Goal: Task Accomplishment & Management: Manage account settings

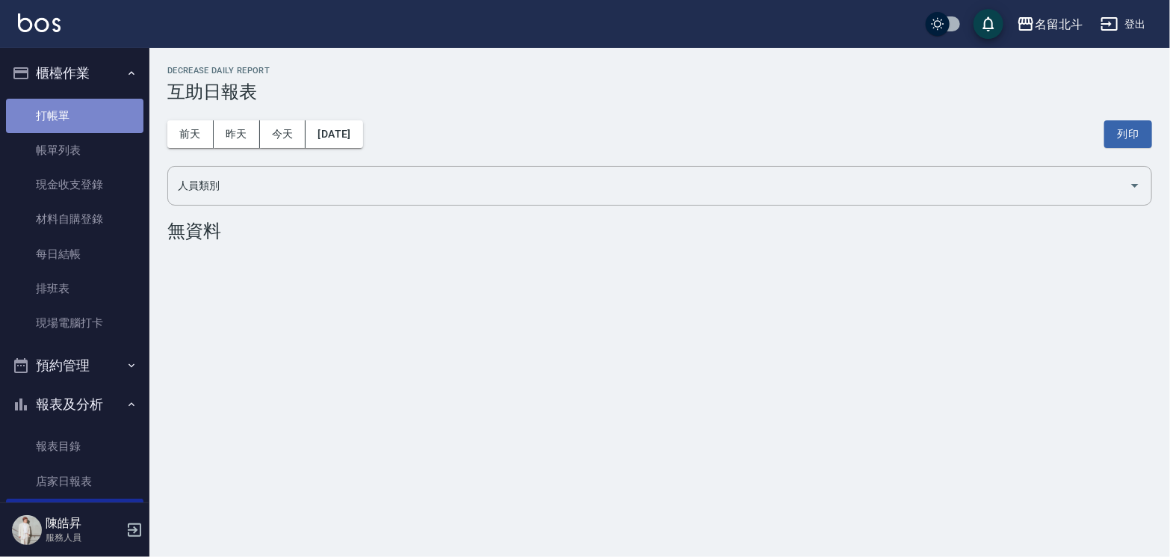
click at [85, 128] on link "打帳單" at bounding box center [74, 116] width 137 height 34
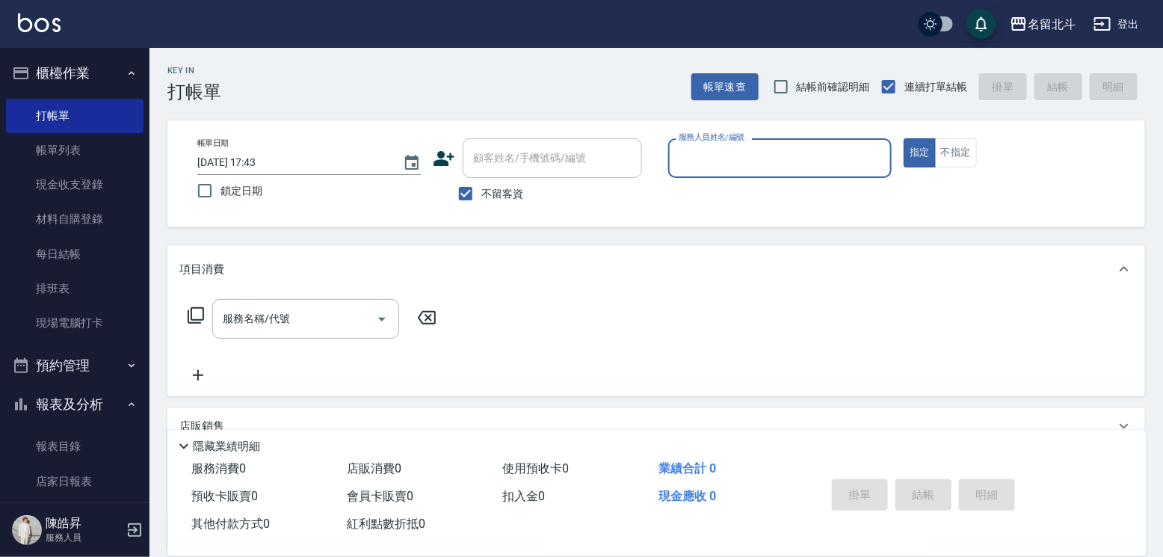
type input "ㄎ"
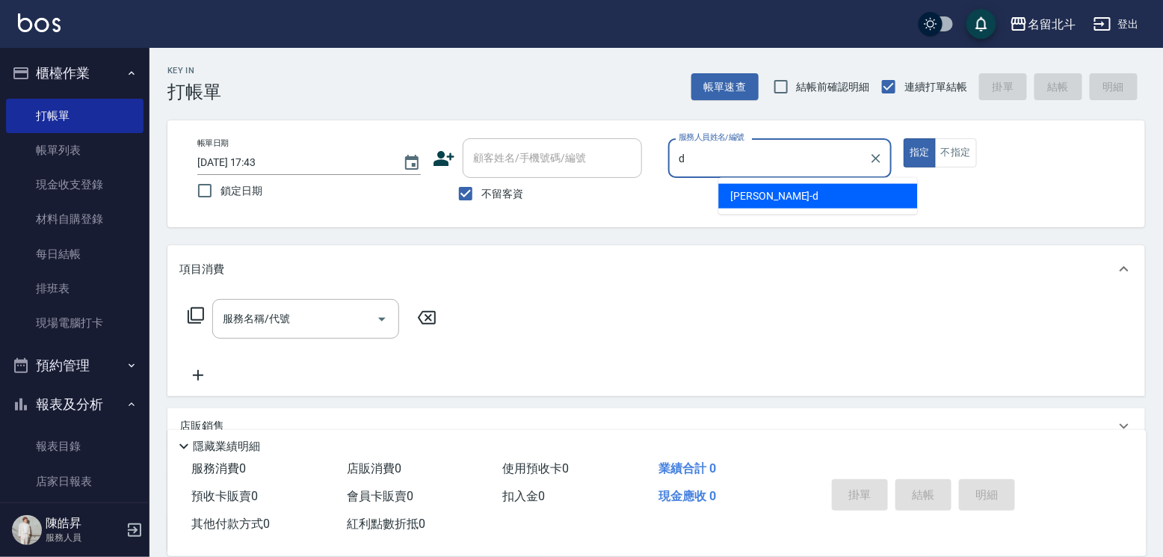
type input "[PERSON_NAME] -d"
type button "true"
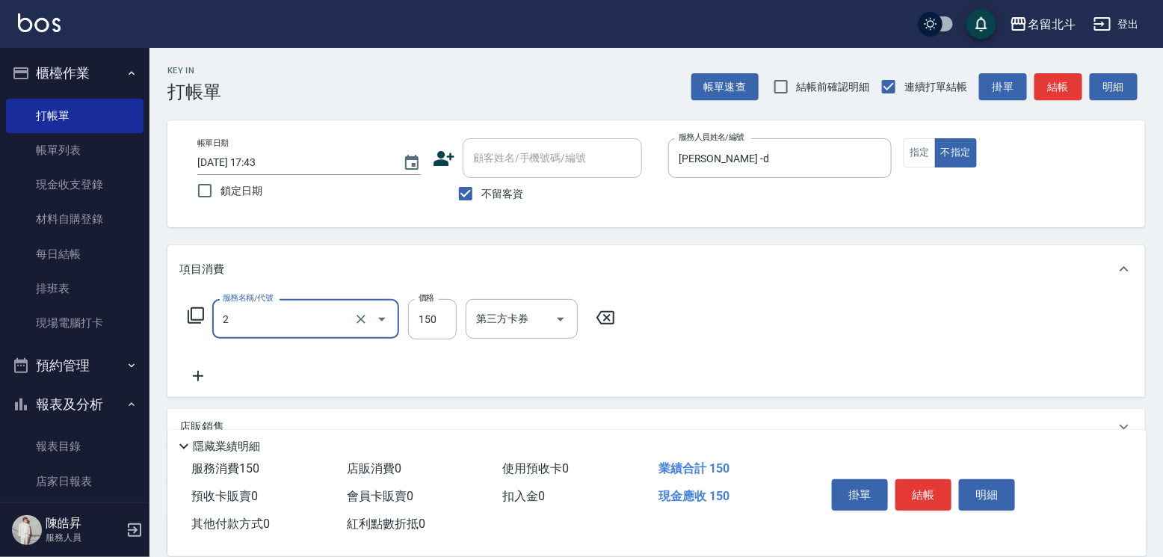
type input "一般洗髮(2)"
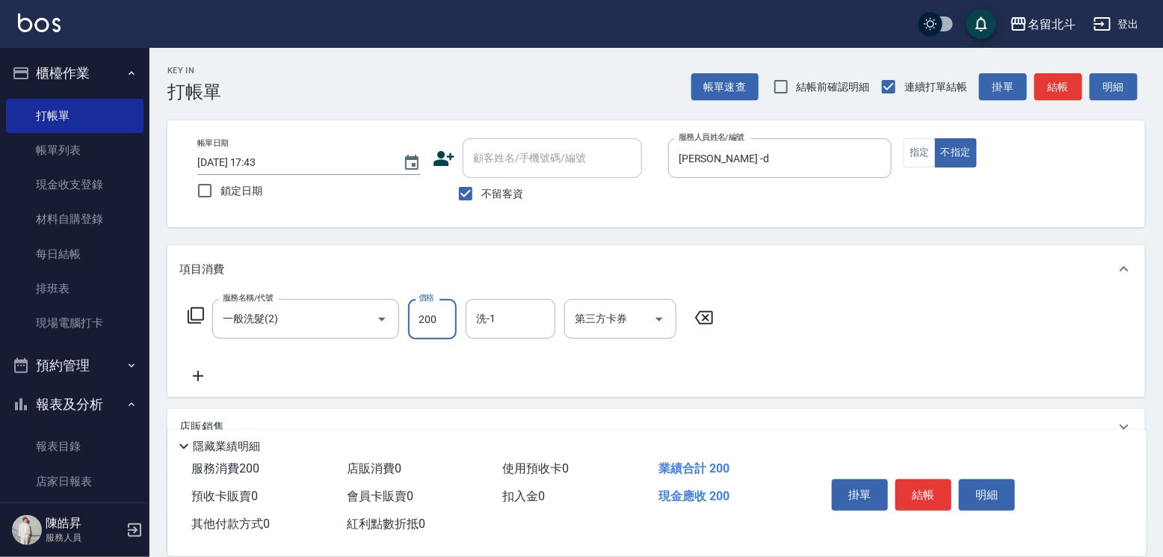
type input "200"
type input "[PERSON_NAME]-57"
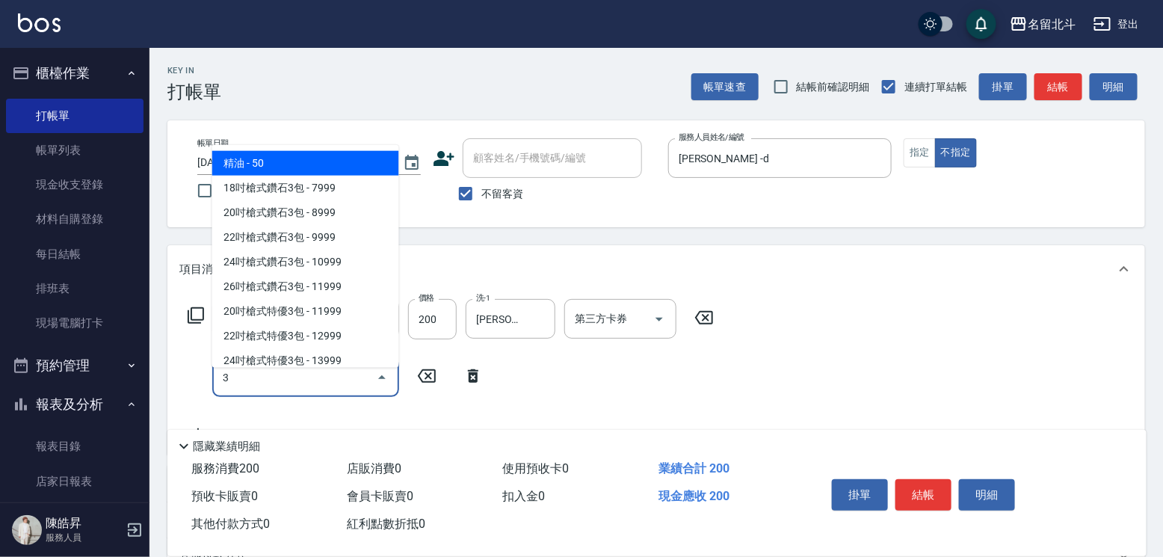
type input "精油(3)"
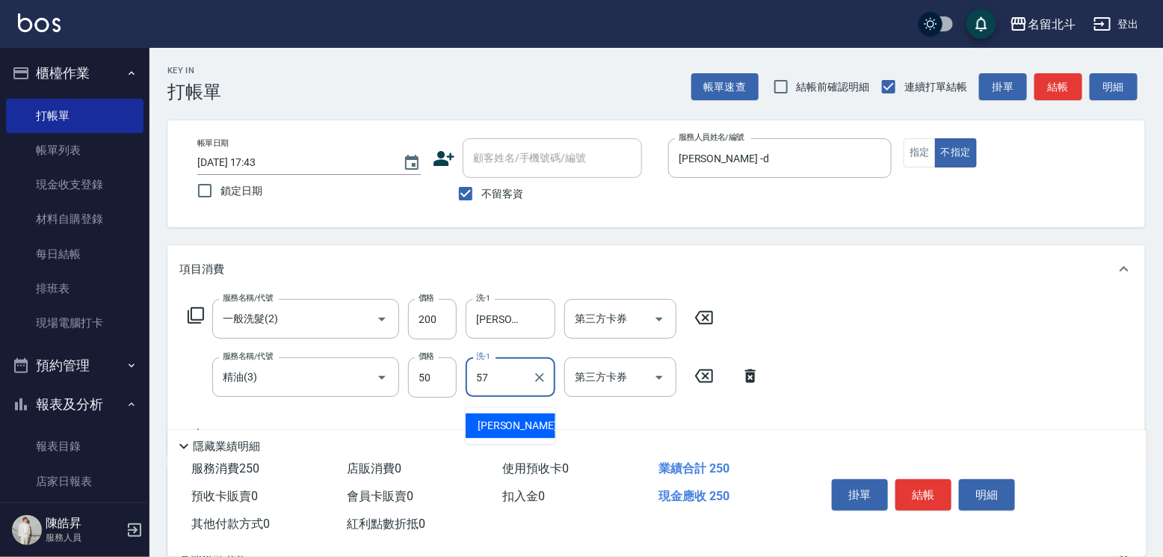
type input "[PERSON_NAME]-57"
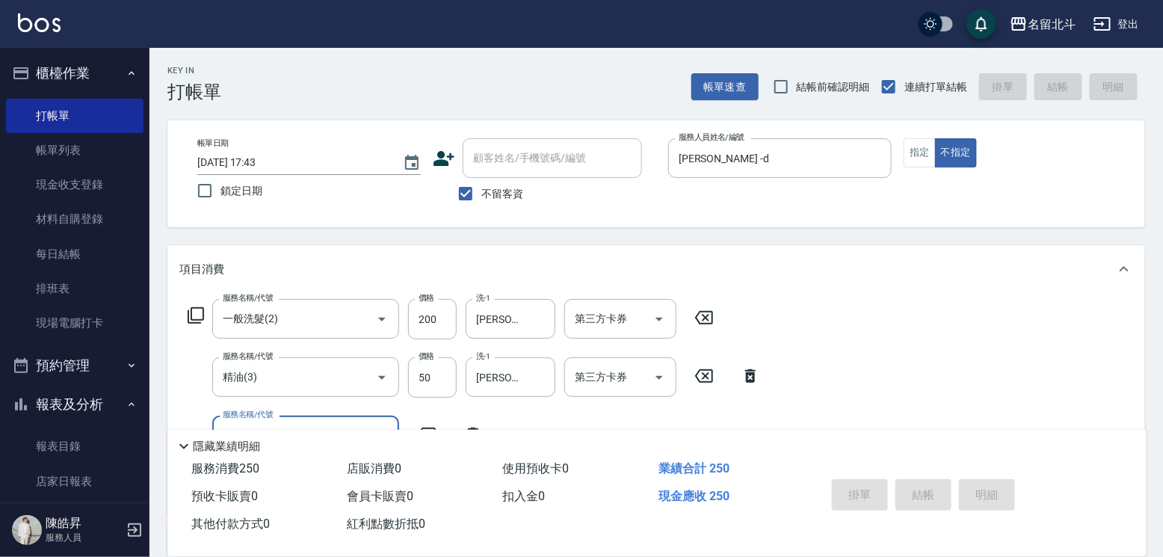
type input "[DATE] 17:44"
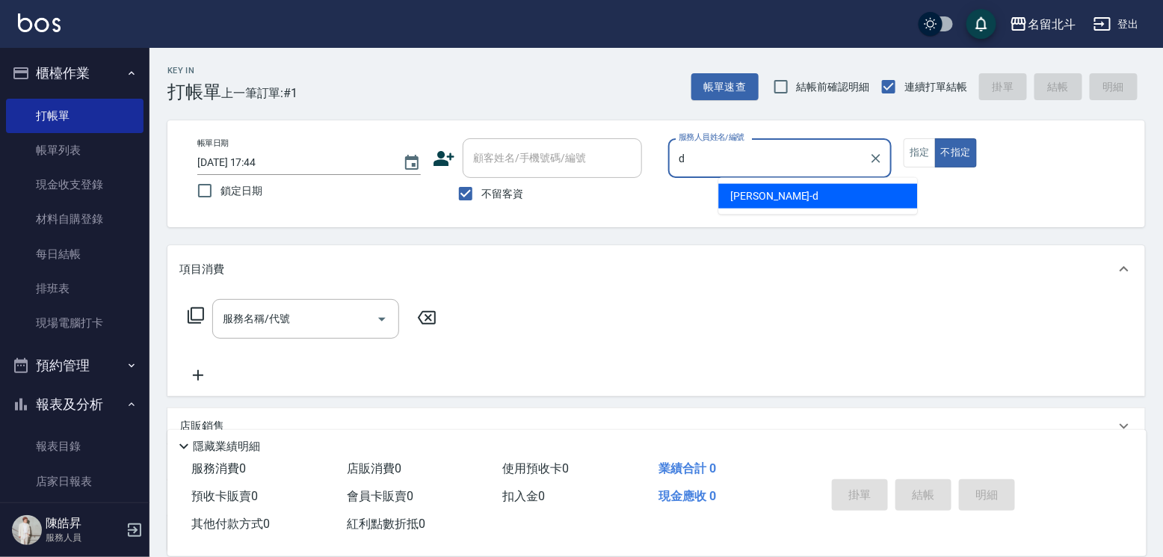
type input "[PERSON_NAME] -d"
type button "false"
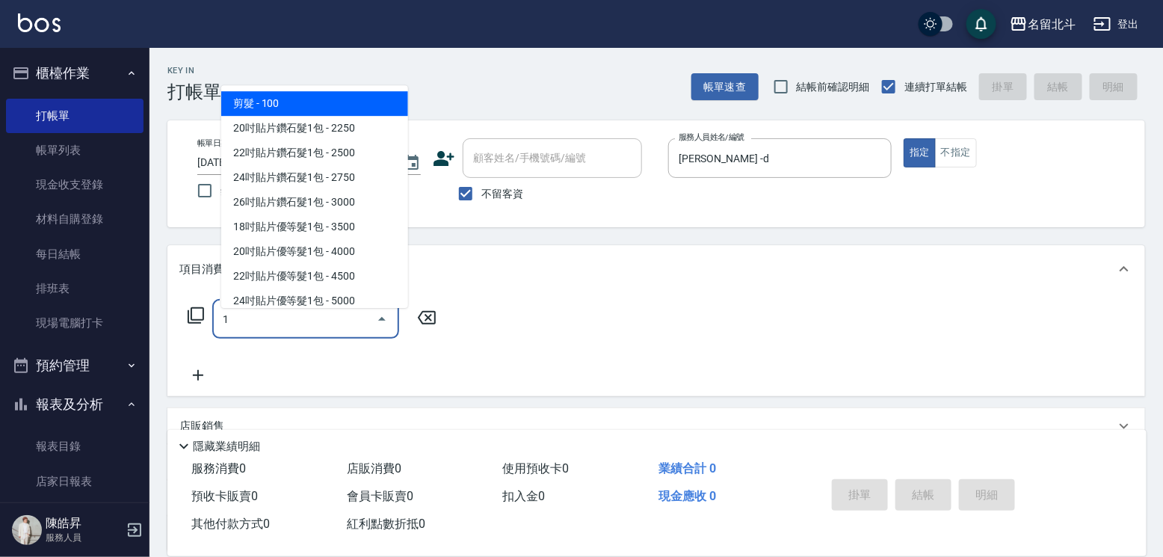
type input "剪髮(1)"
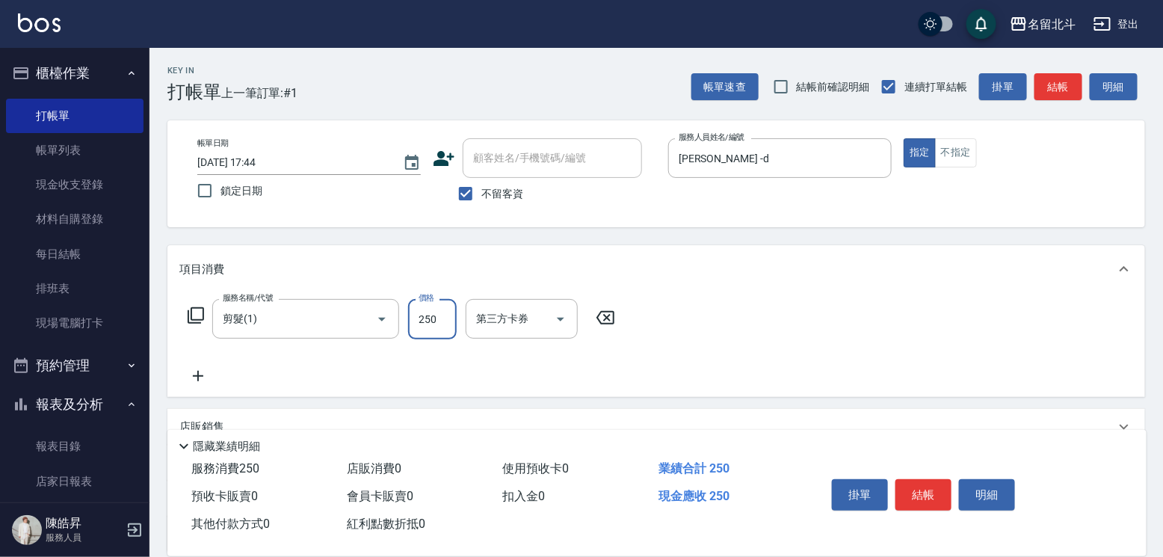
type input "250"
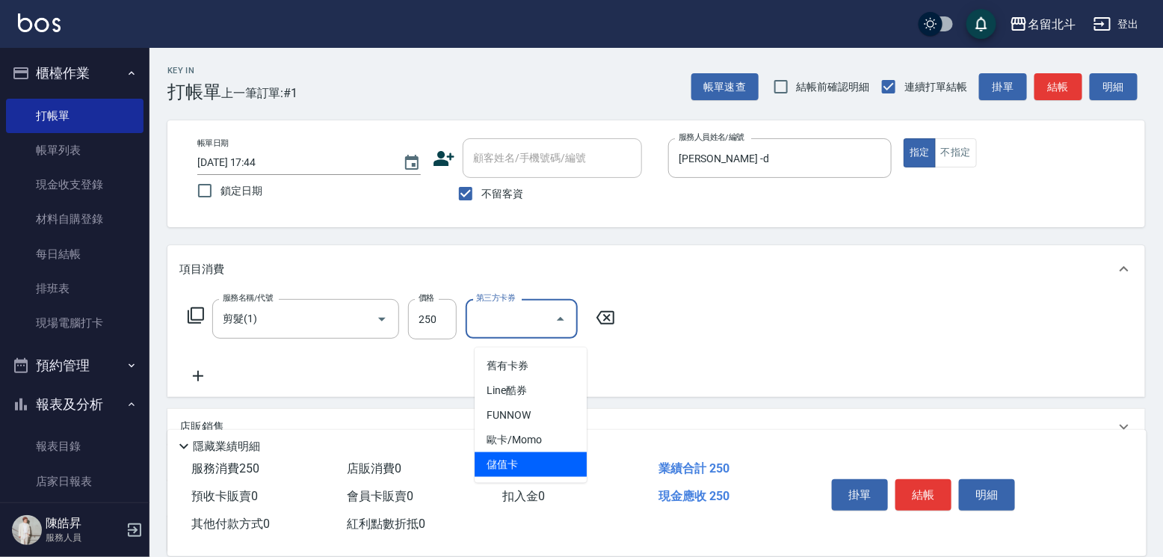
type input "儲值卡"
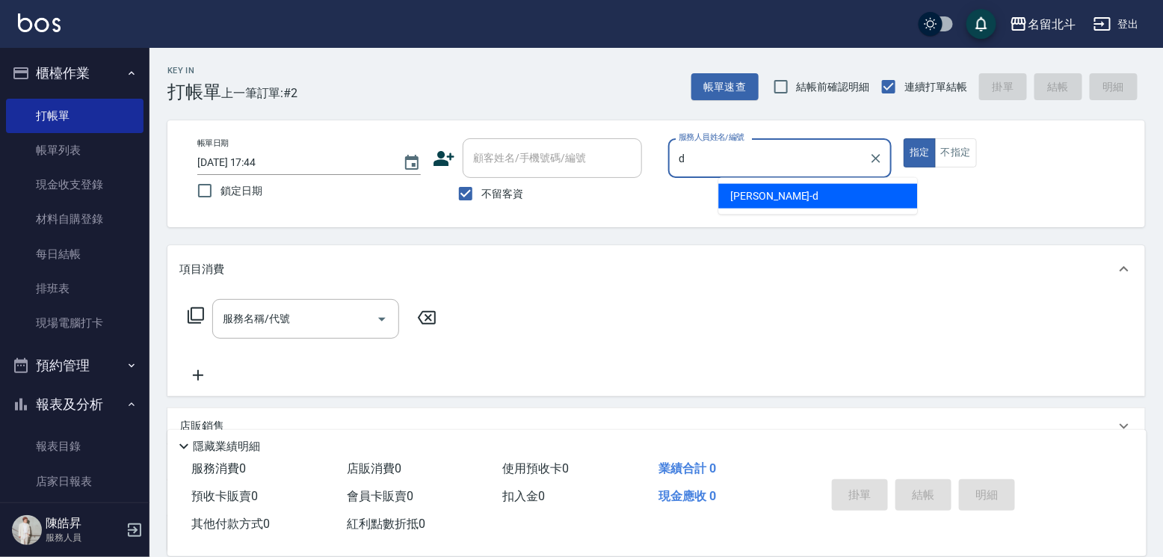
type input "[PERSON_NAME] -d"
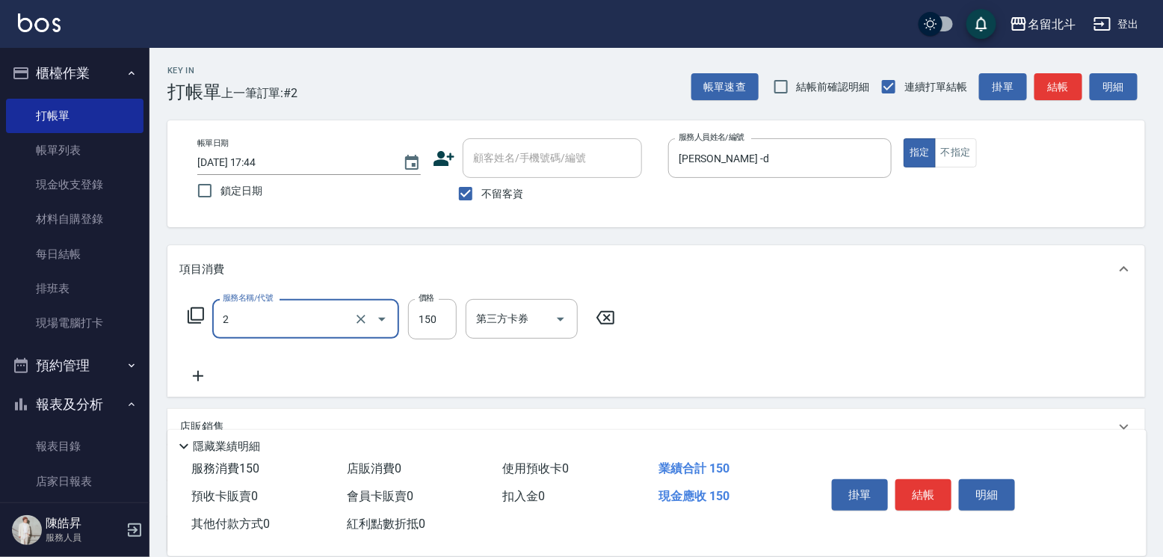
type input "一般洗髮(2)"
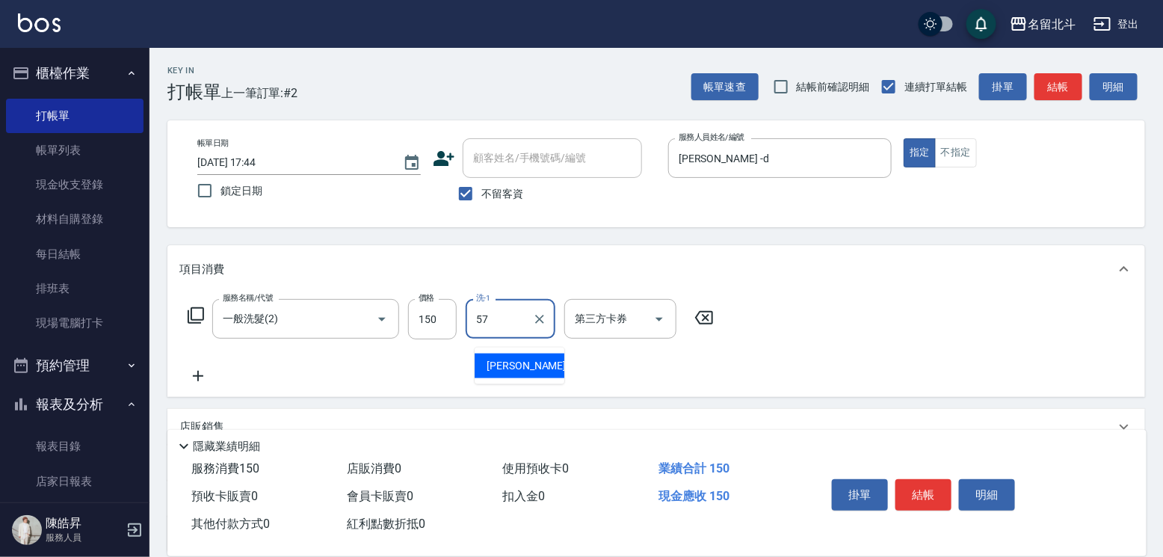
type input "[PERSON_NAME]-57"
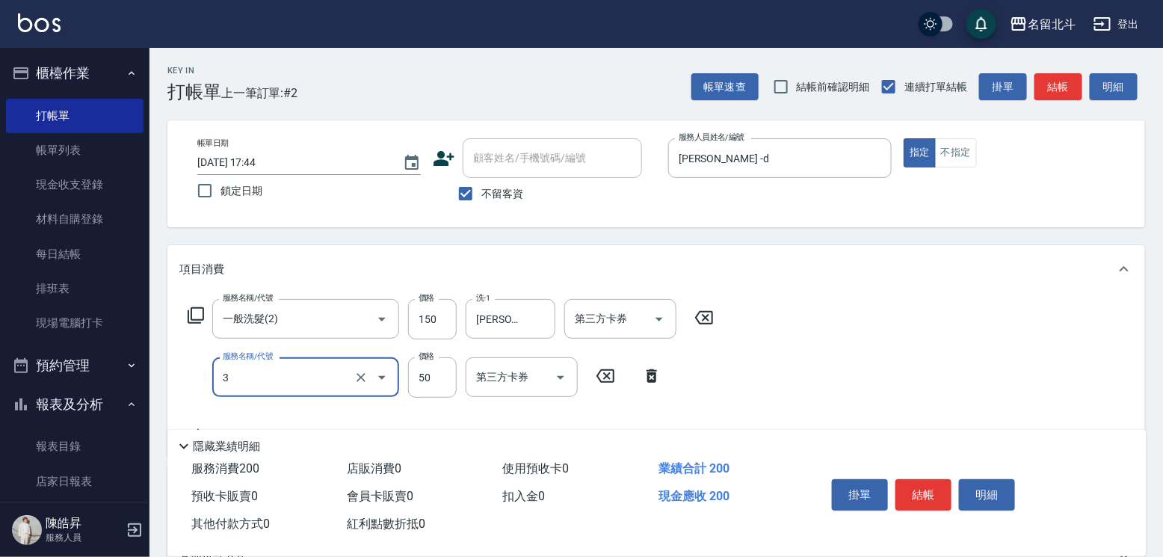
type input "精油(3)"
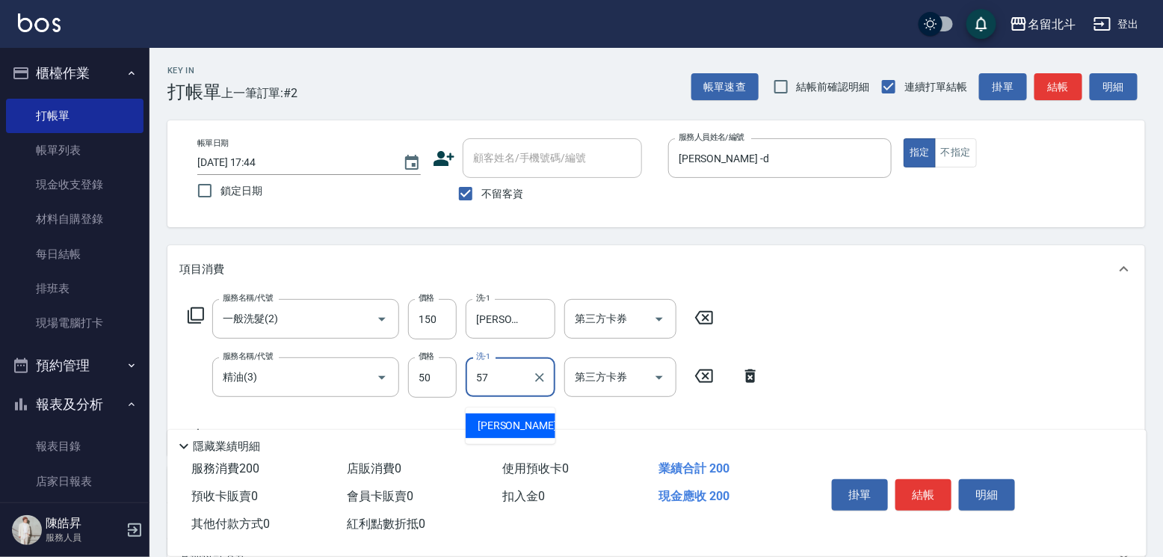
type input "[PERSON_NAME]-57"
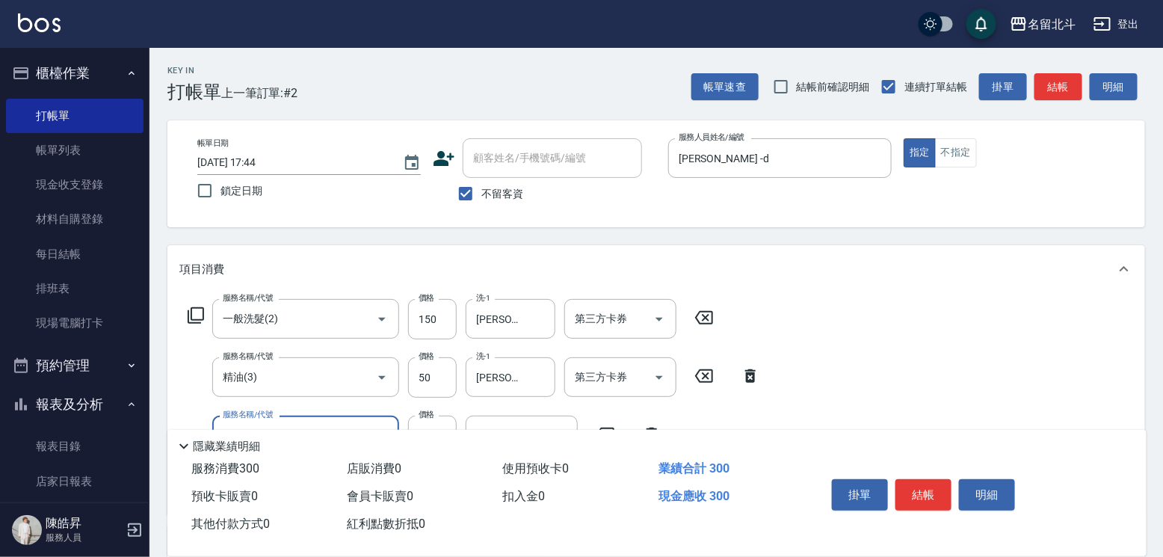
type input "剪髮(1)"
type input "250"
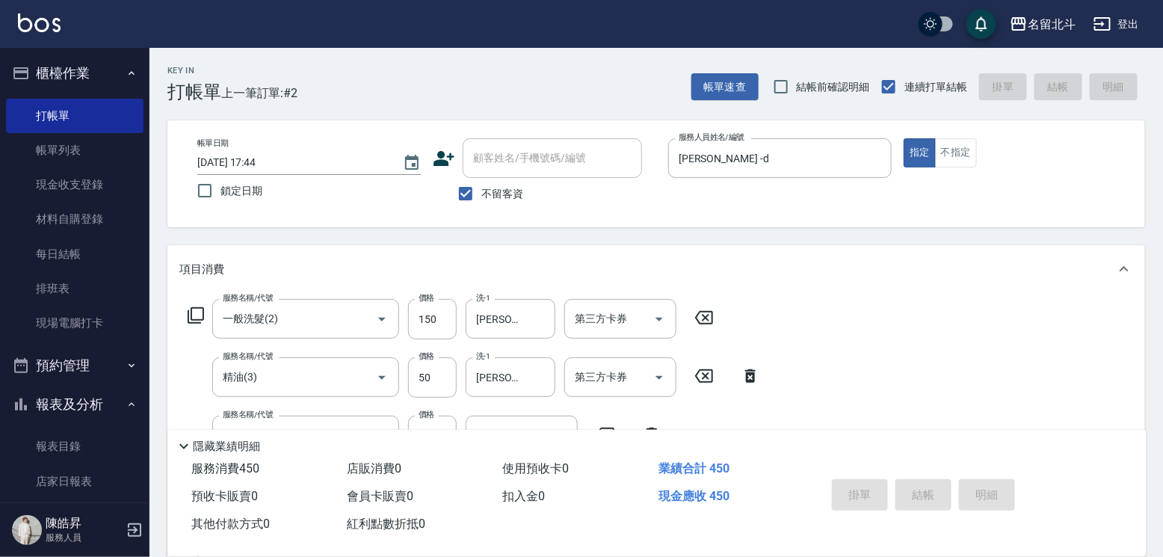
type input "[DATE] 17:45"
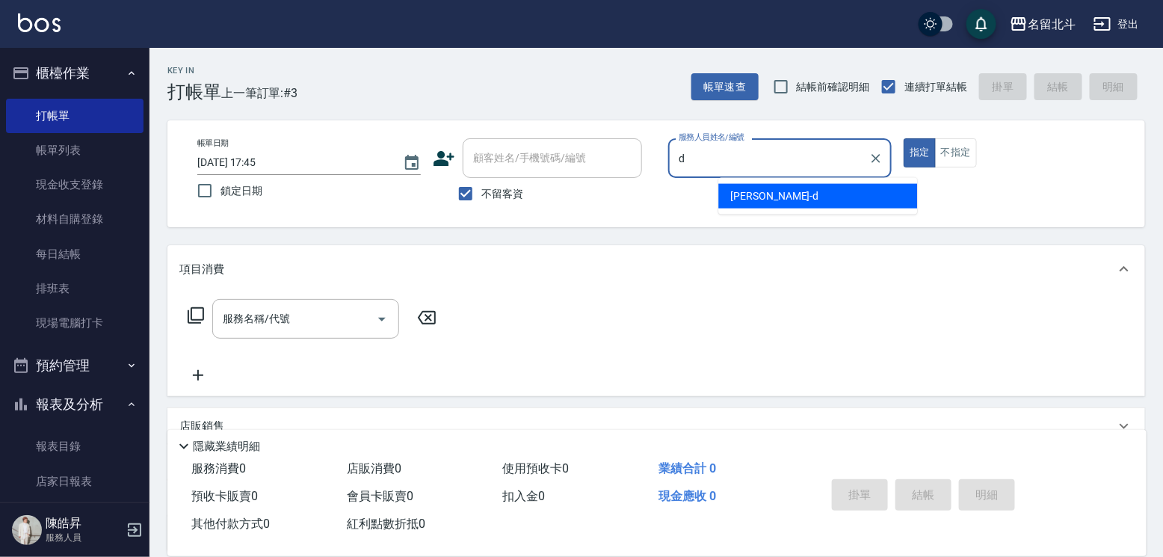
type input "[PERSON_NAME] -d"
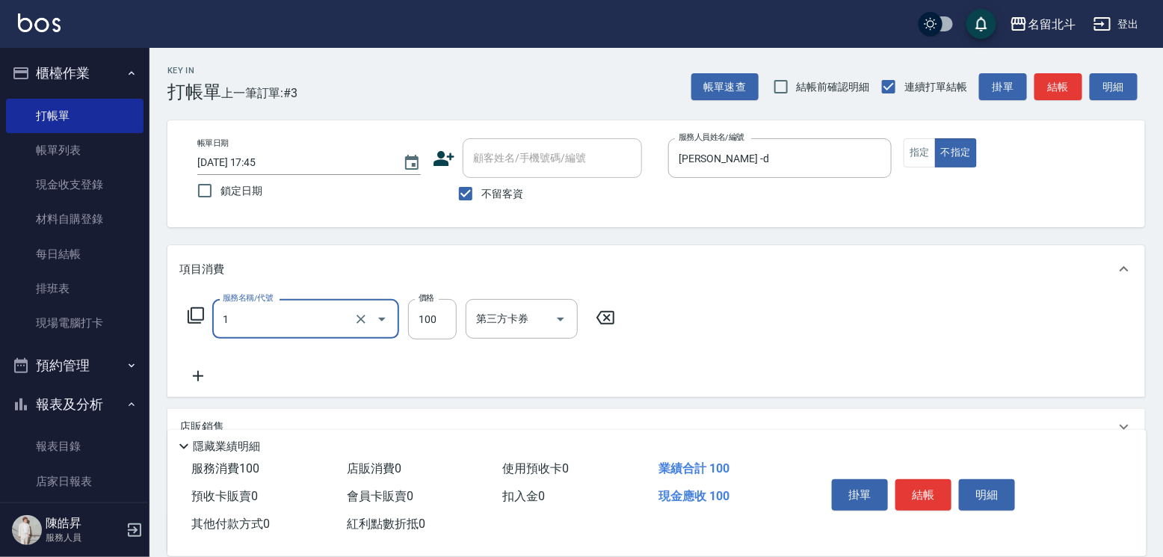
type input "剪髮(1)"
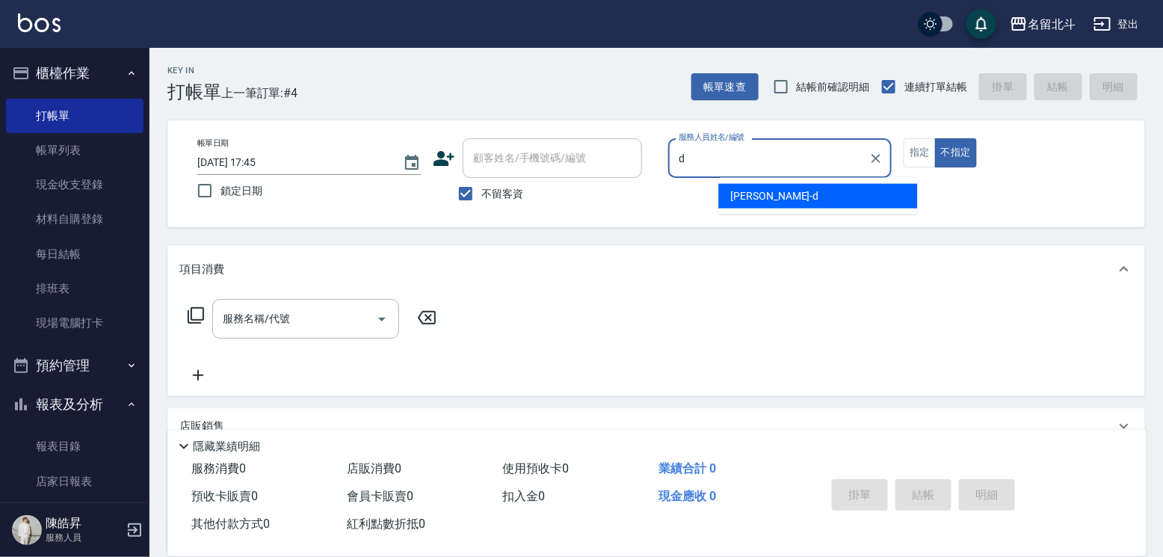
type input "[PERSON_NAME] -d"
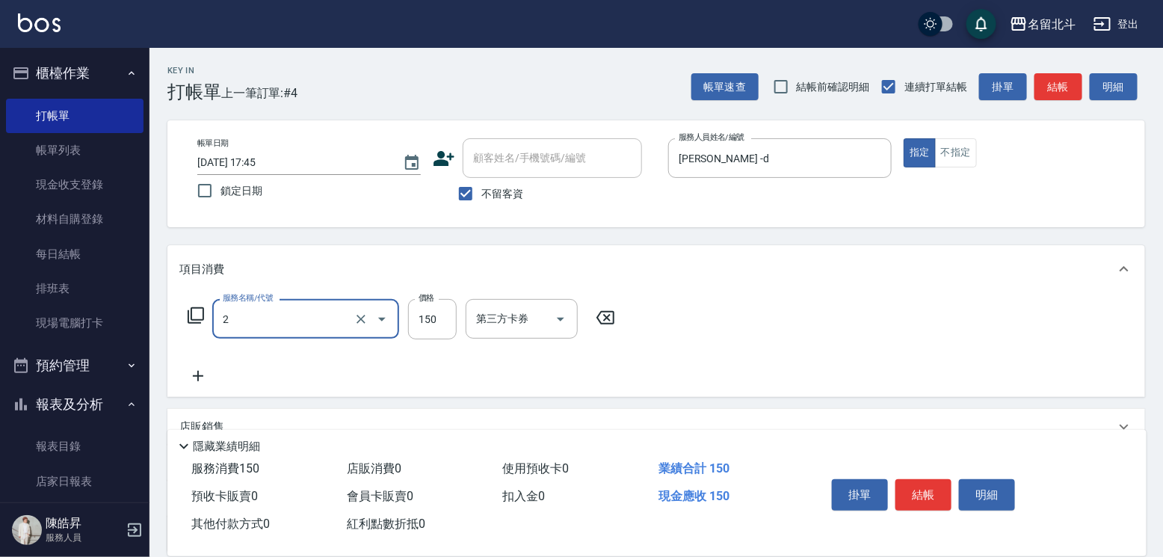
type input "一般洗髮(2)"
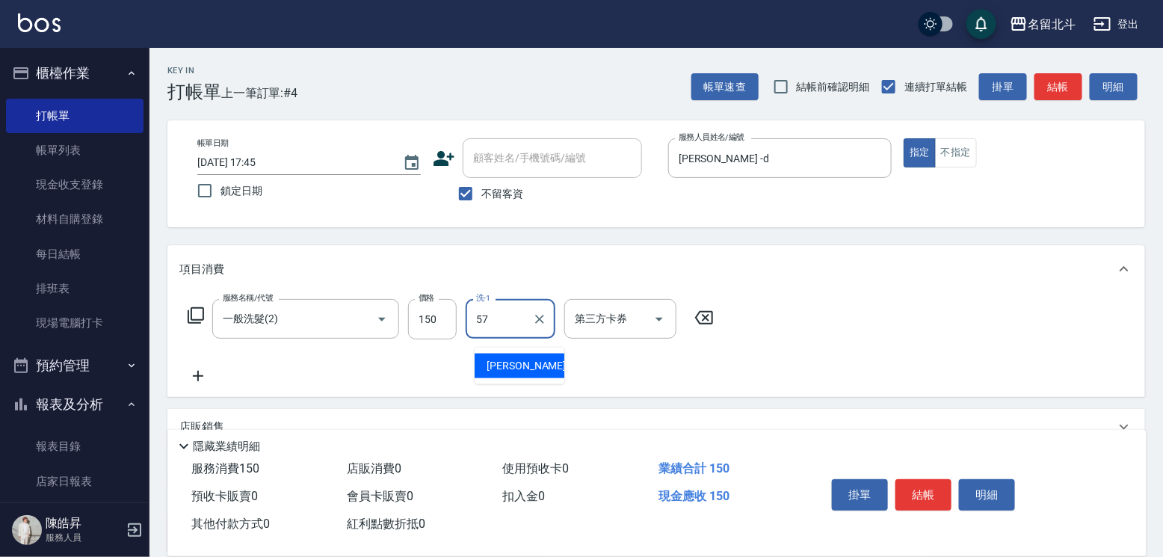
type input "[PERSON_NAME]-57"
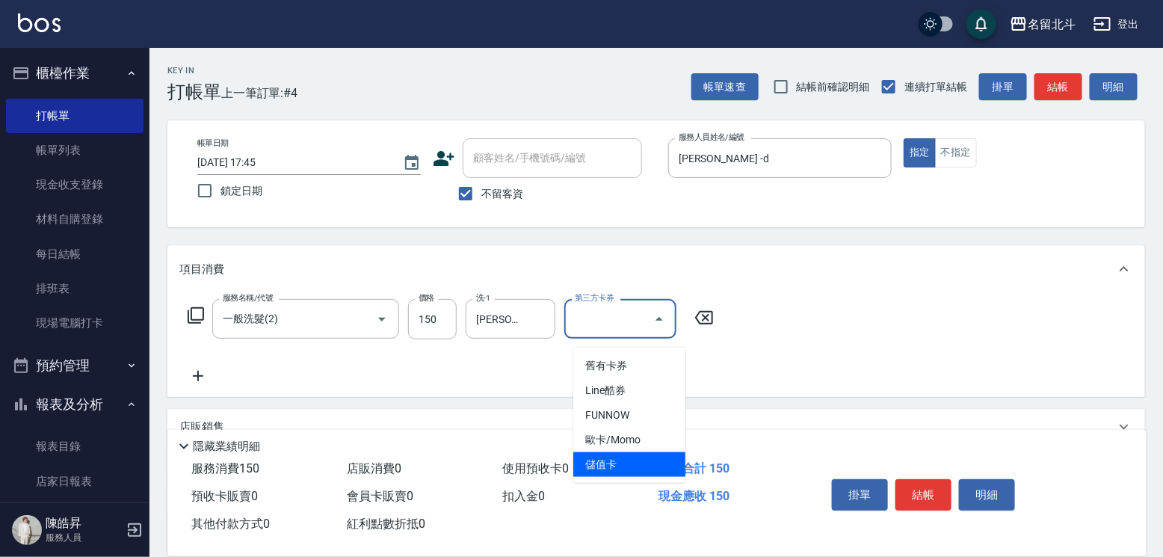
type input "儲值卡"
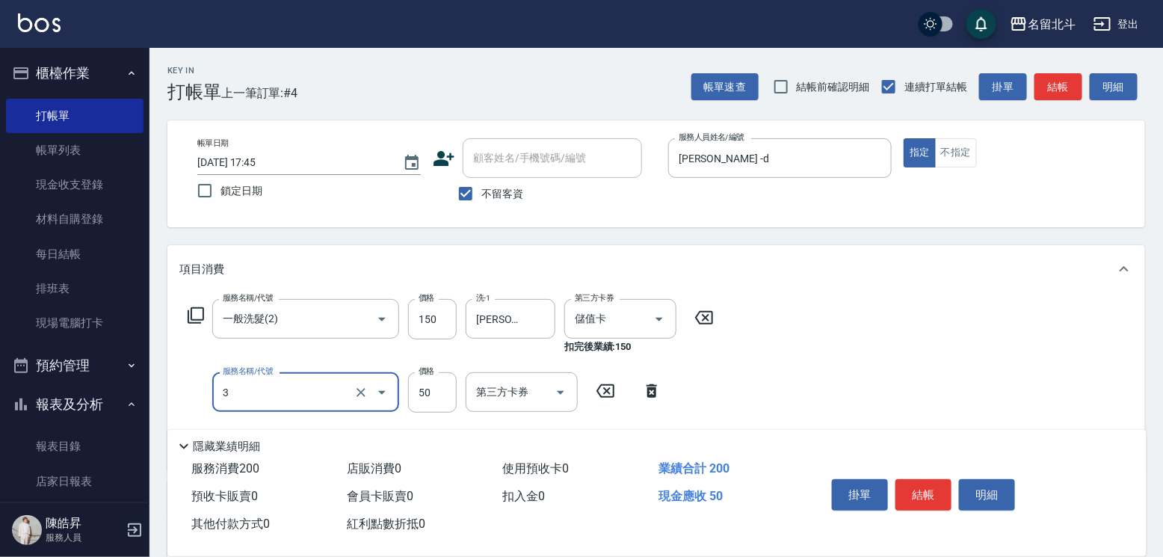
type input "精油(3)"
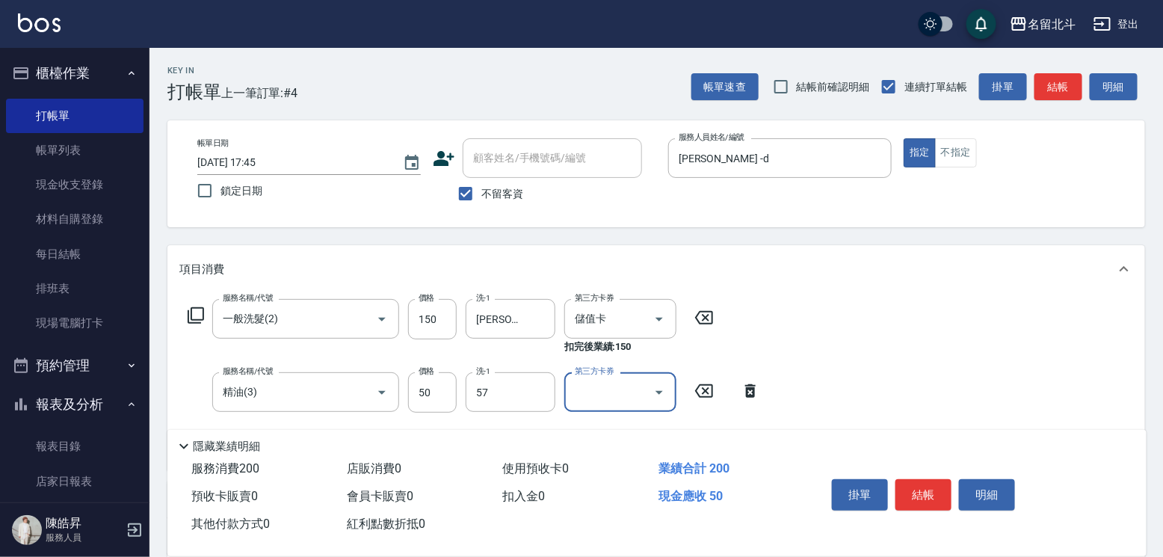
type input "[PERSON_NAME]-57"
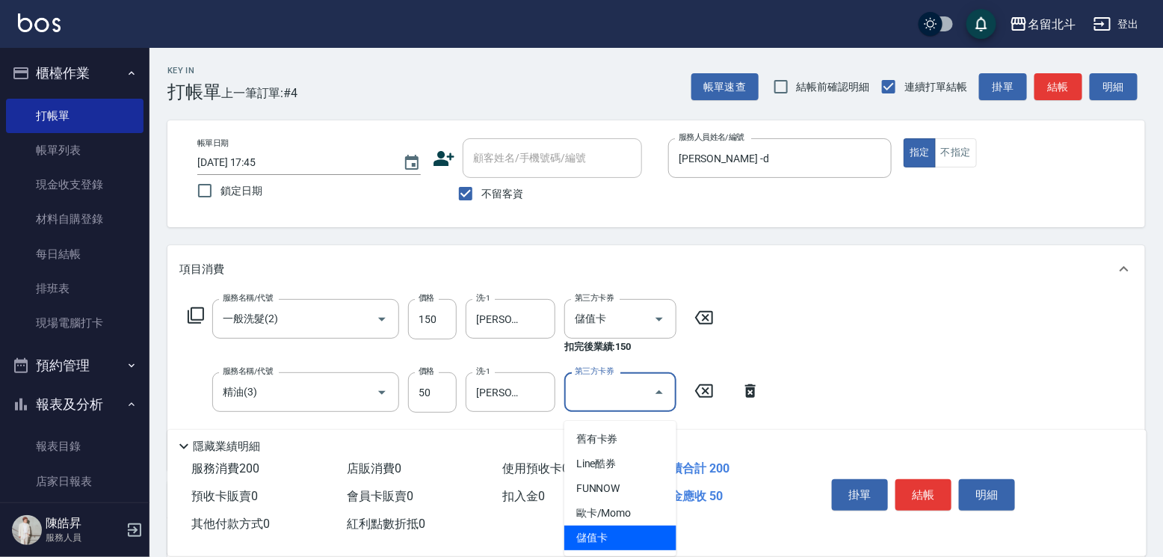
type input "儲值卡"
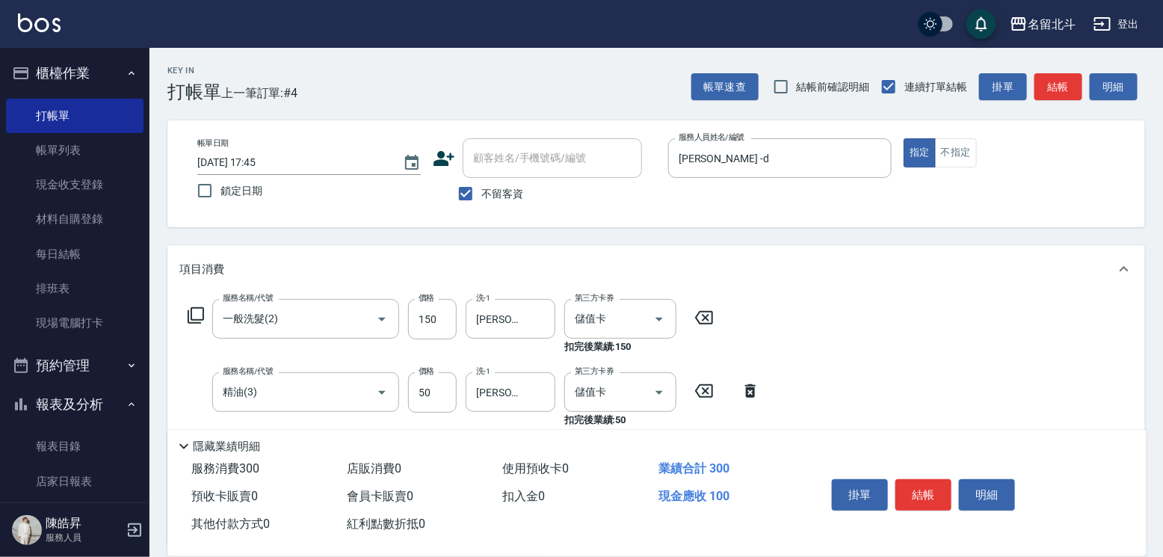
type input "剪髮(1)"
type input "250"
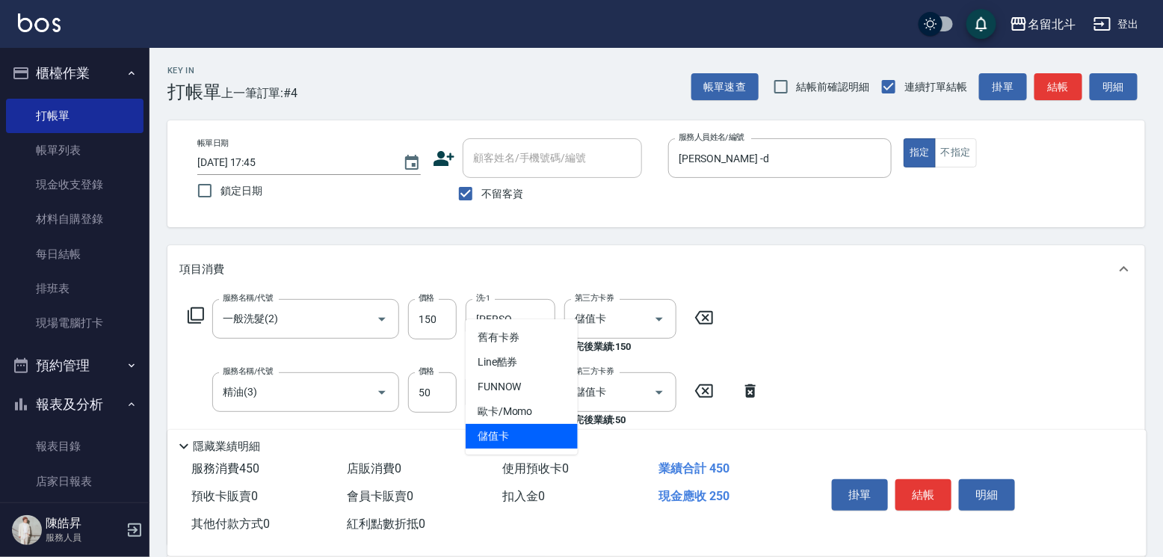
type input "儲值卡"
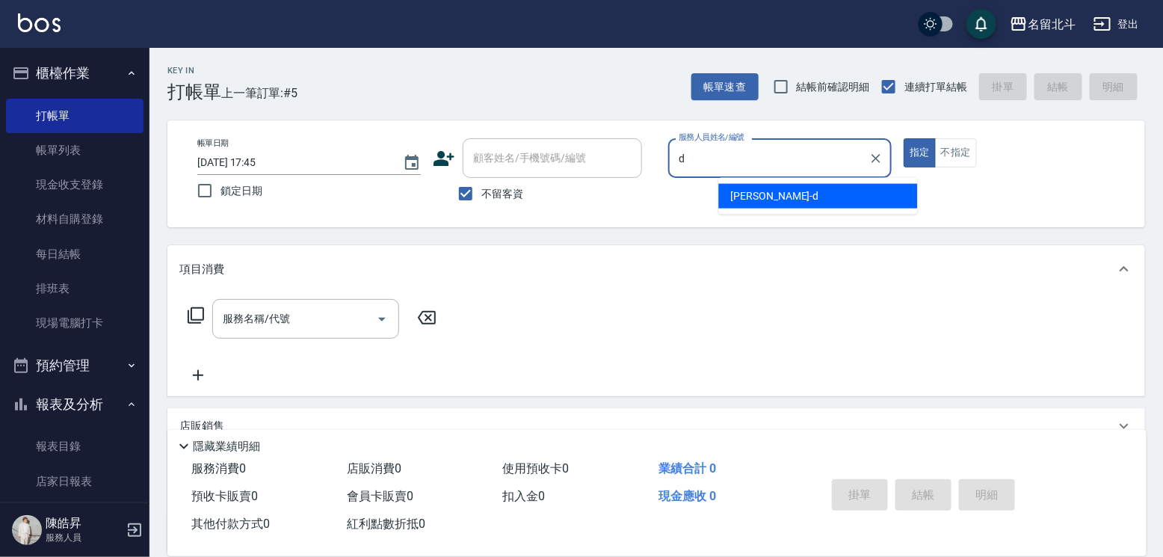
type input "[PERSON_NAME] -d"
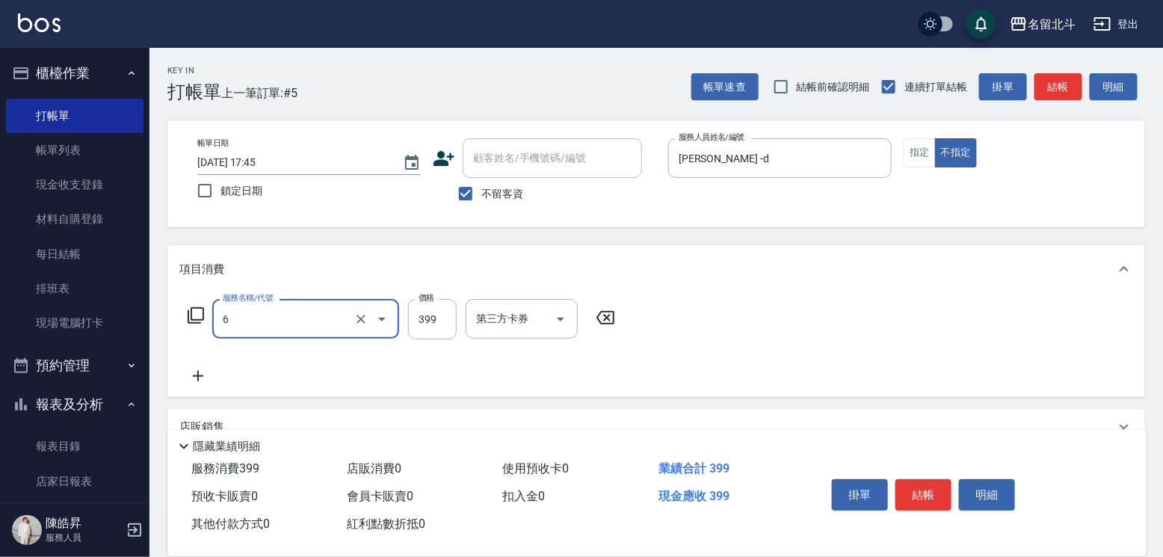
type input "海鹽SPA(6)"
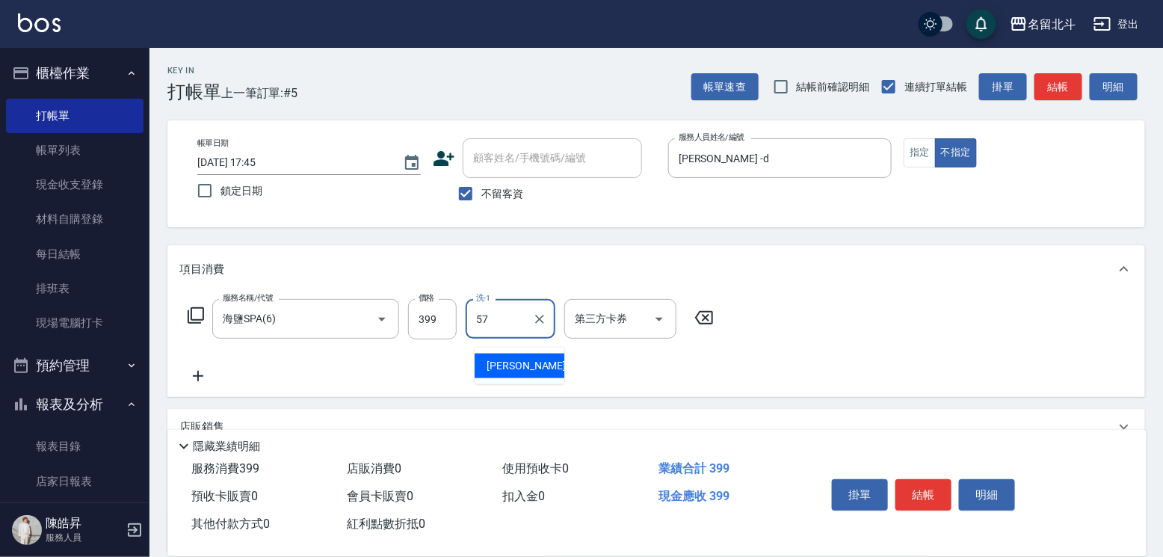
type input "[PERSON_NAME]-57"
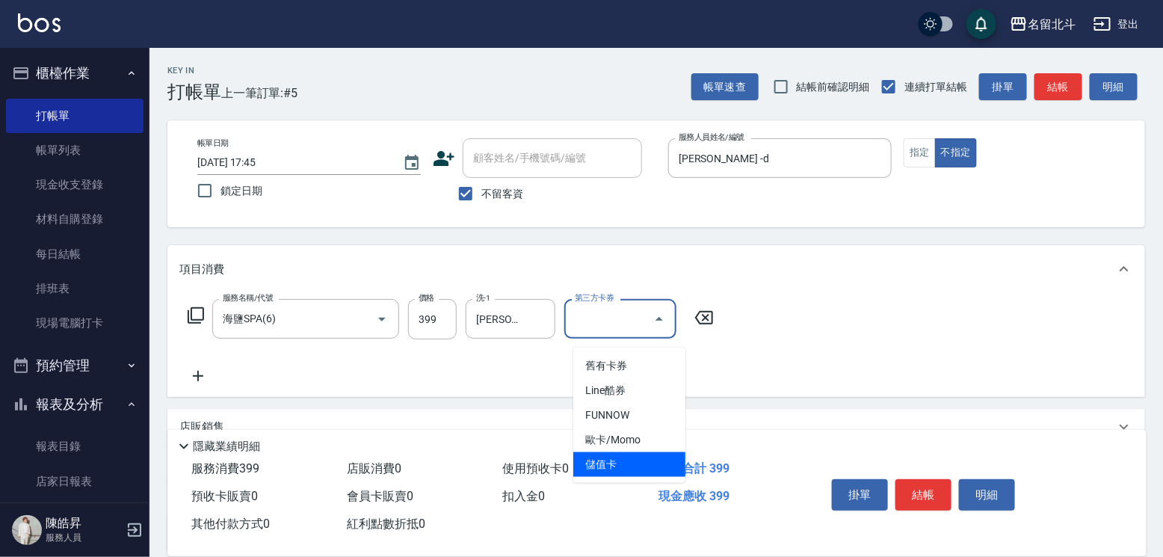
type input "儲值卡"
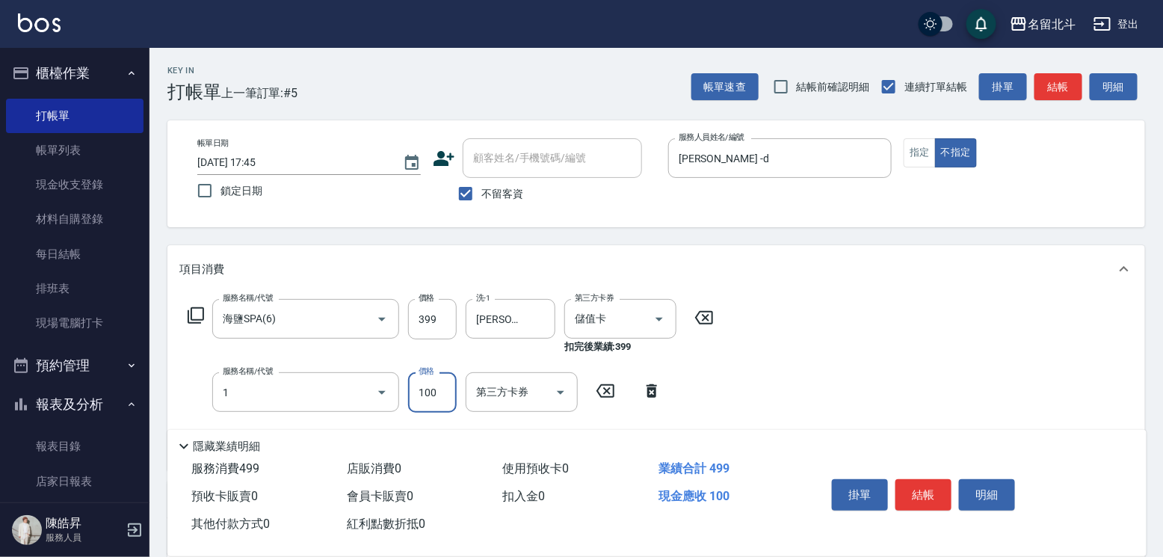
type input "剪髮(1)"
type input "150"
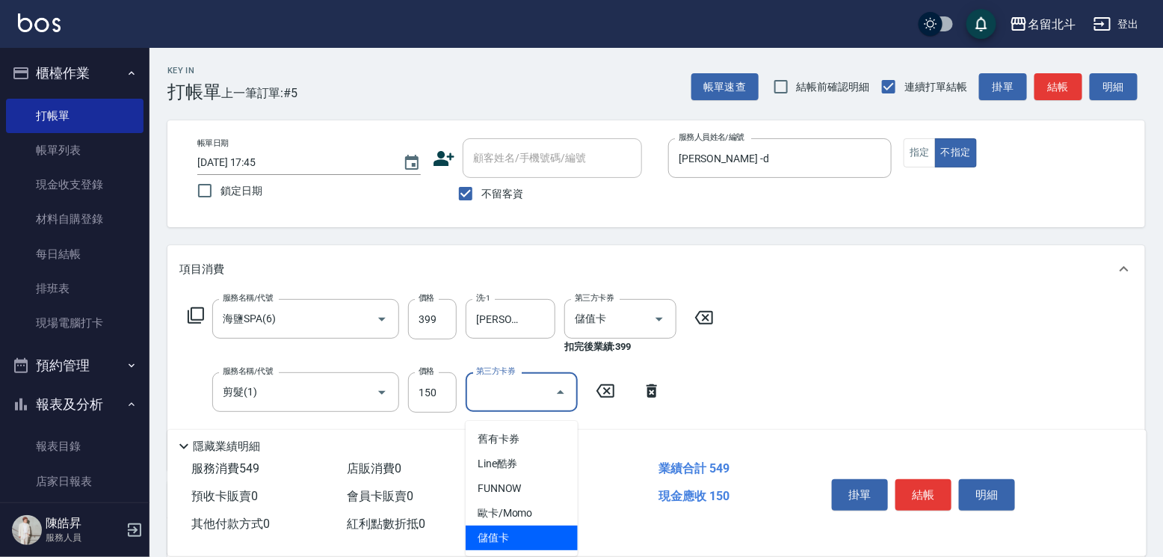
type input "儲值卡"
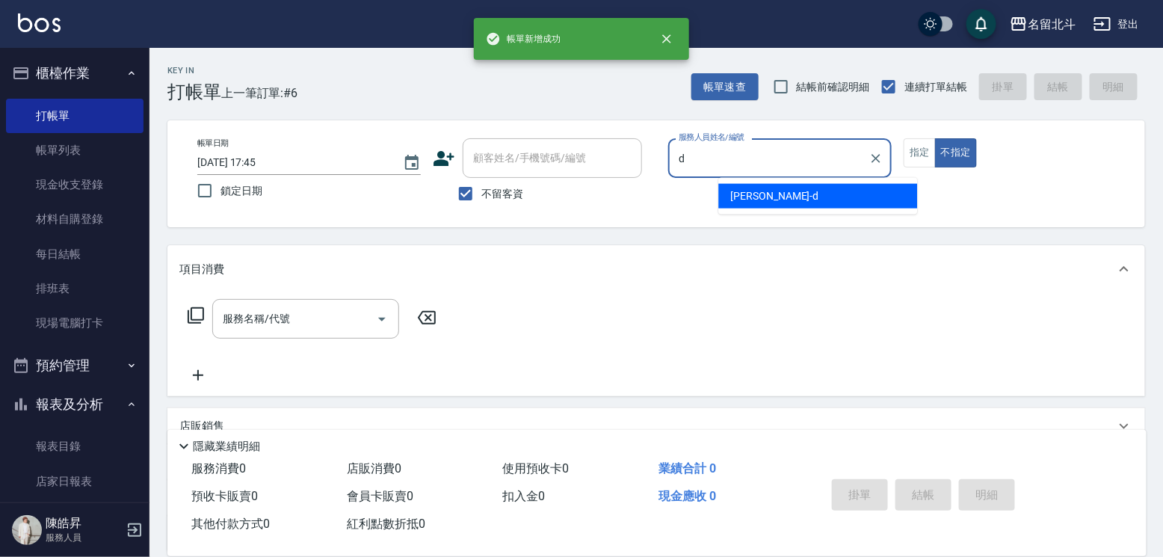
type input "[PERSON_NAME] -d"
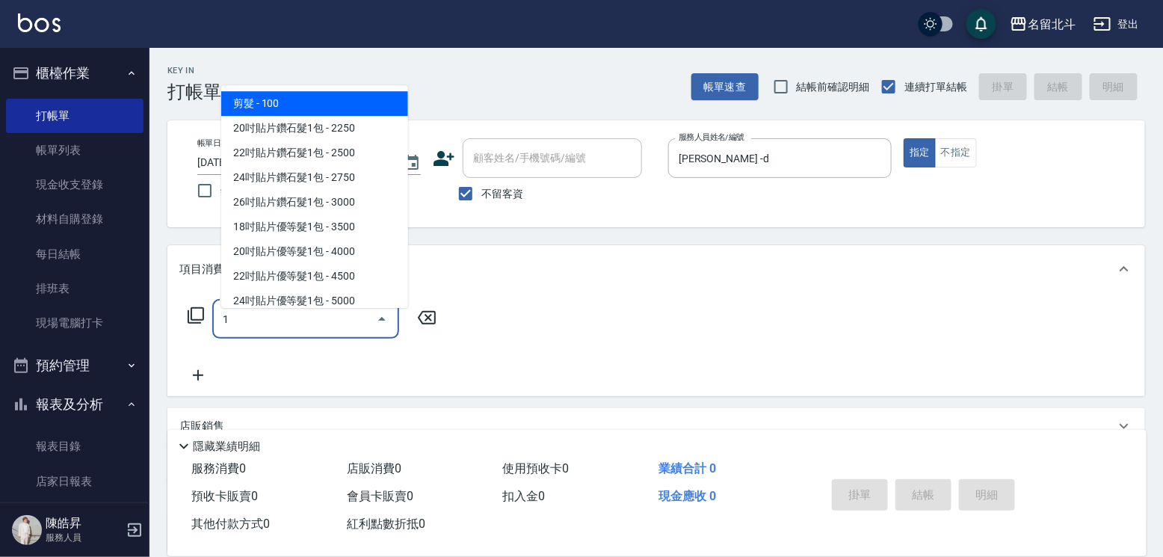
type input "剪髮(1)"
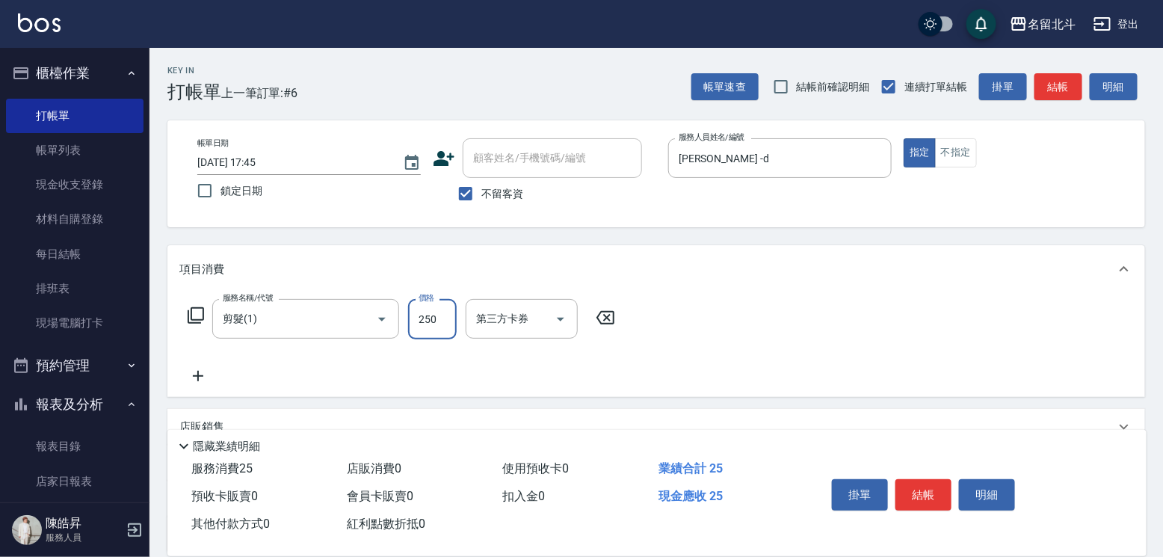
type input "250"
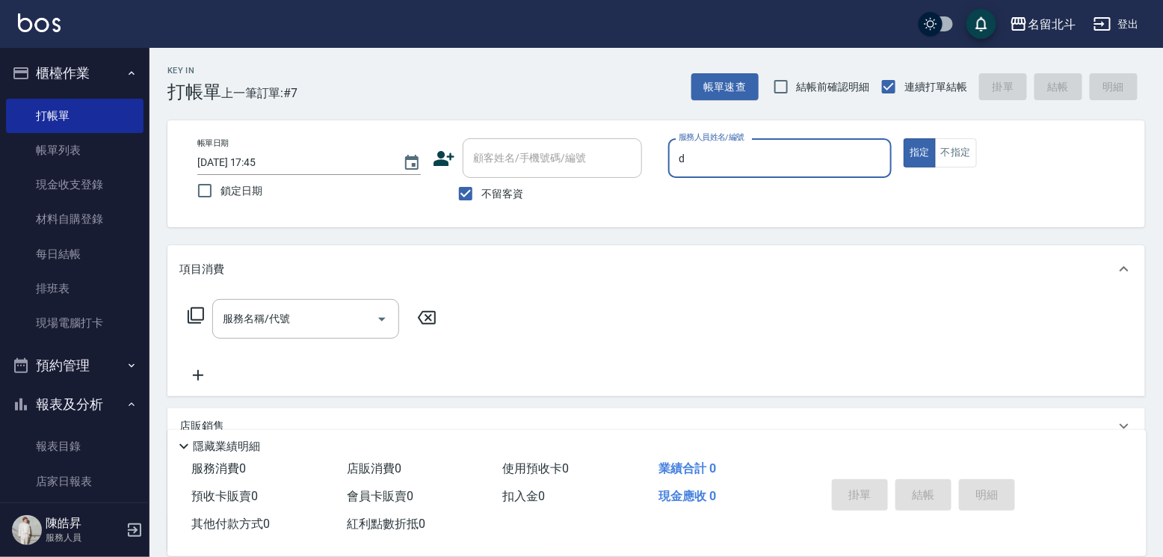
type input "[PERSON_NAME] -d"
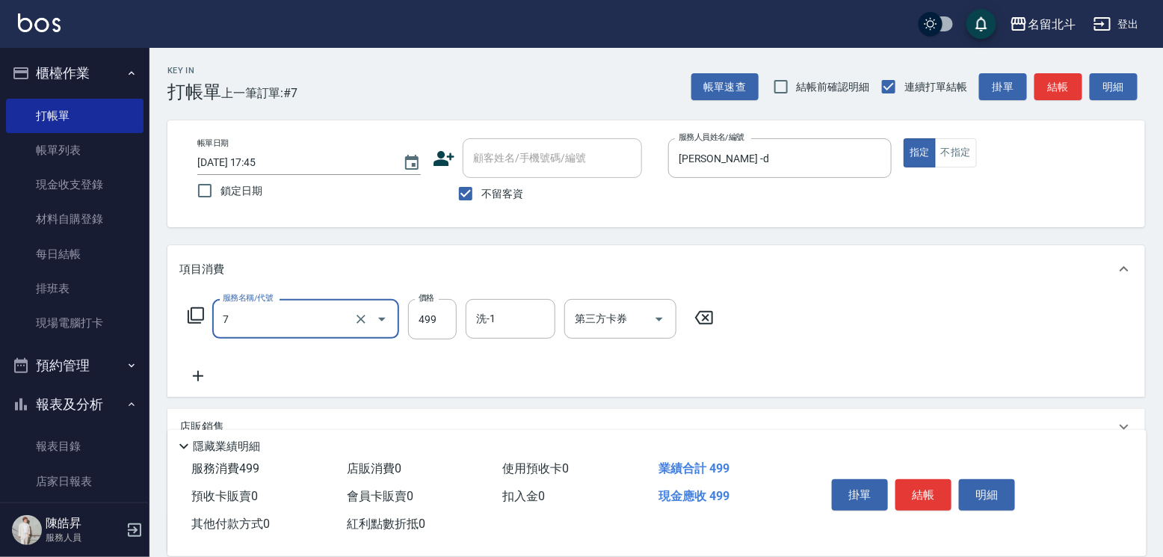
type input "去角質洗髮(7)"
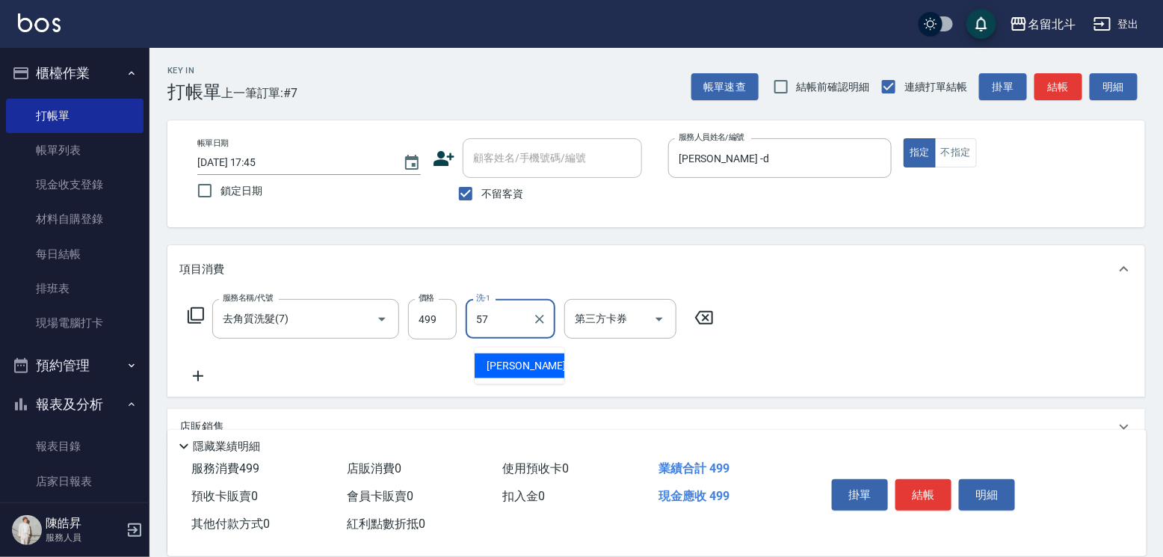
type input "[PERSON_NAME]-57"
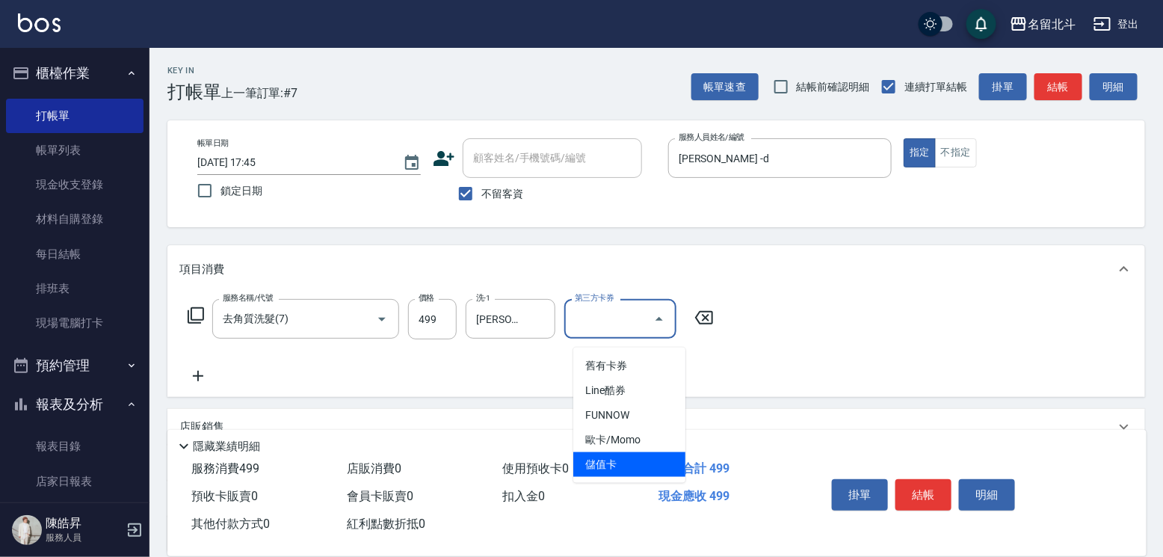
type input "儲值卡"
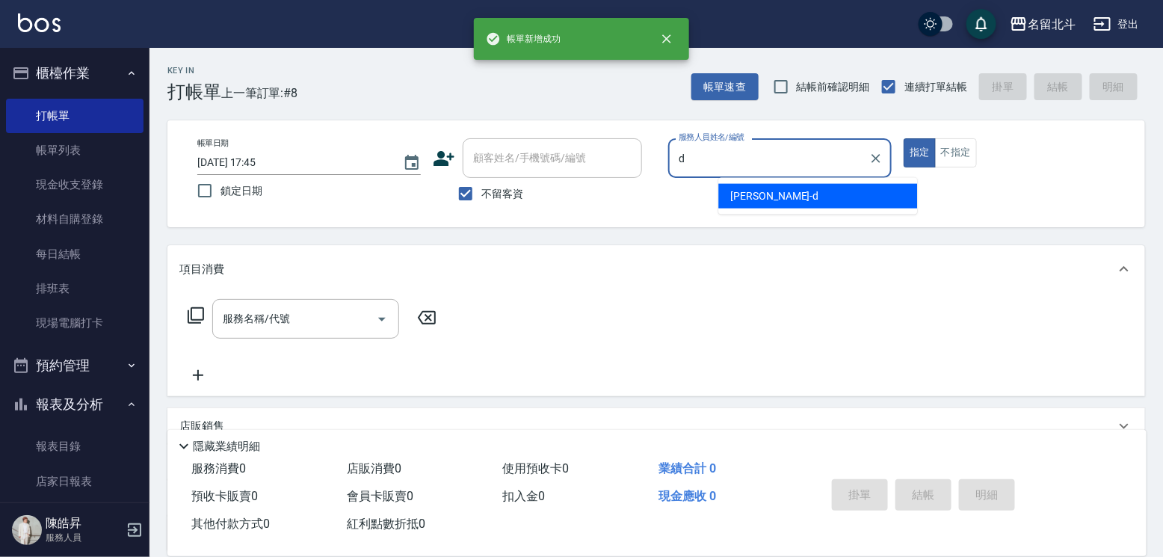
type input "[PERSON_NAME] -d"
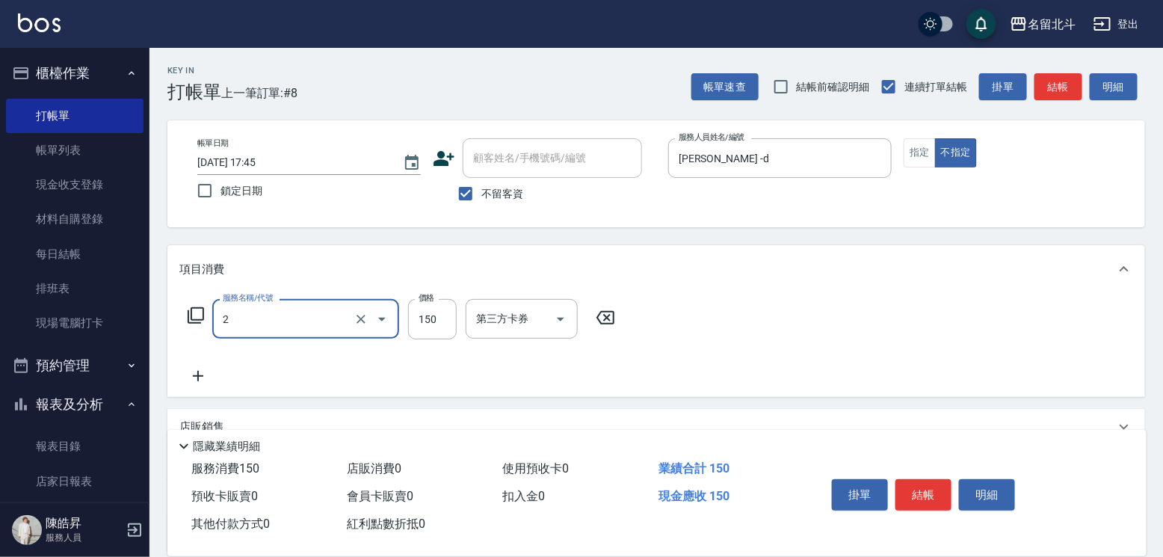
type input "一般洗髮(2)"
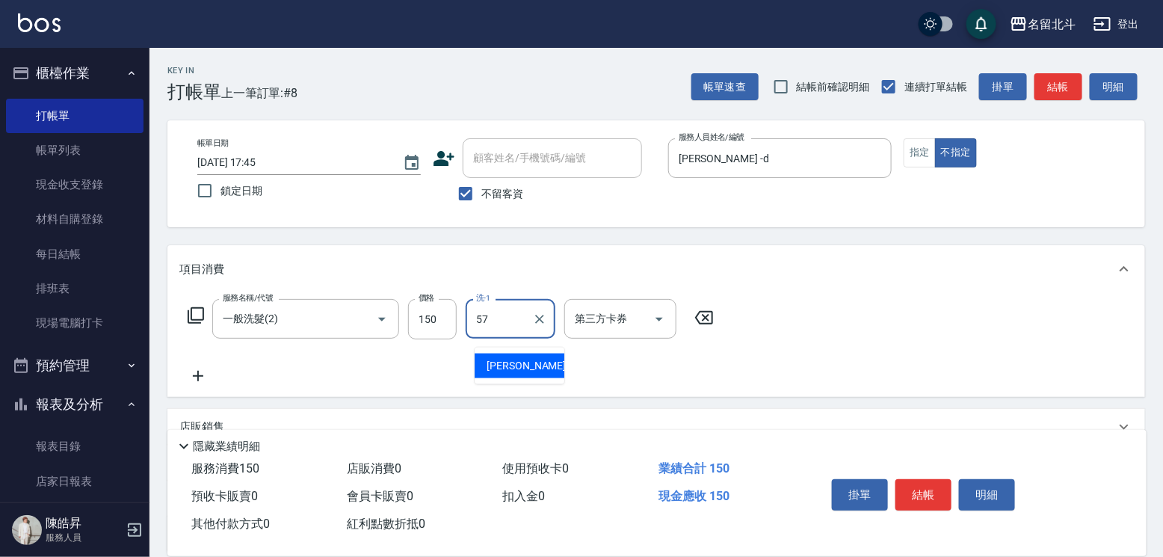
type input "[PERSON_NAME]-57"
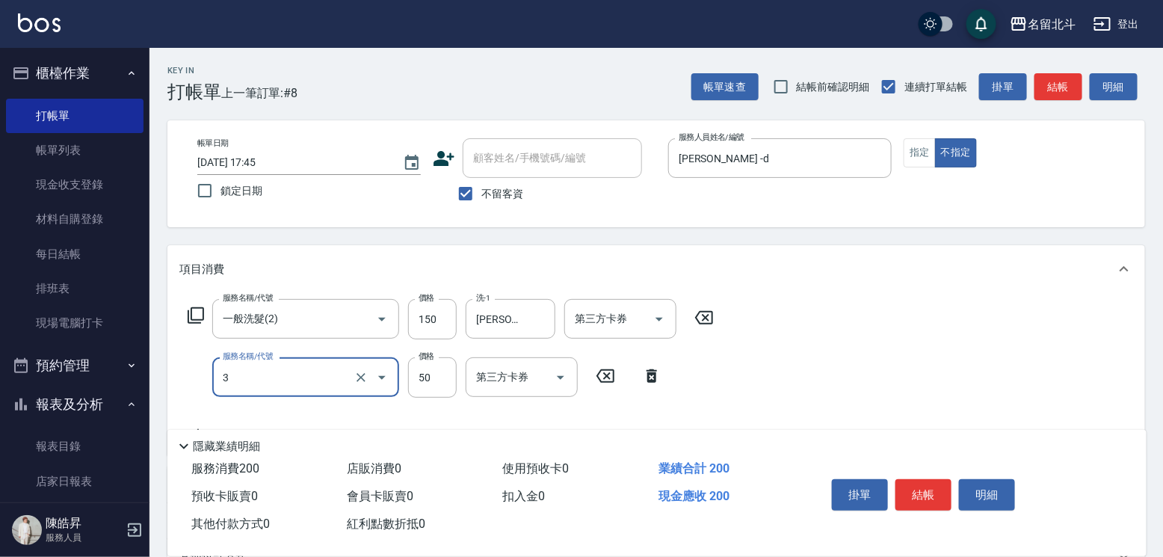
type input "精油(3)"
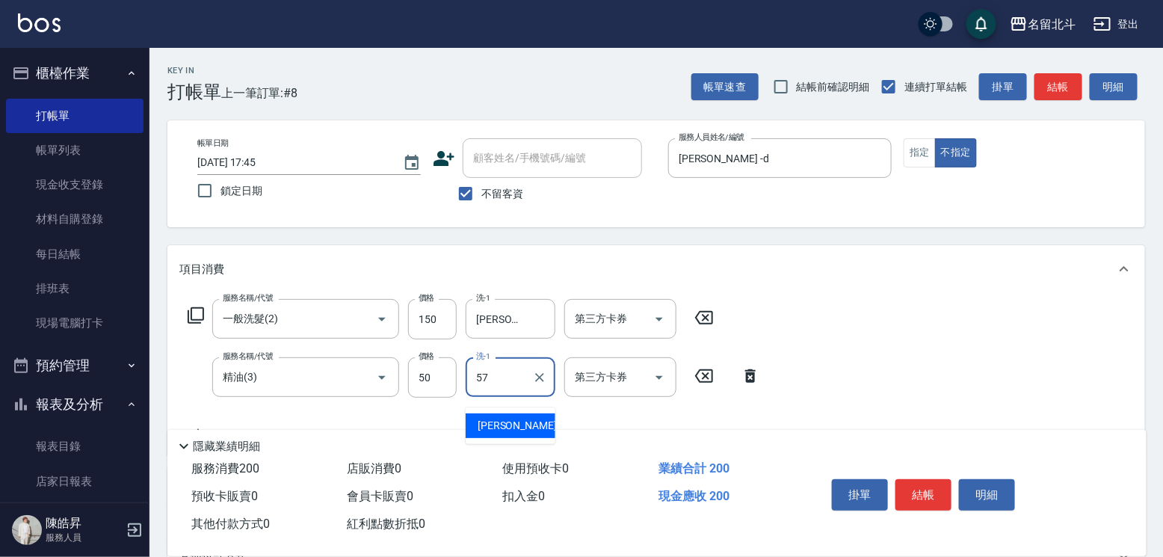
type input "[PERSON_NAME]-57"
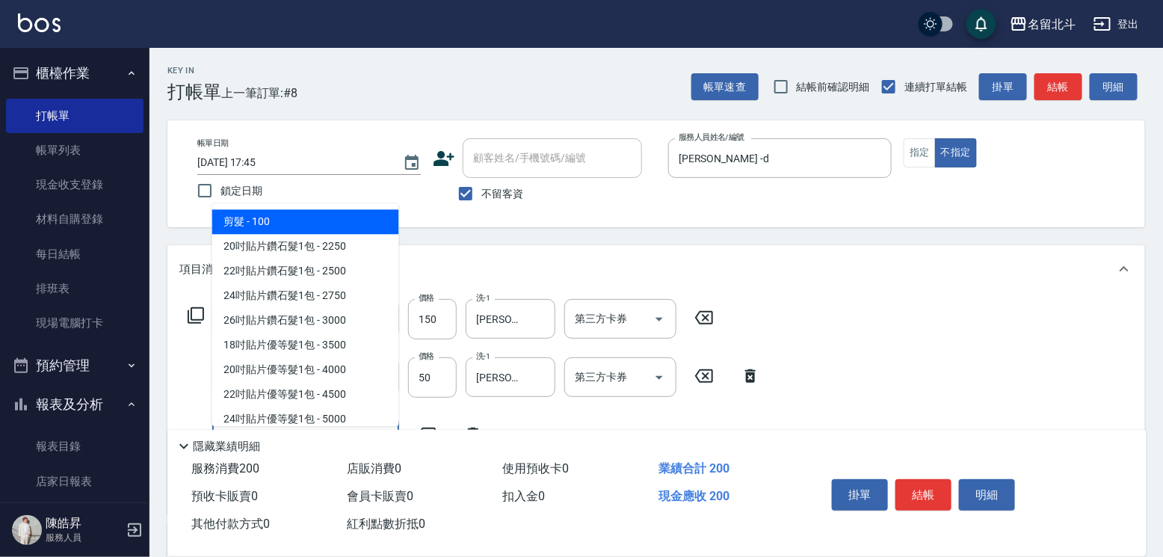
type input "剪髮(1)"
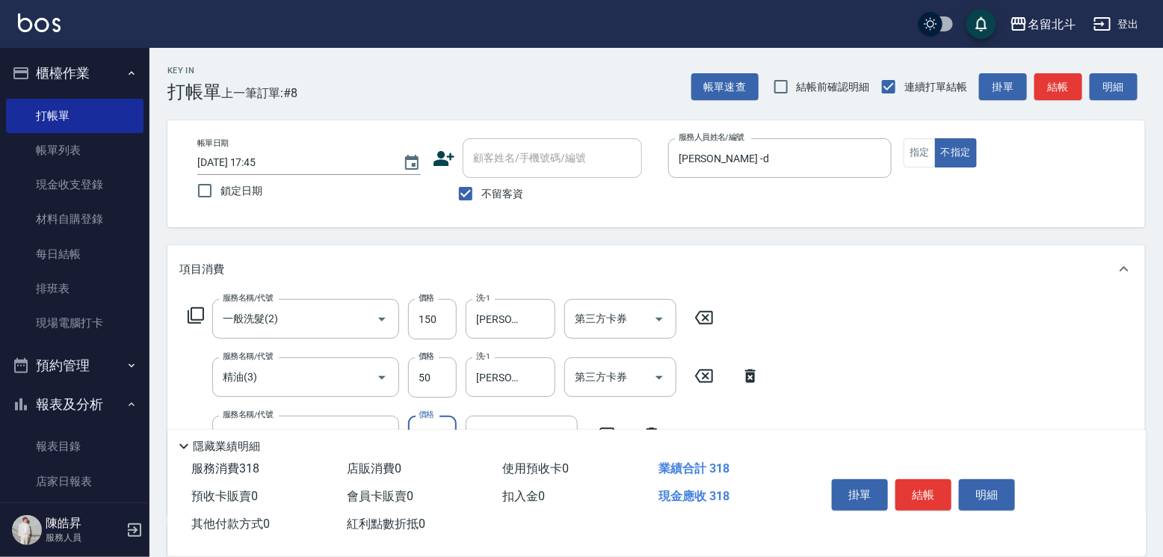
type input "118"
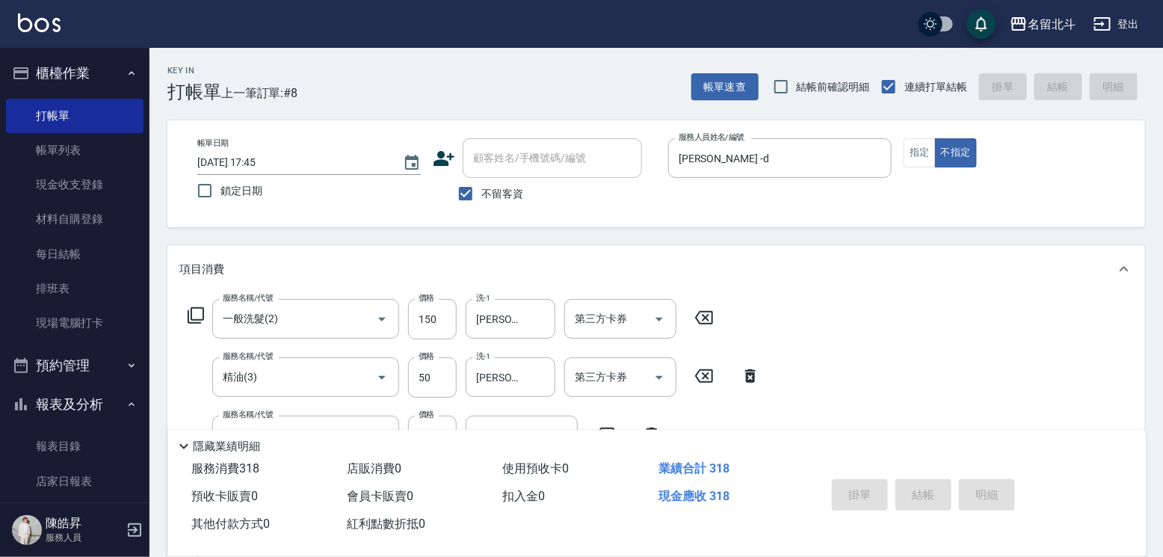
type input "[DATE] 17:46"
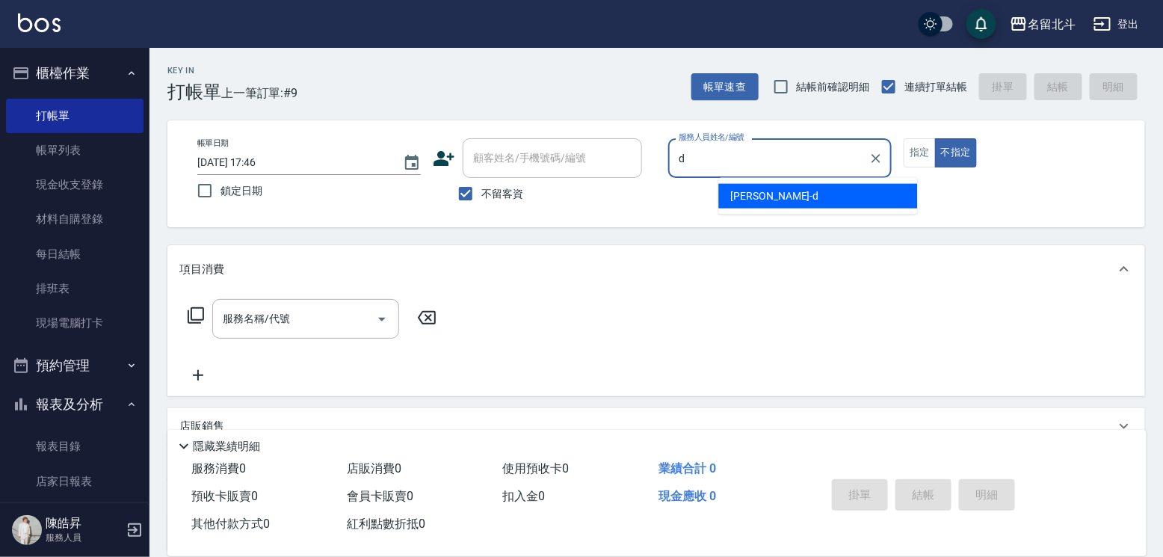
type input "[PERSON_NAME] -d"
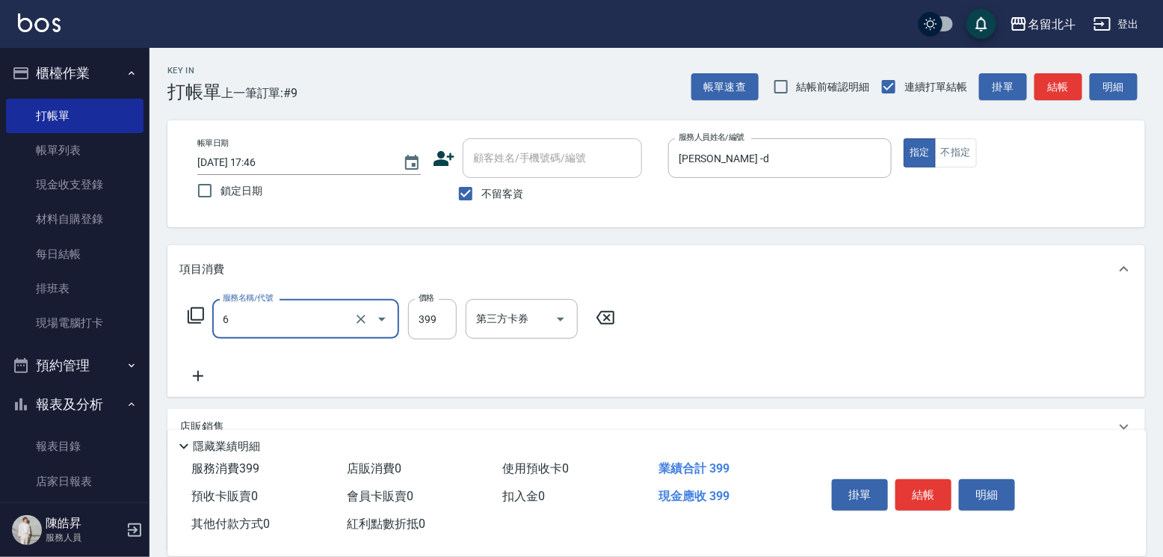
type input "海鹽SPA(6)"
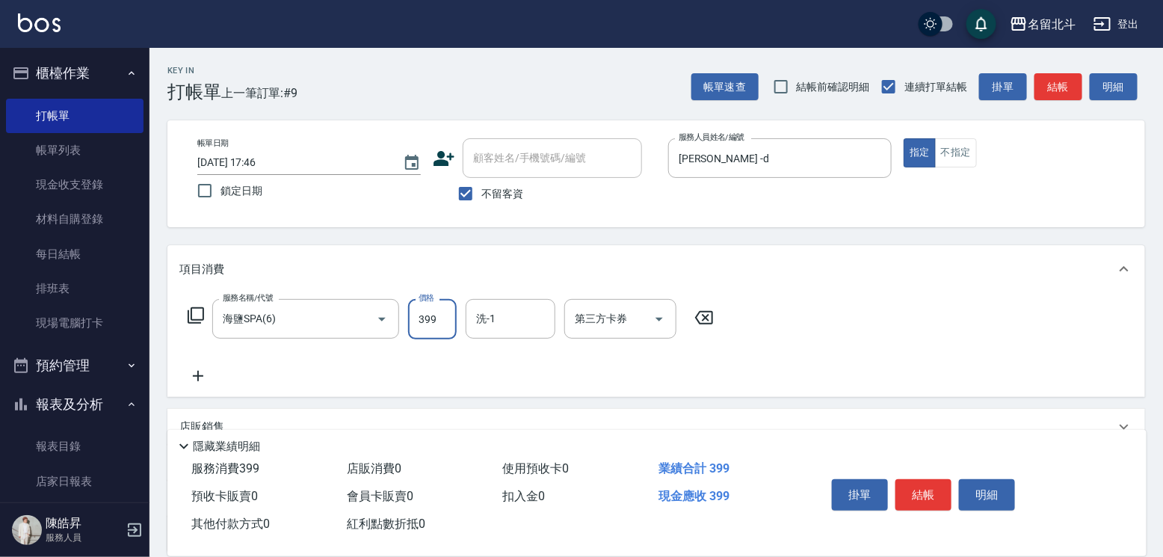
click at [430, 324] on input "399" at bounding box center [432, 319] width 49 height 40
type input "499"
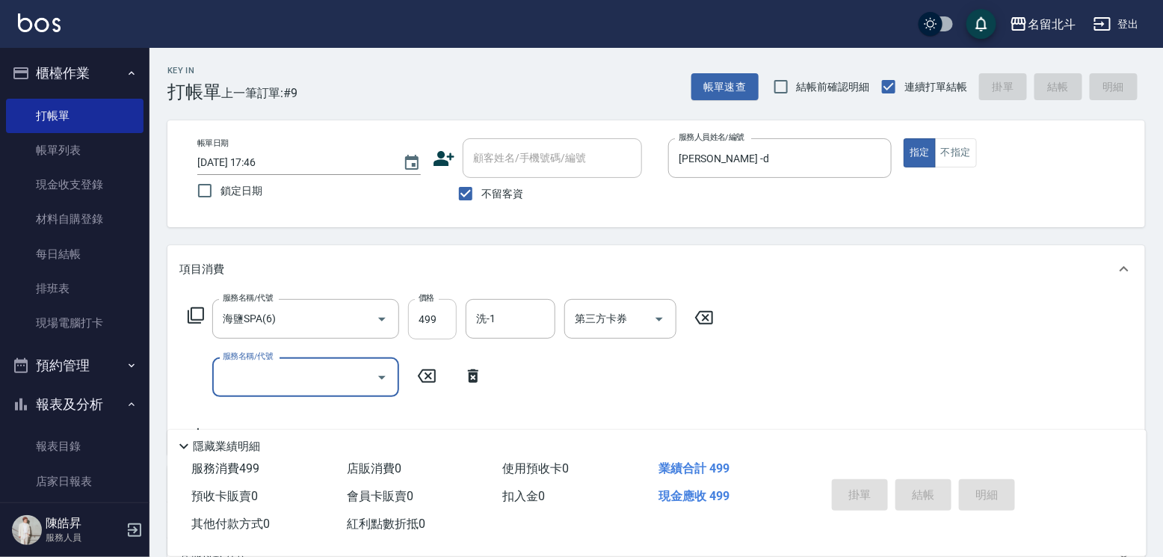
type input "[DATE] 17:48"
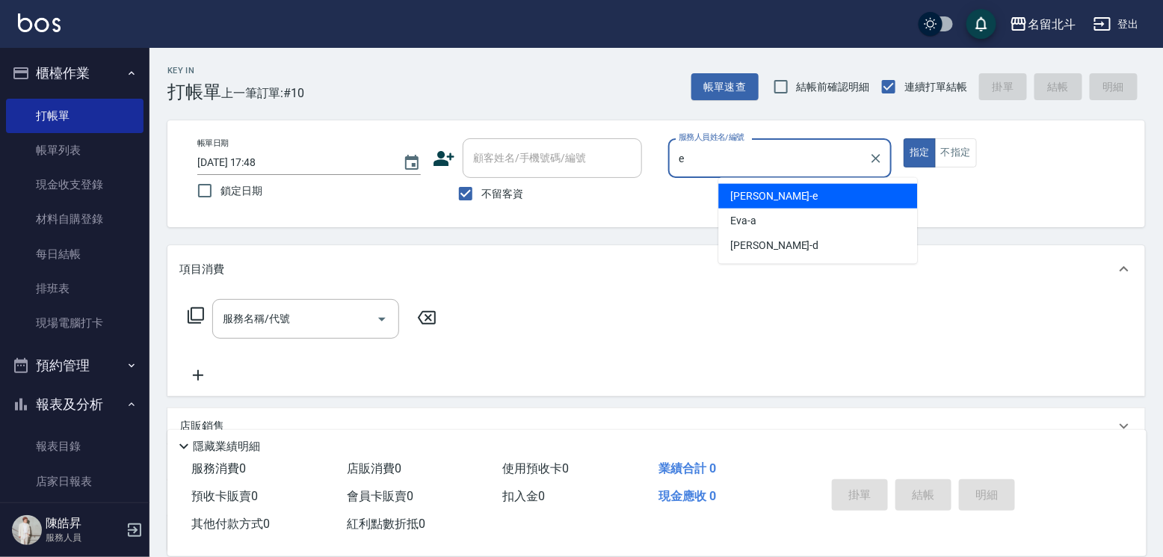
type input "[PERSON_NAME]-e"
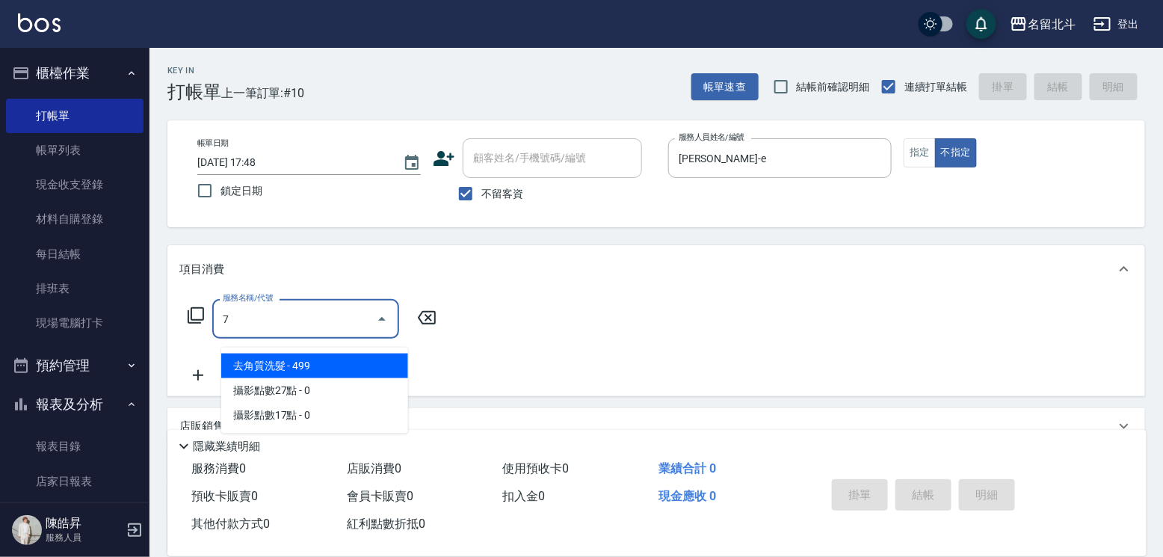
type input "去角質洗髮(7)"
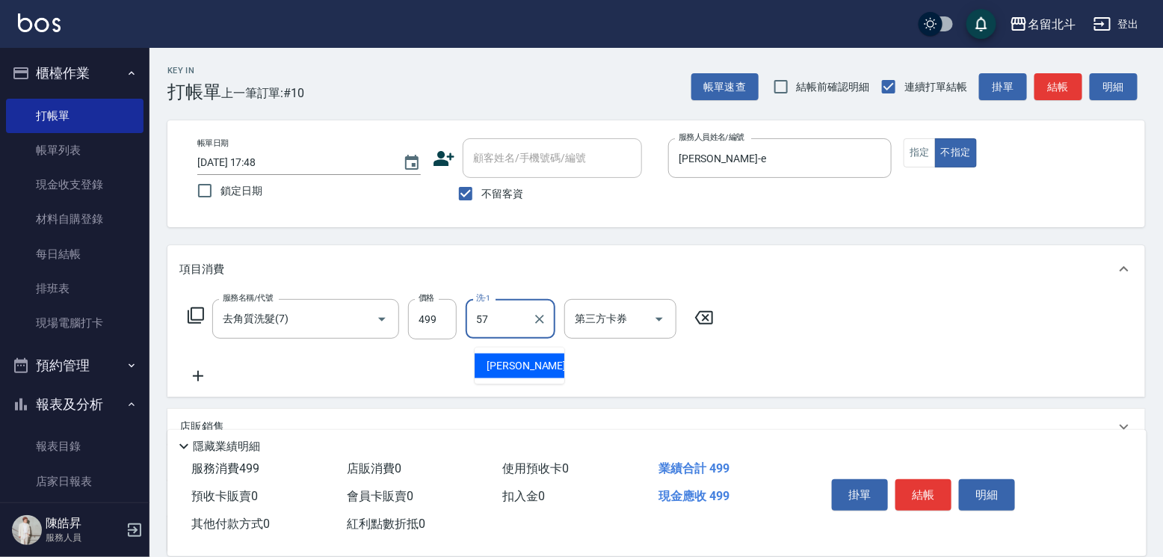
type input "[PERSON_NAME]-57"
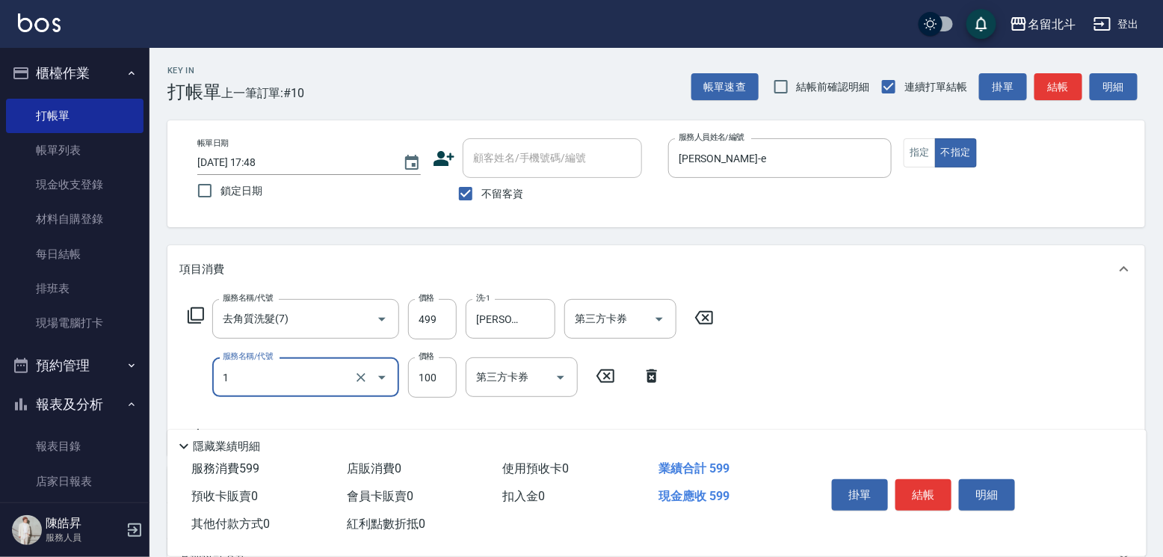
type input "剪髮(1)"
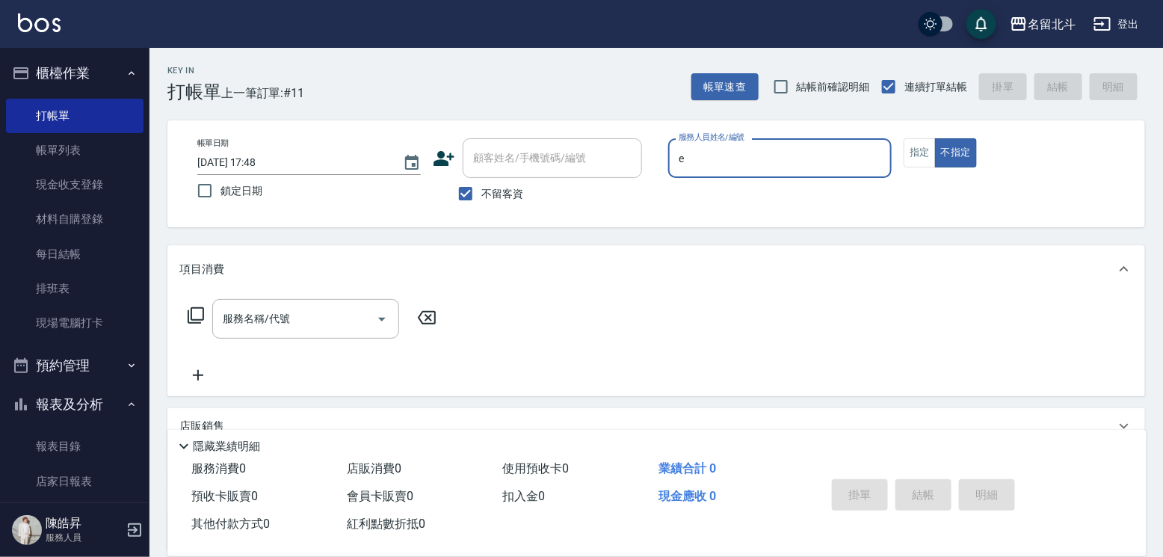
type input "[PERSON_NAME]-e"
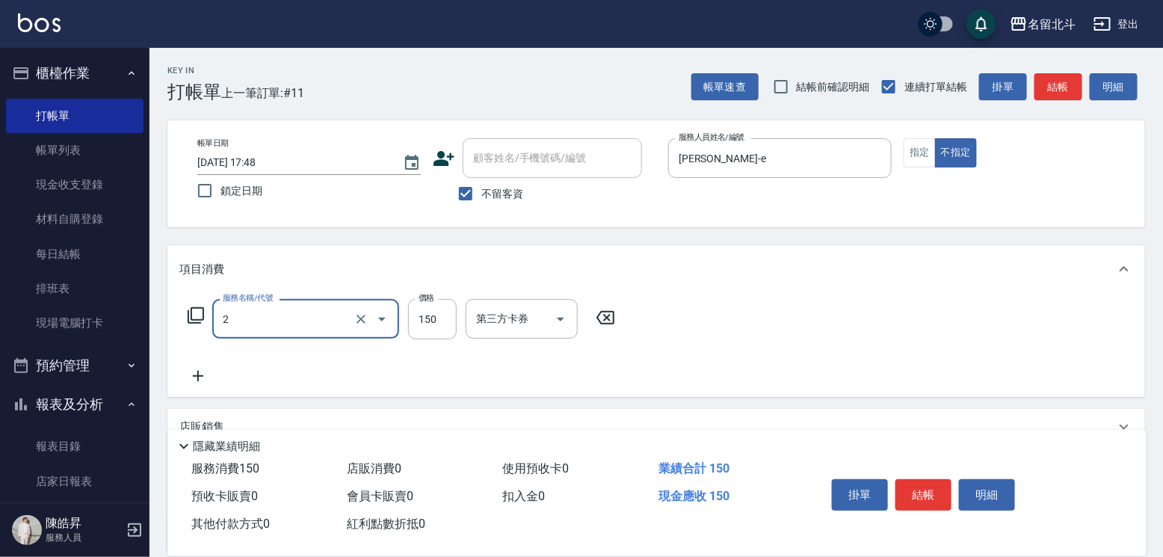
type input "一般洗髮(2)"
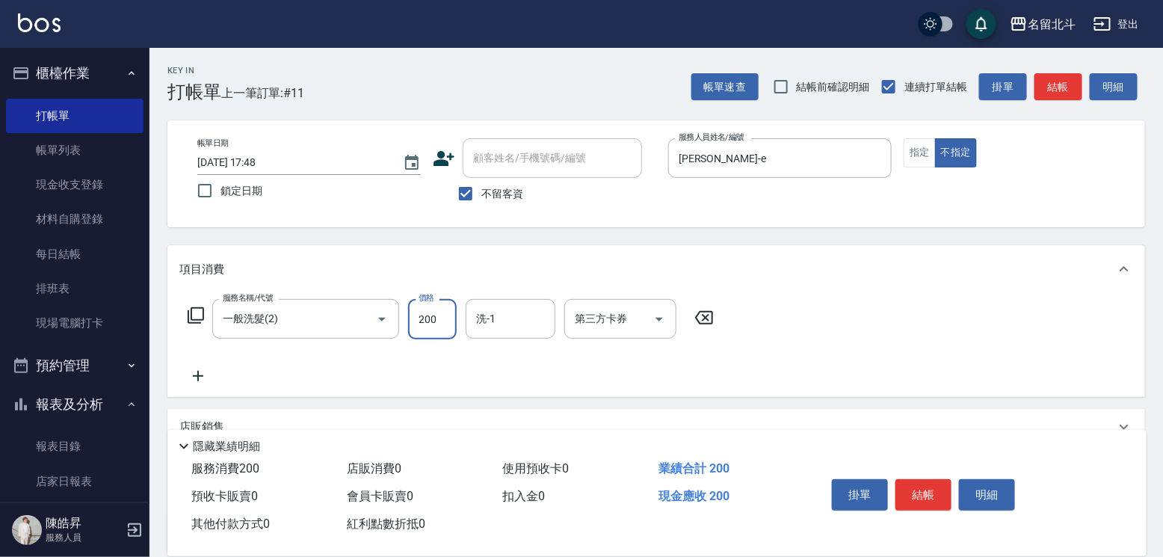
type input "200"
type input "[PERSON_NAME]-57"
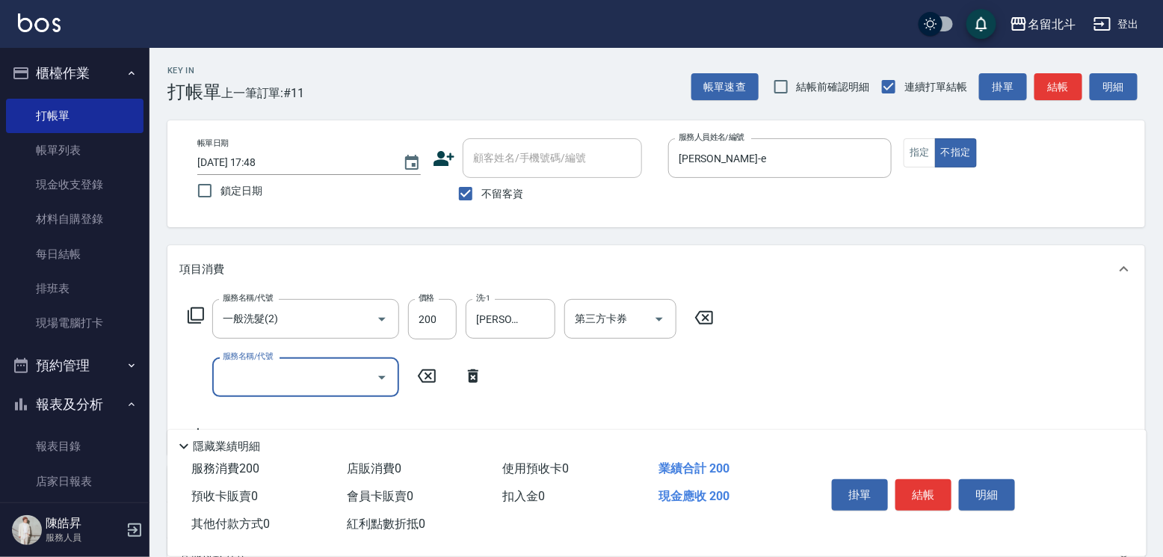
type input "1"
type input "精油(3)"
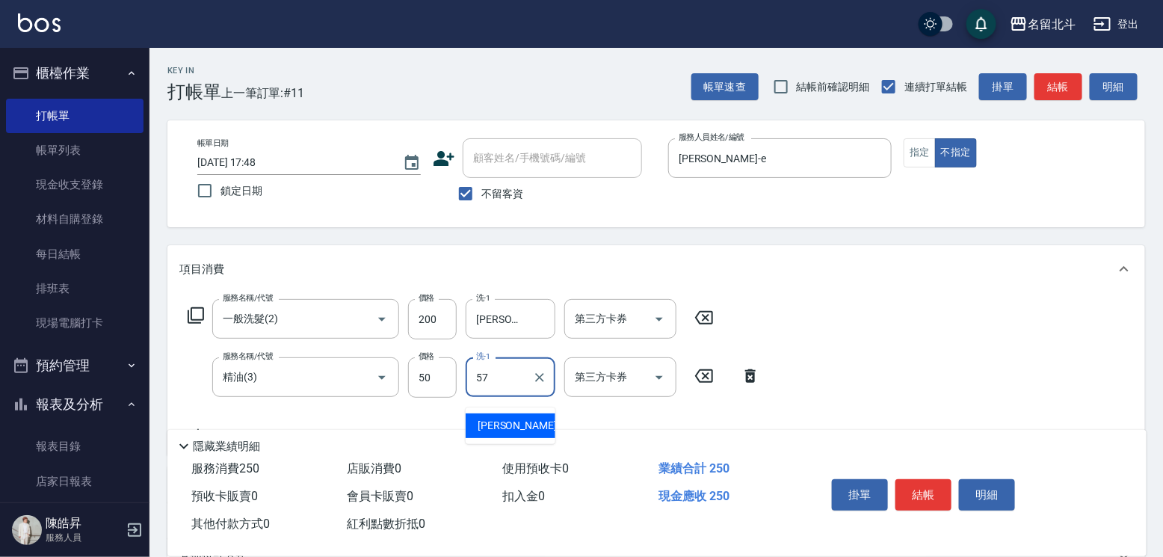
type input "[PERSON_NAME]-57"
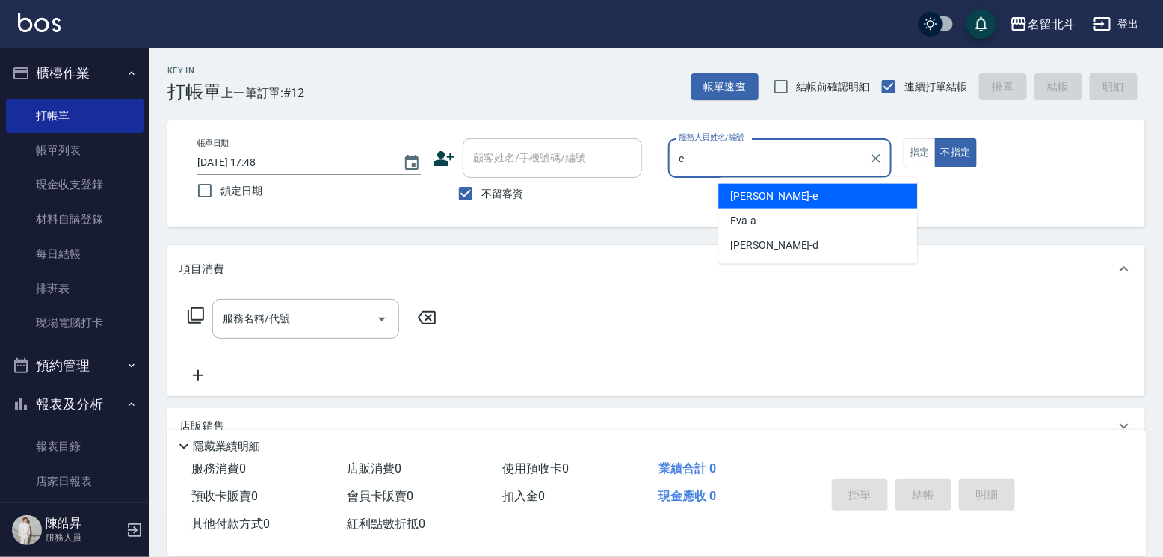
type input "[PERSON_NAME]-e"
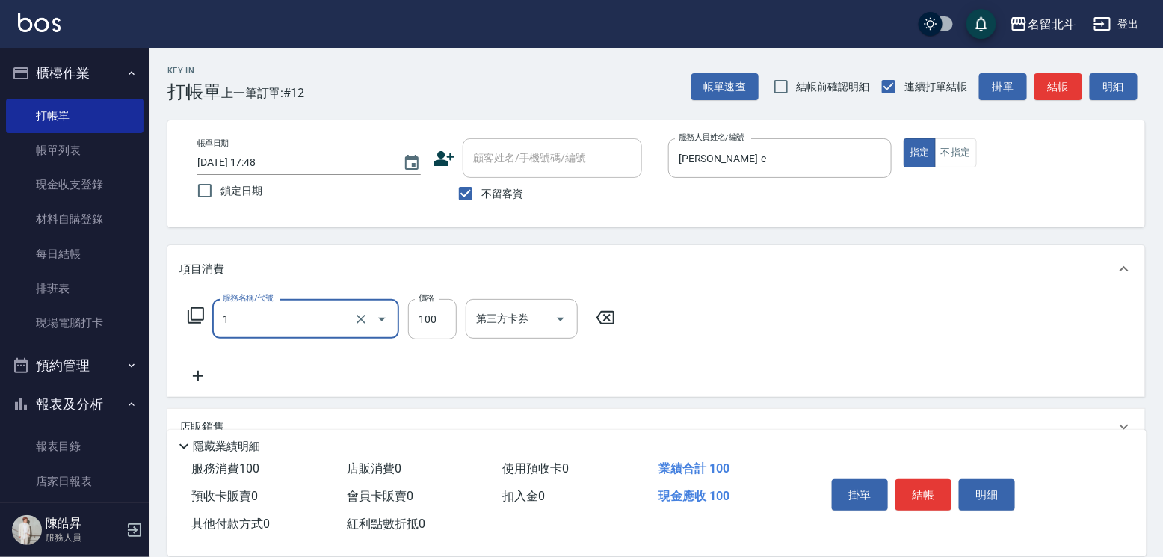
type input "剪髮(1)"
type input "200"
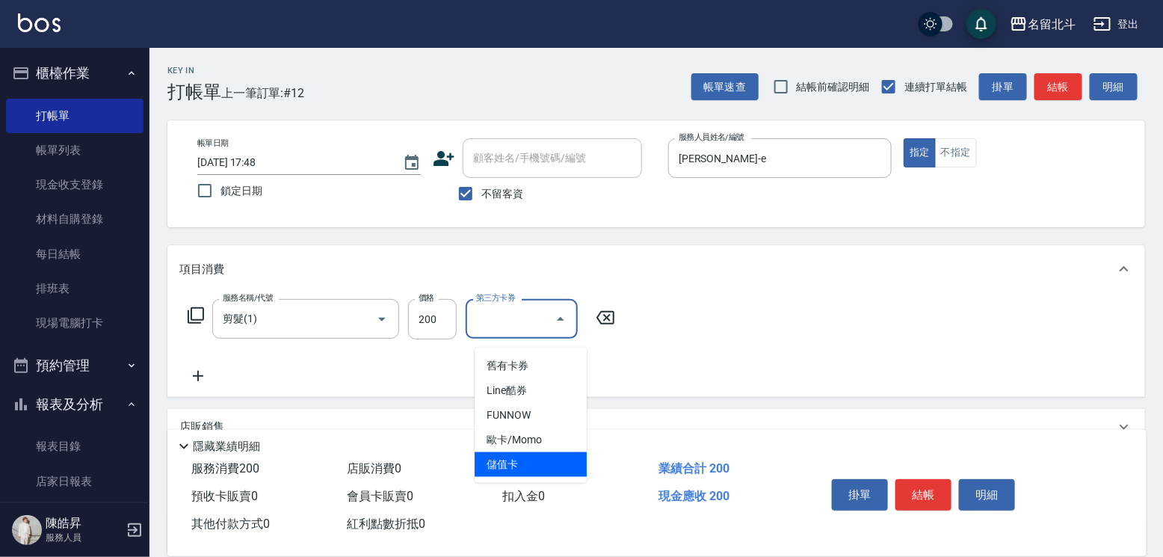
type input "儲值卡"
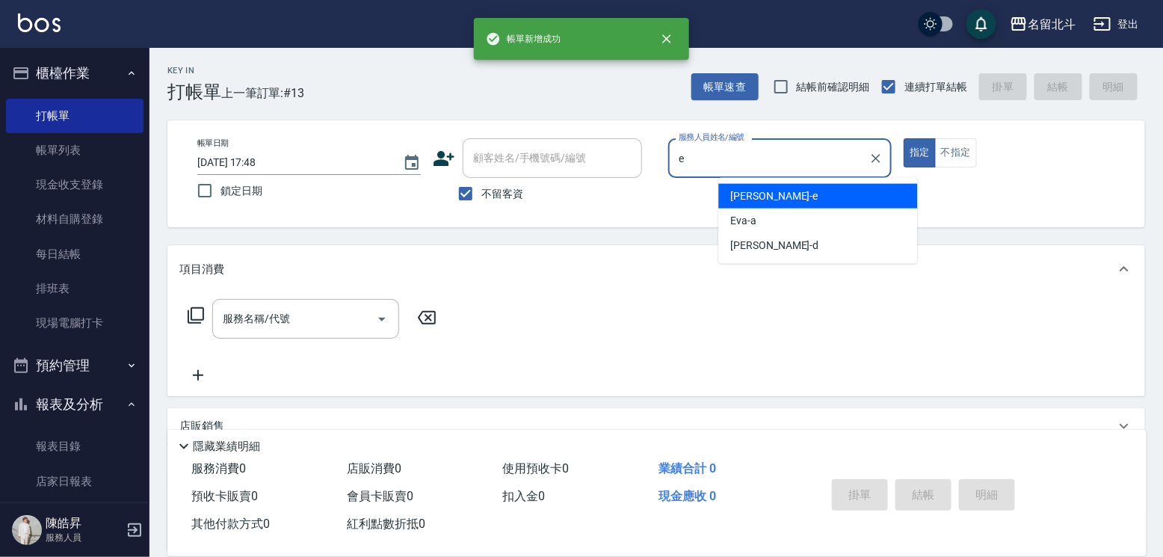
type input "[PERSON_NAME]-e"
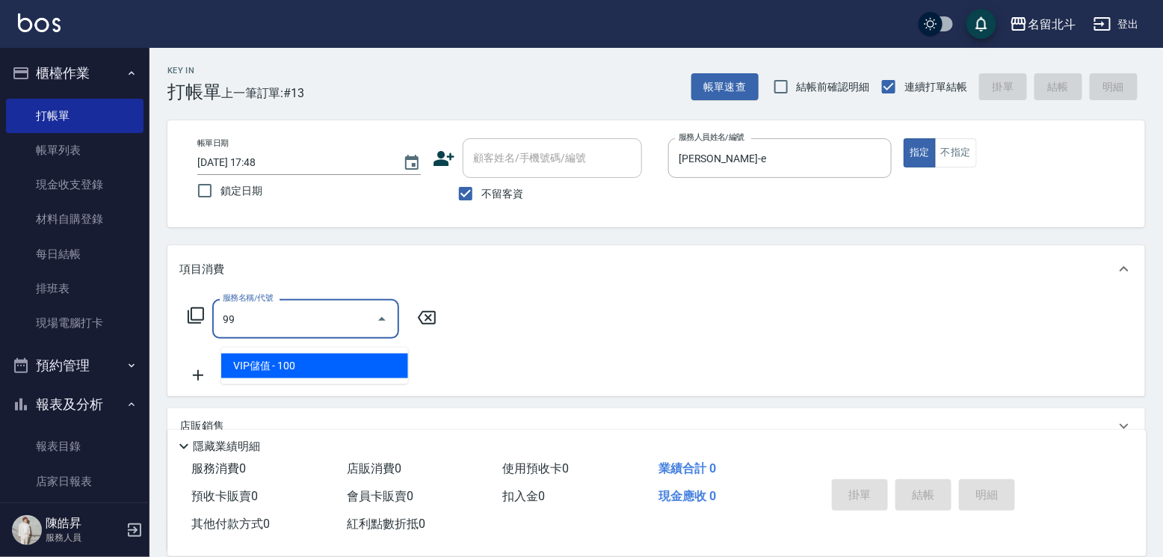
type input "VIP儲值(99)"
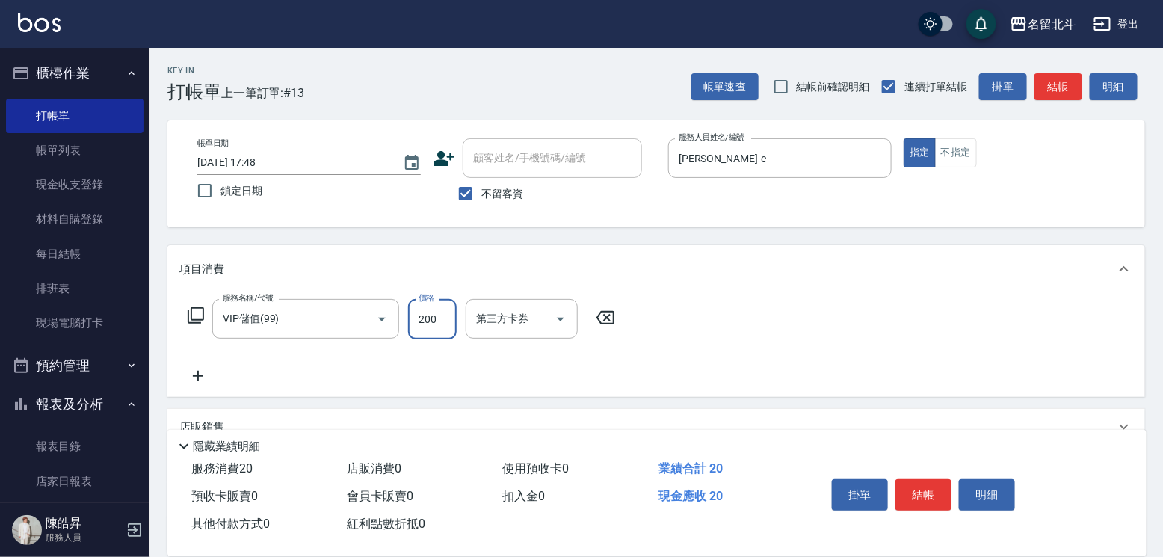
type input "2000"
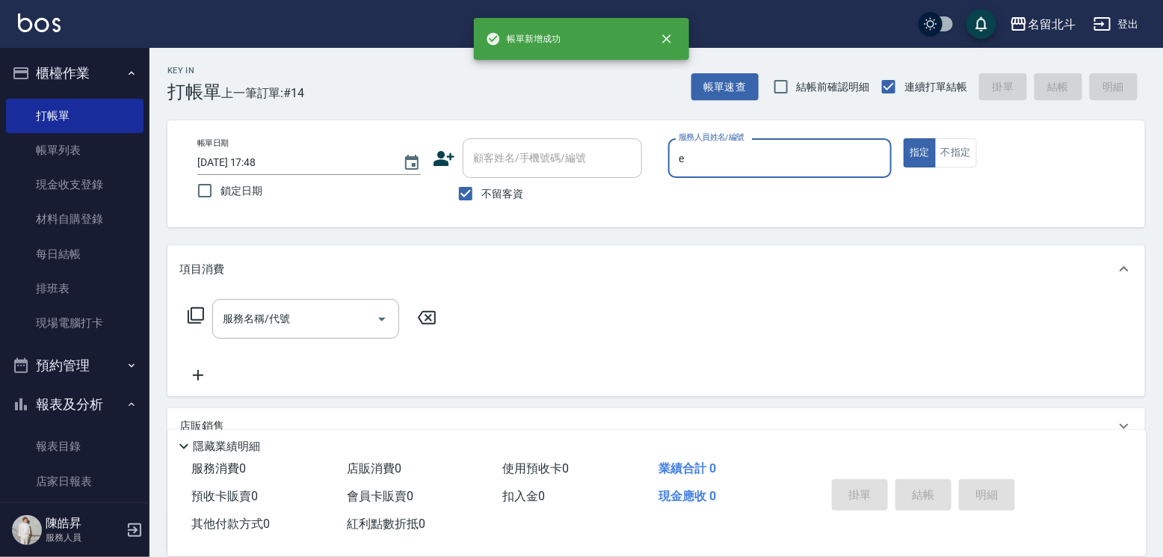
type input "[PERSON_NAME]-e"
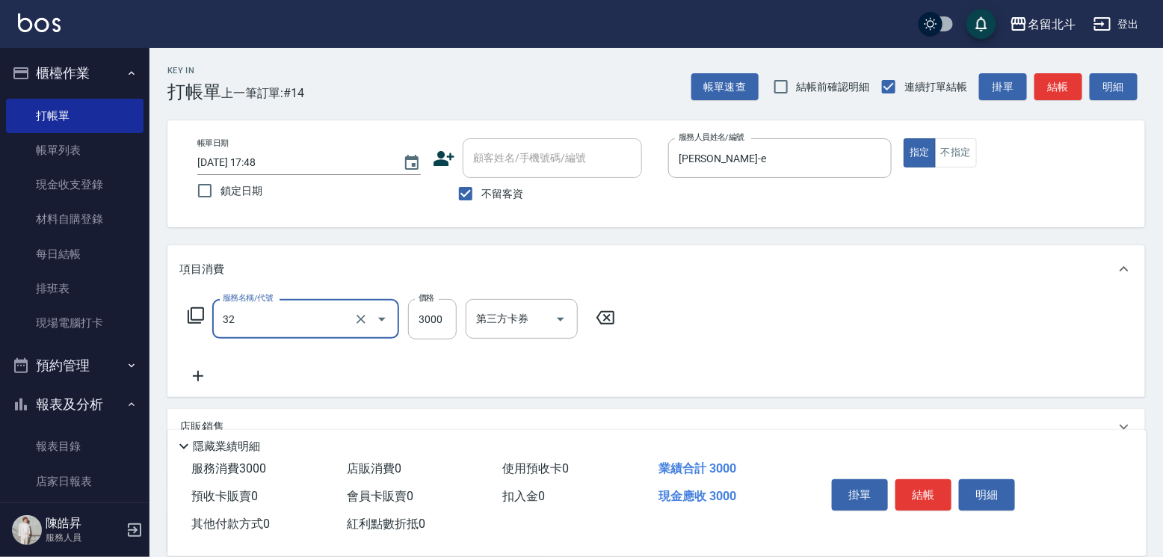
type input "染髮A餐(32)"
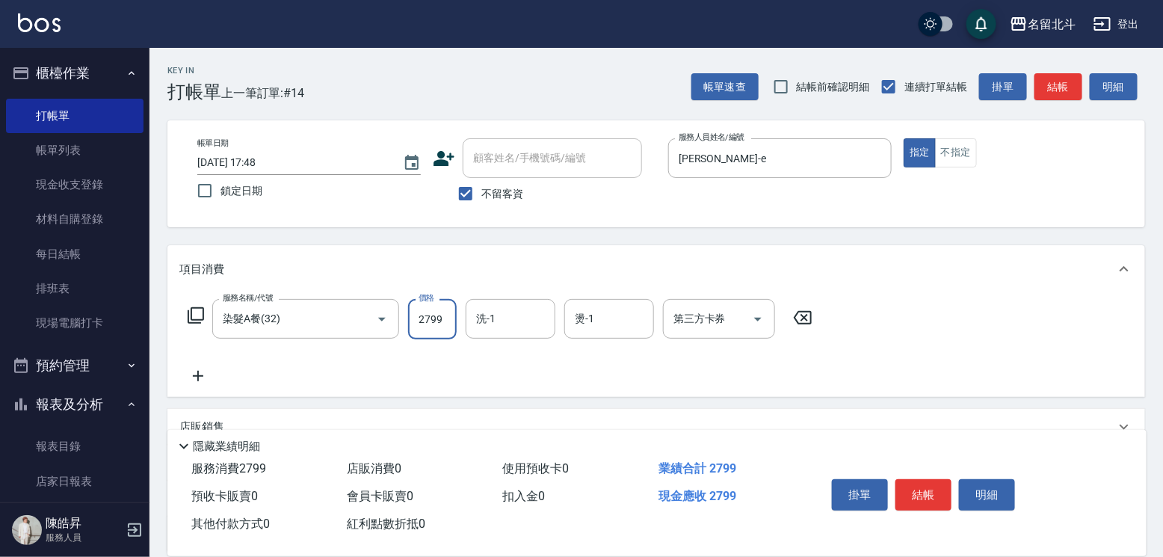
type input "2799"
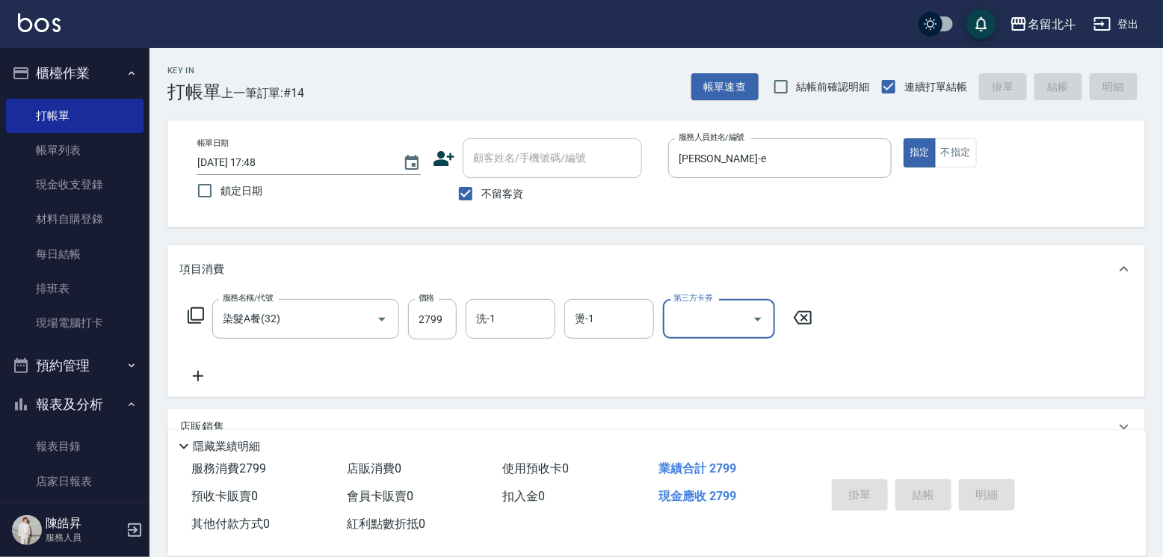
type input "[DATE] 17:49"
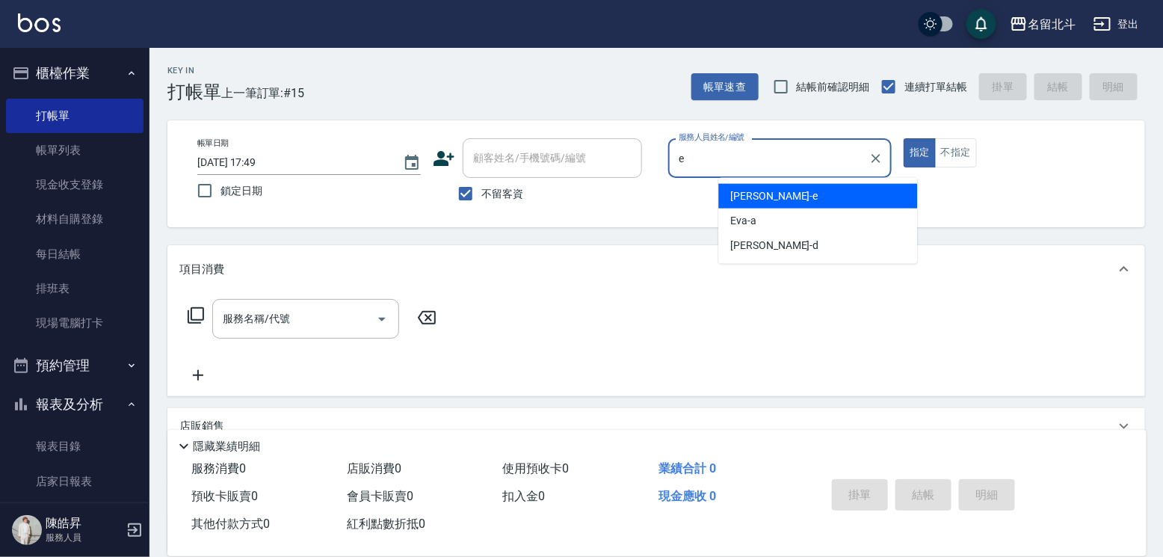
type input "[PERSON_NAME]-e"
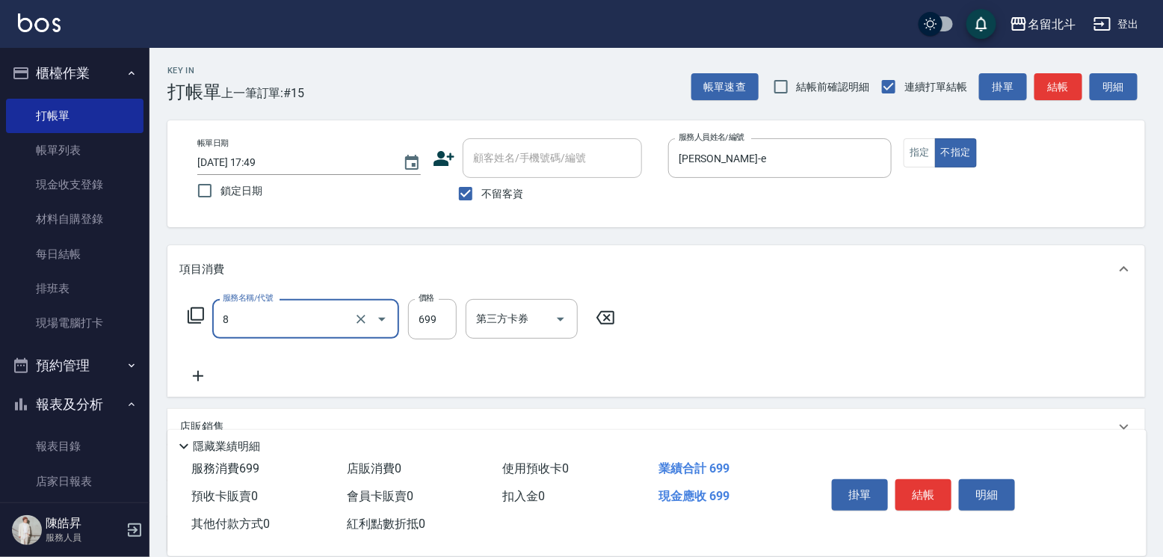
type input "精油洗髮(8)"
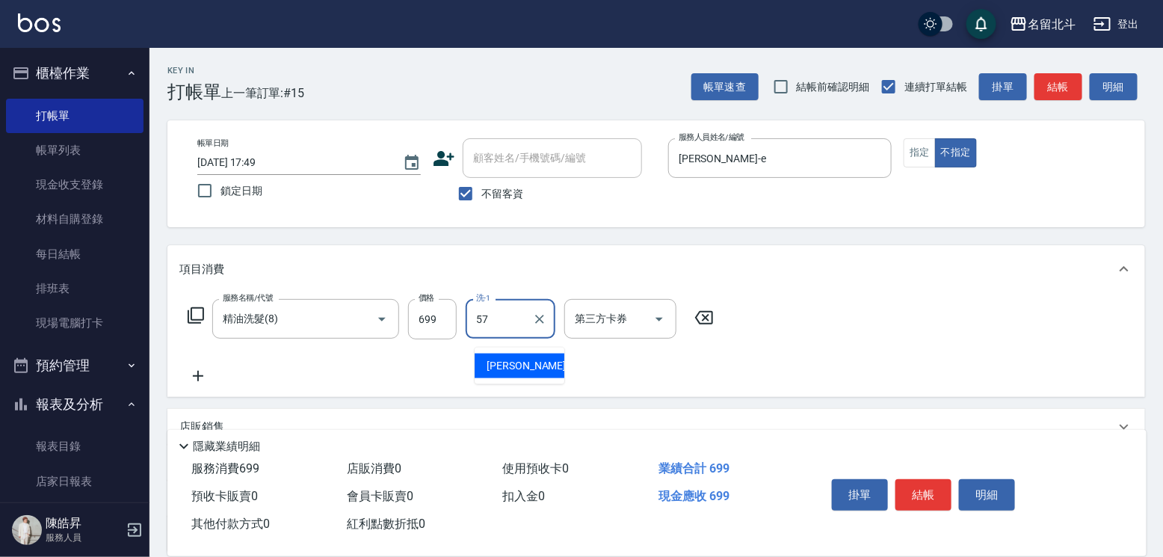
type input "[PERSON_NAME]-57"
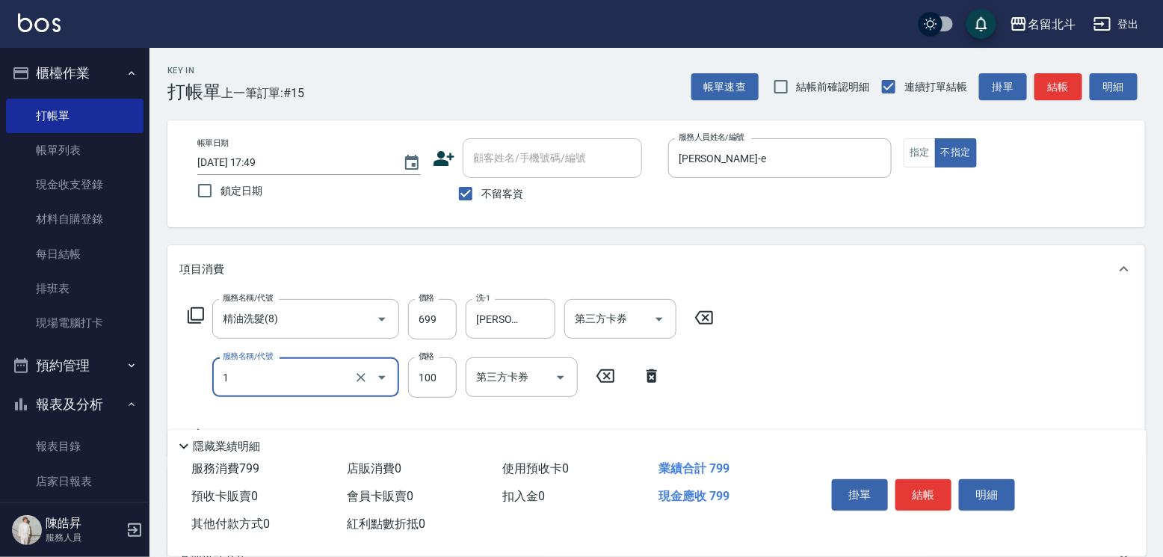
type input "剪髮(1)"
type input "150"
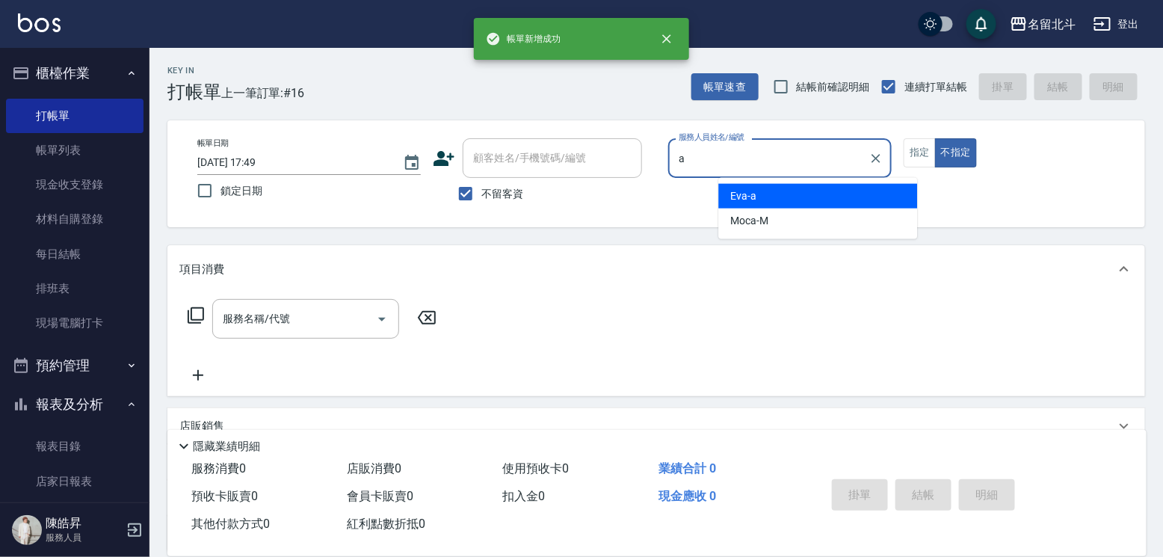
type input "[PERSON_NAME]-a"
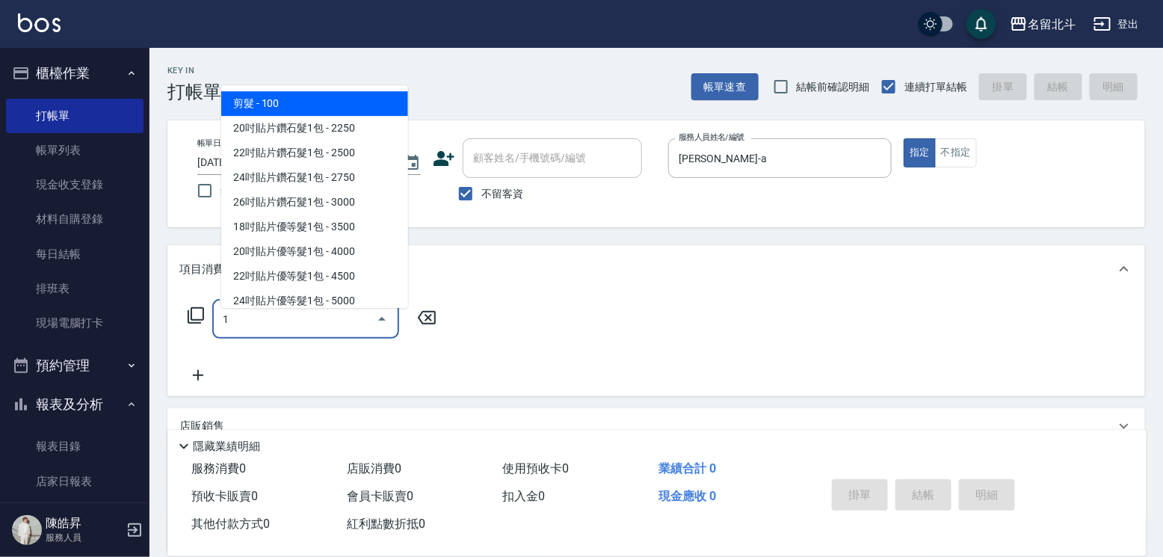
type input "剪髮(1)"
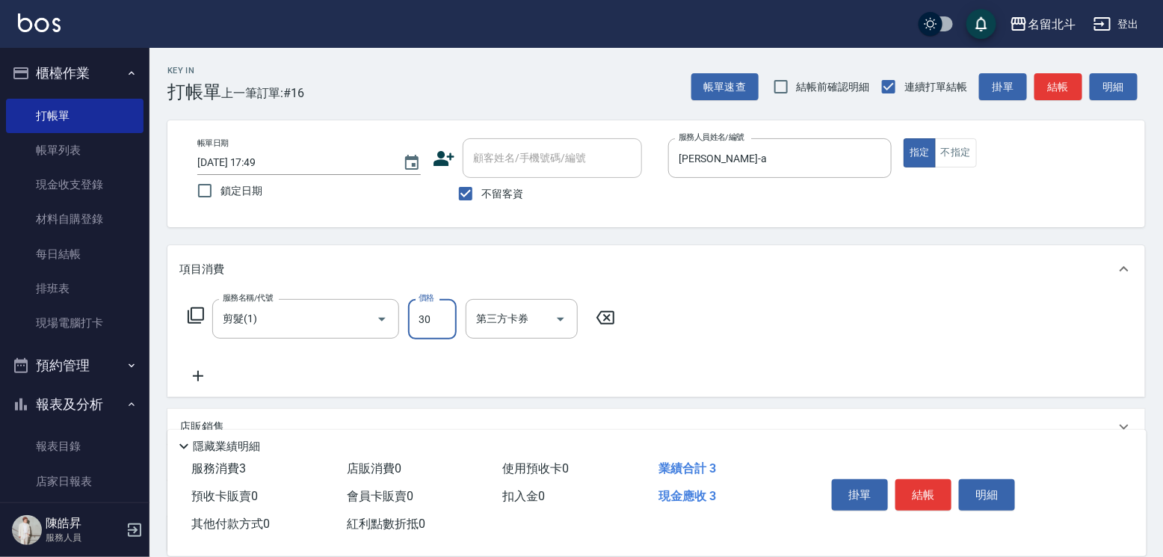
type input "300"
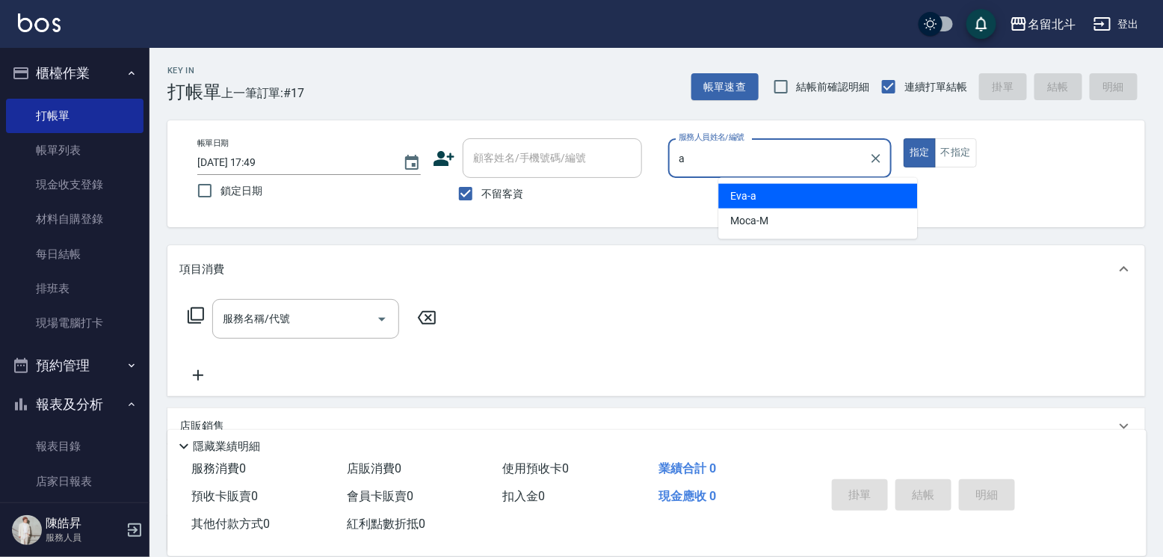
type input "[PERSON_NAME]-a"
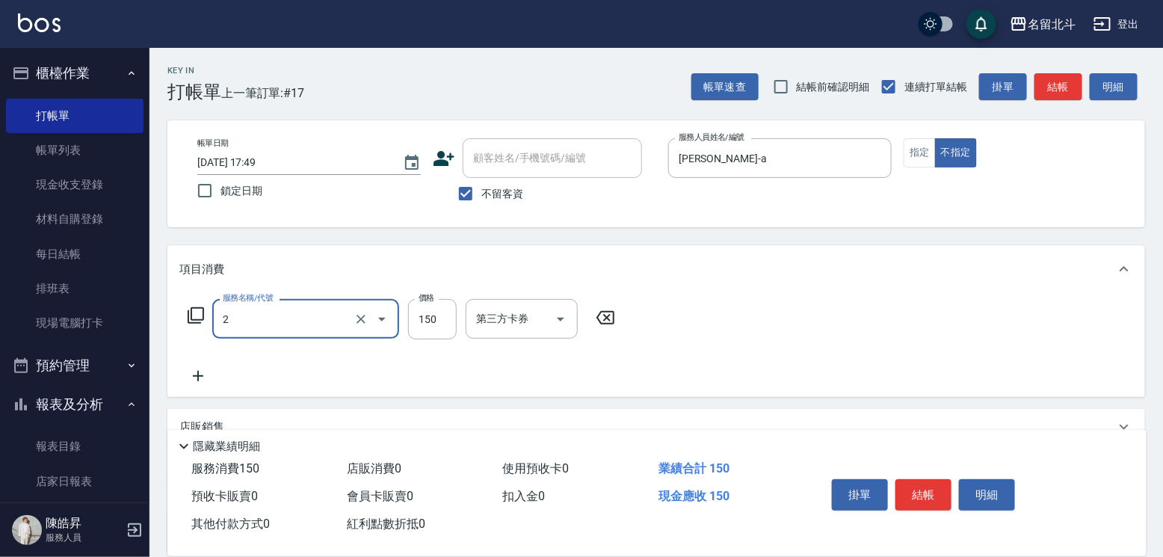
type input "一般洗髮(2)"
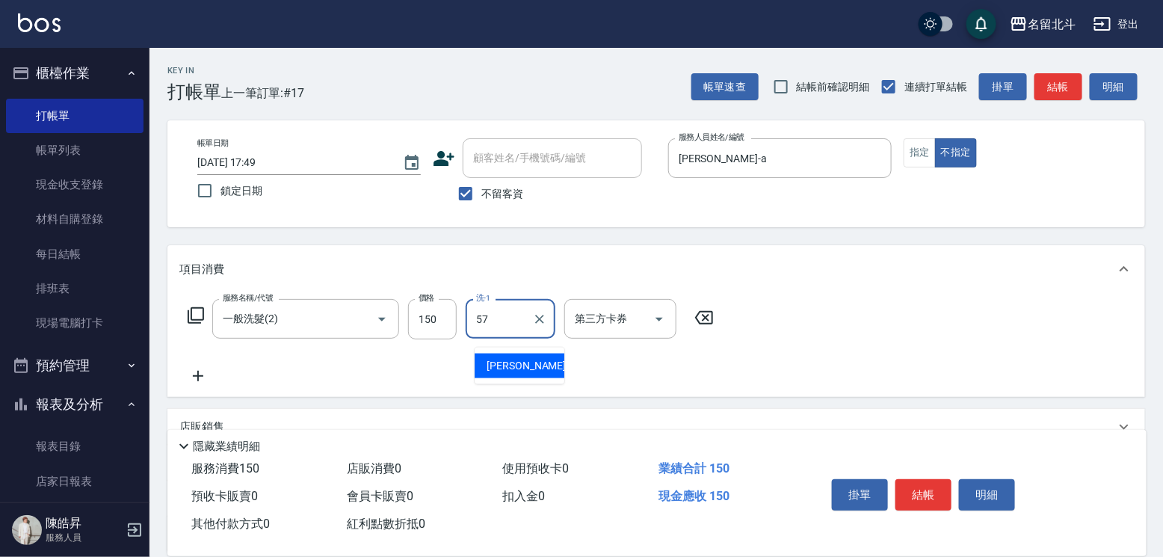
type input "[PERSON_NAME]-57"
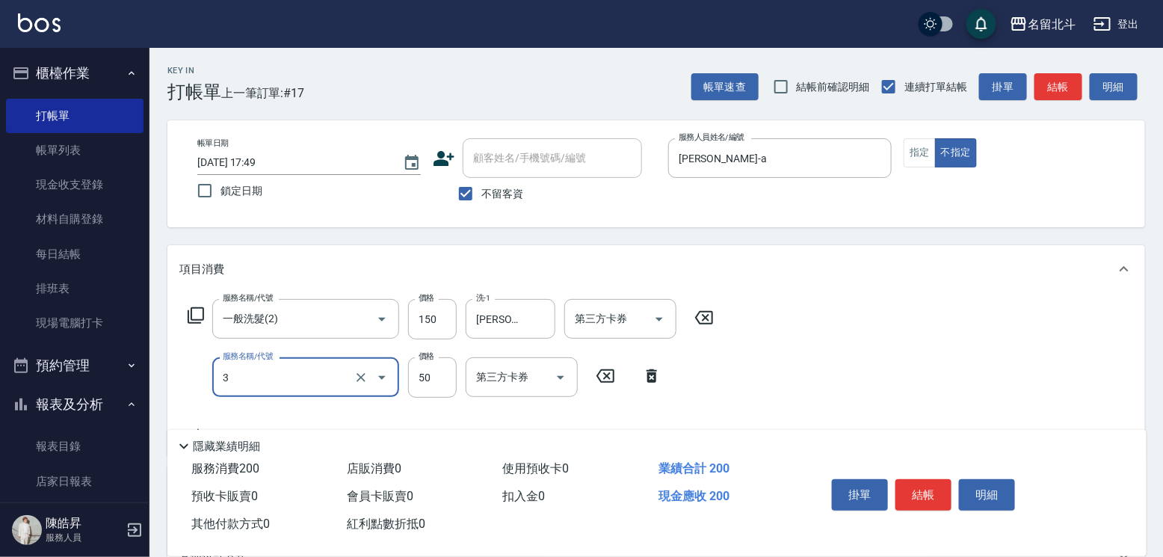
type input "精油(3)"
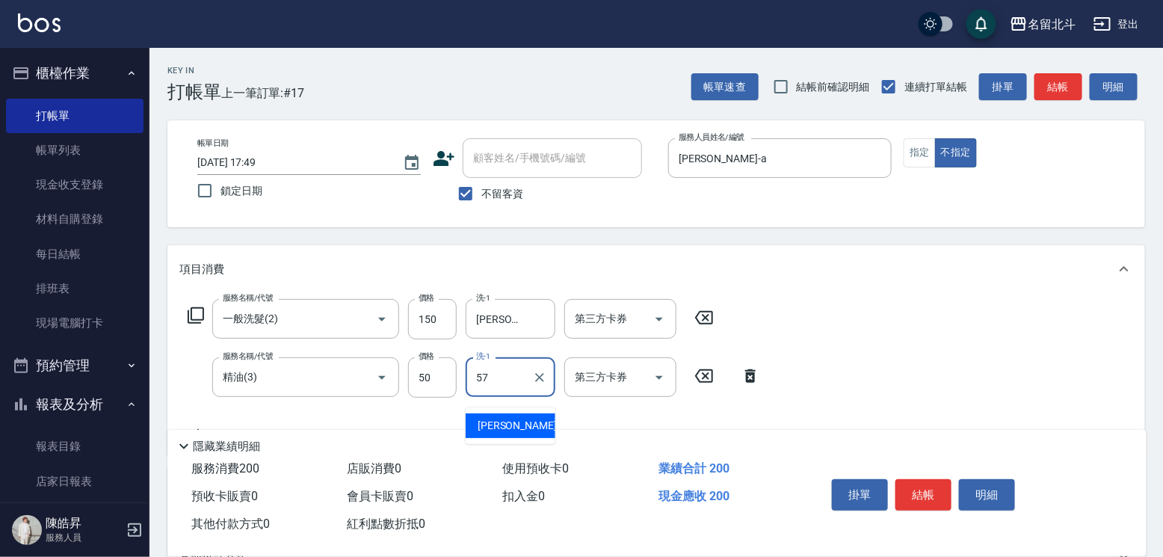
type input "[PERSON_NAME]-57"
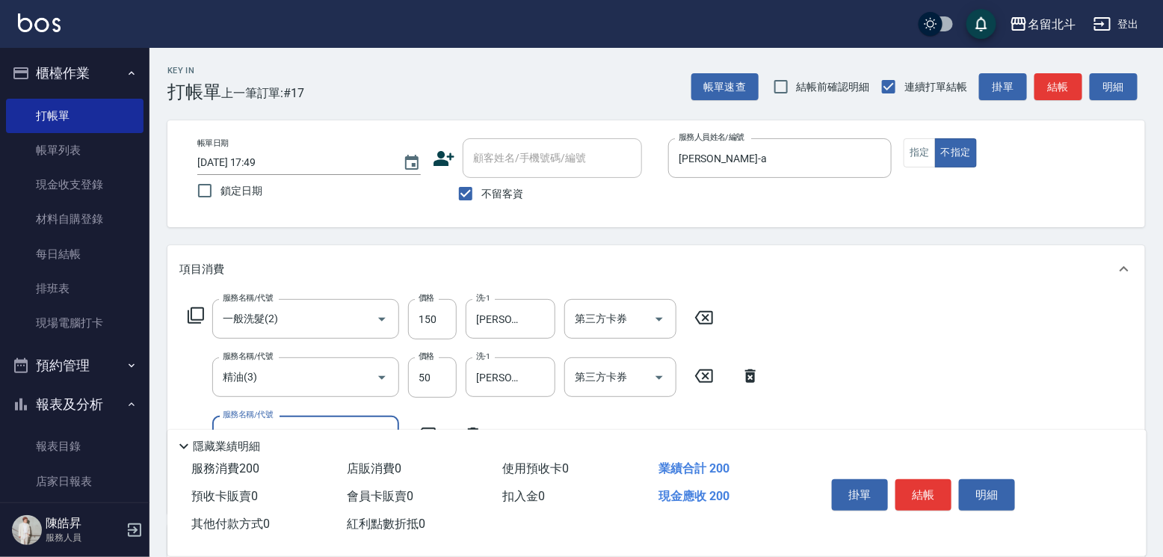
type input "3"
type input "瞬間保養(4)"
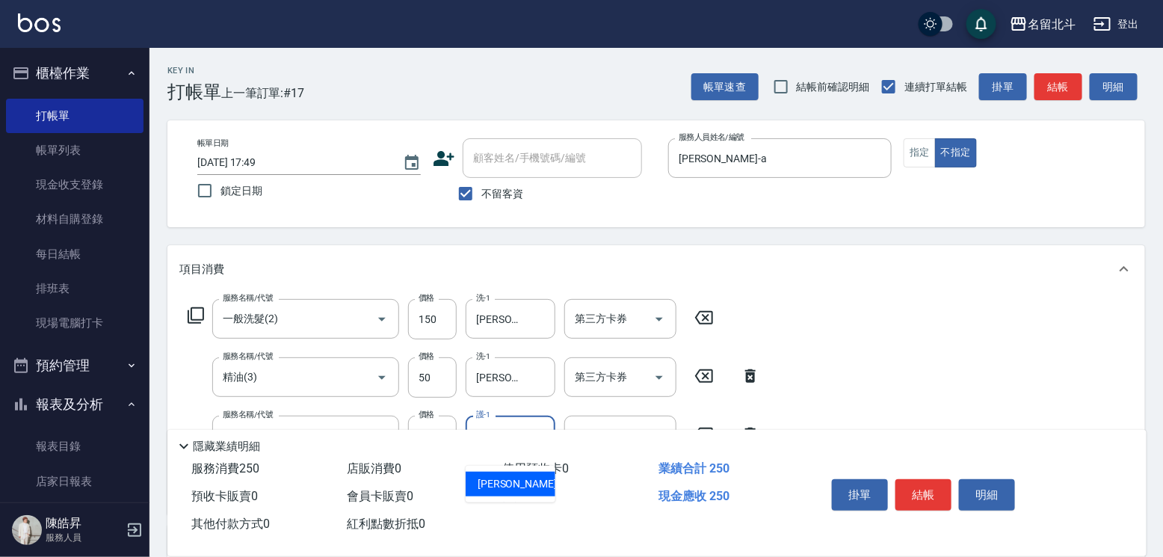
type input "[PERSON_NAME]-57"
type input "燙髮B餐(31)"
type input "2249"
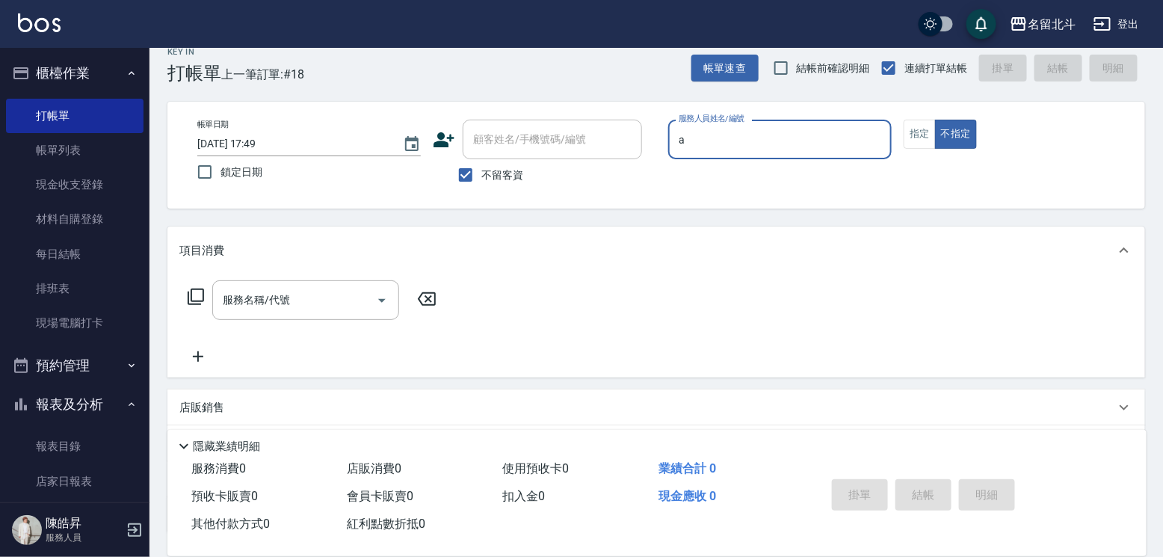
type input "[PERSON_NAME]-a"
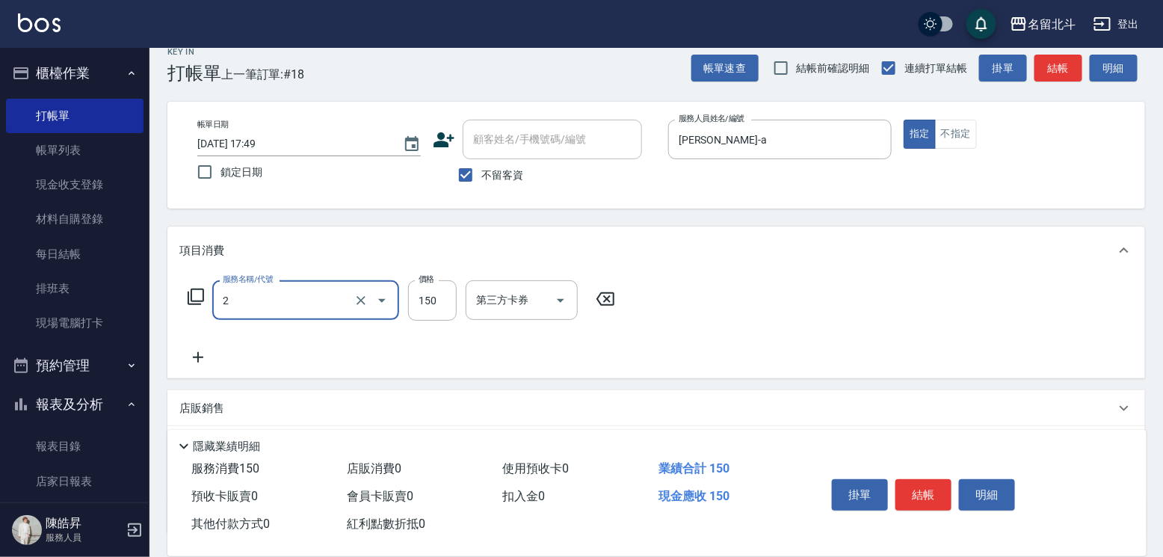
type input "一般洗髮(2)"
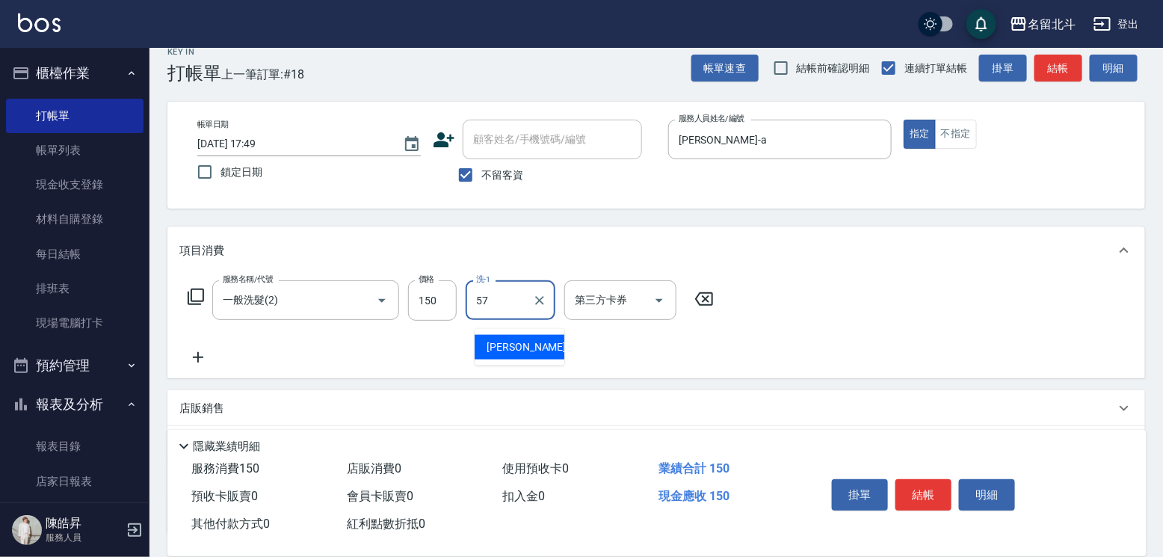
type input "[PERSON_NAME]-57"
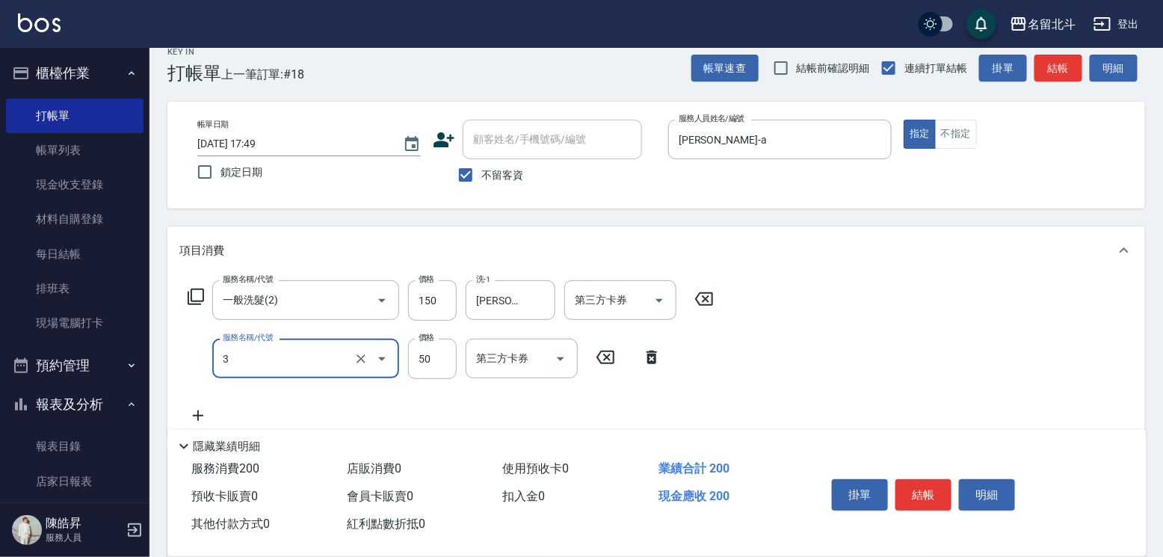
type input "精油(3)"
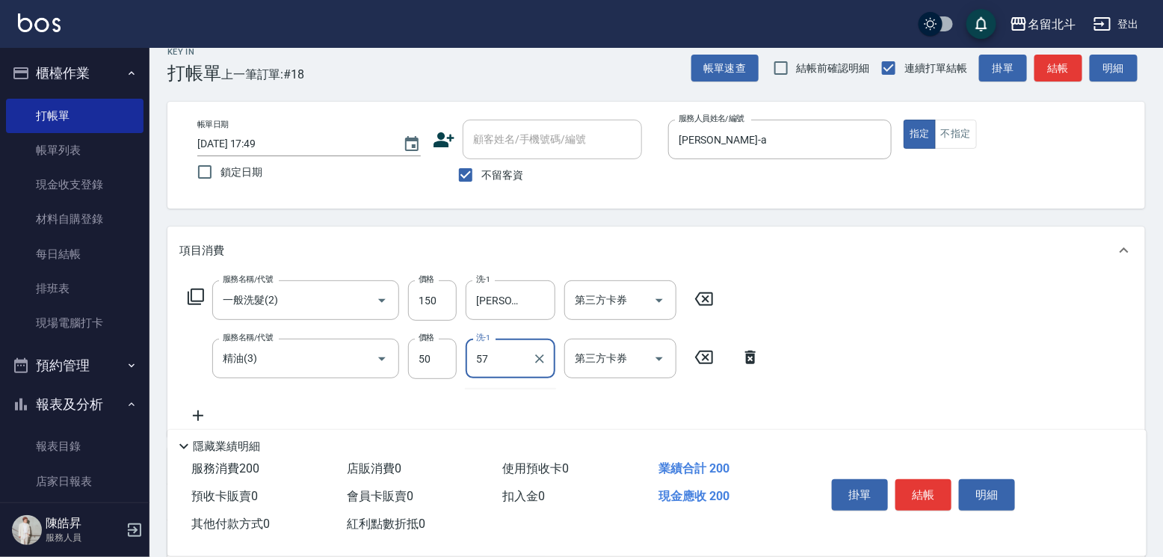
type input "[PERSON_NAME]-57"
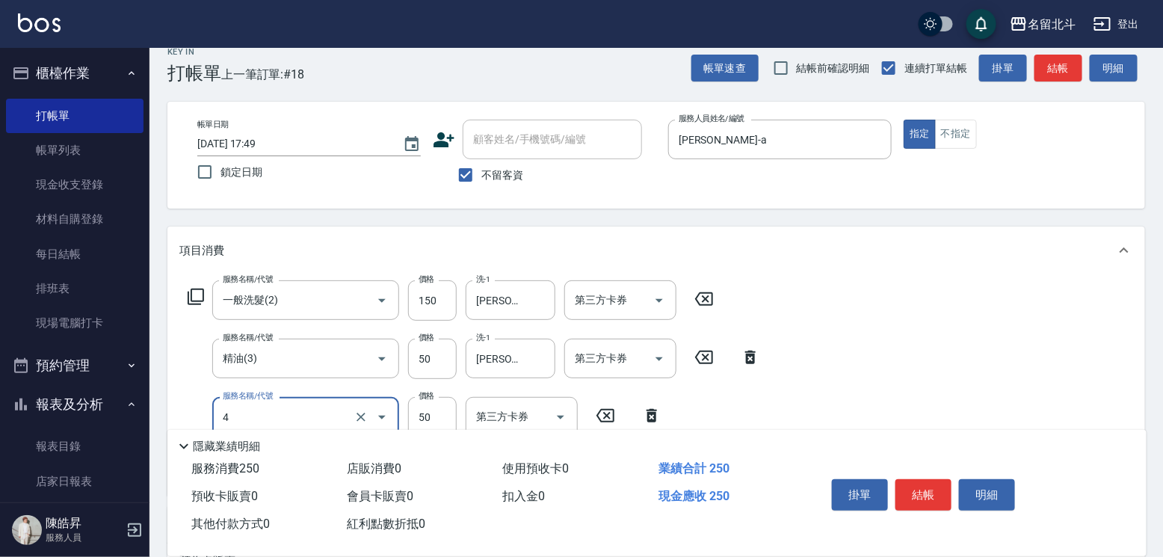
type input "瞬間保養(4)"
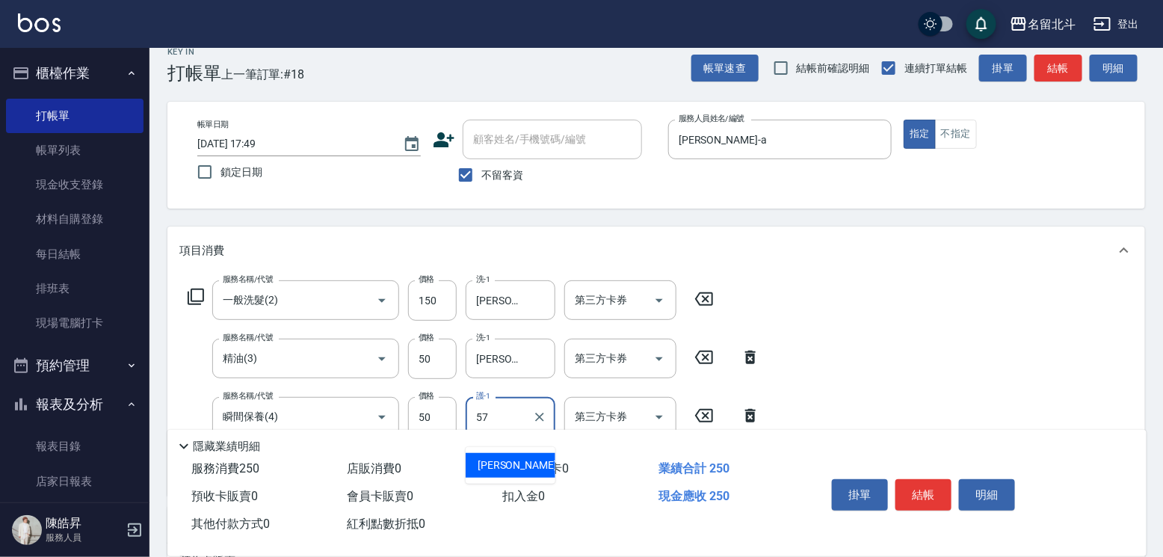
type input "[PERSON_NAME]-57"
type input "染髮A餐(32)"
type input "3649"
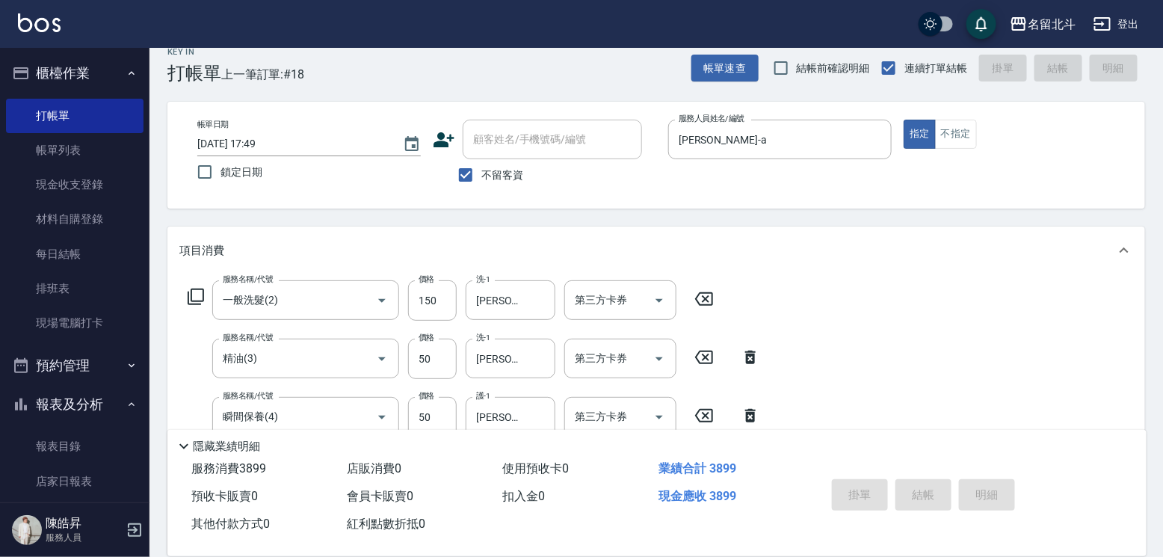
type input "[DATE] 17:50"
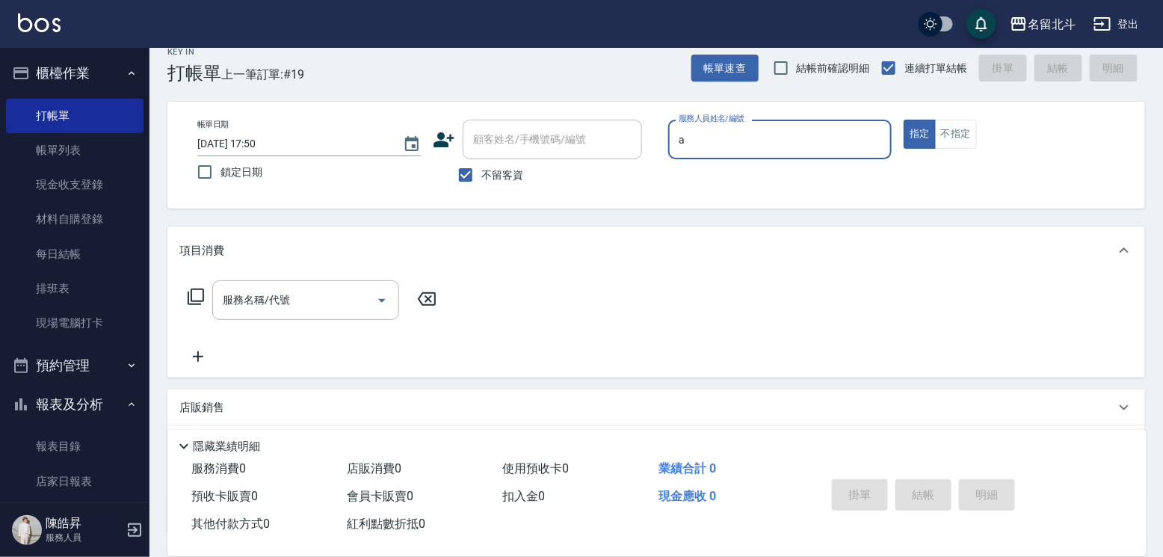
type input "[PERSON_NAME]-a"
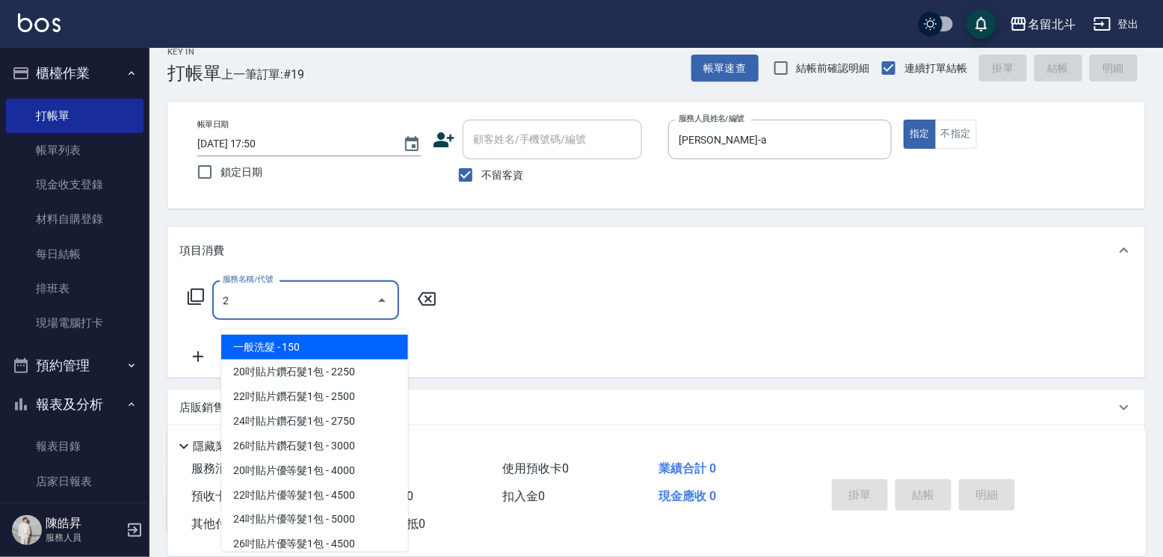
type input "一般洗髮(2)"
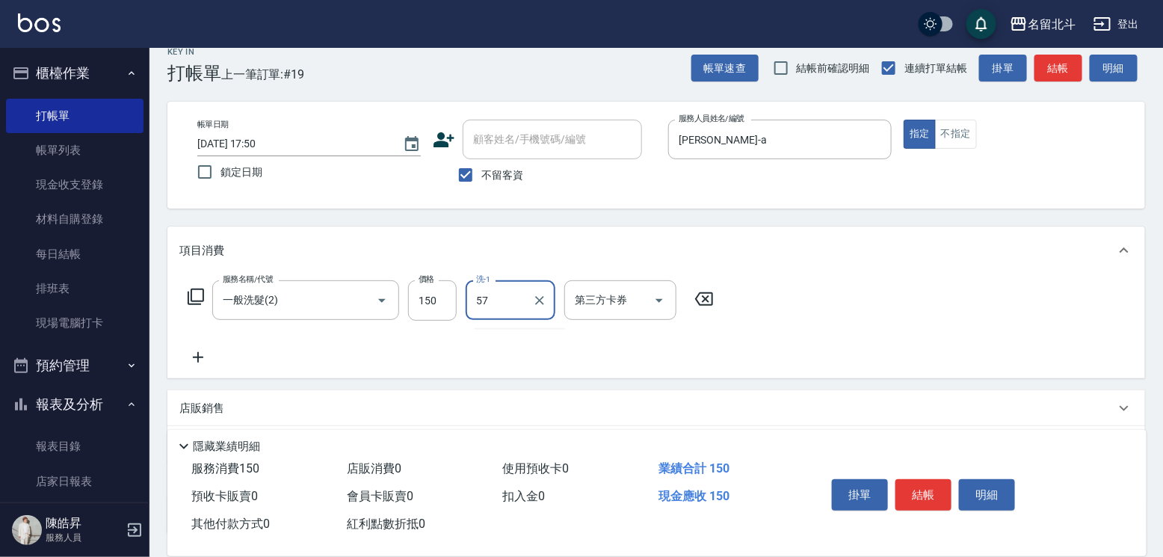
type input "[PERSON_NAME]-57"
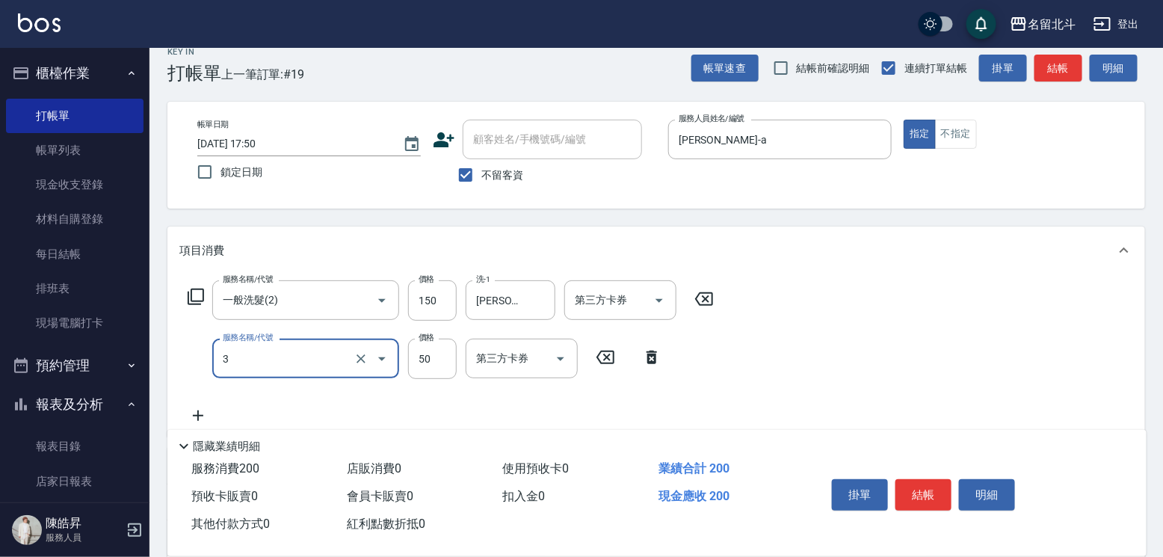
type input "精油(3)"
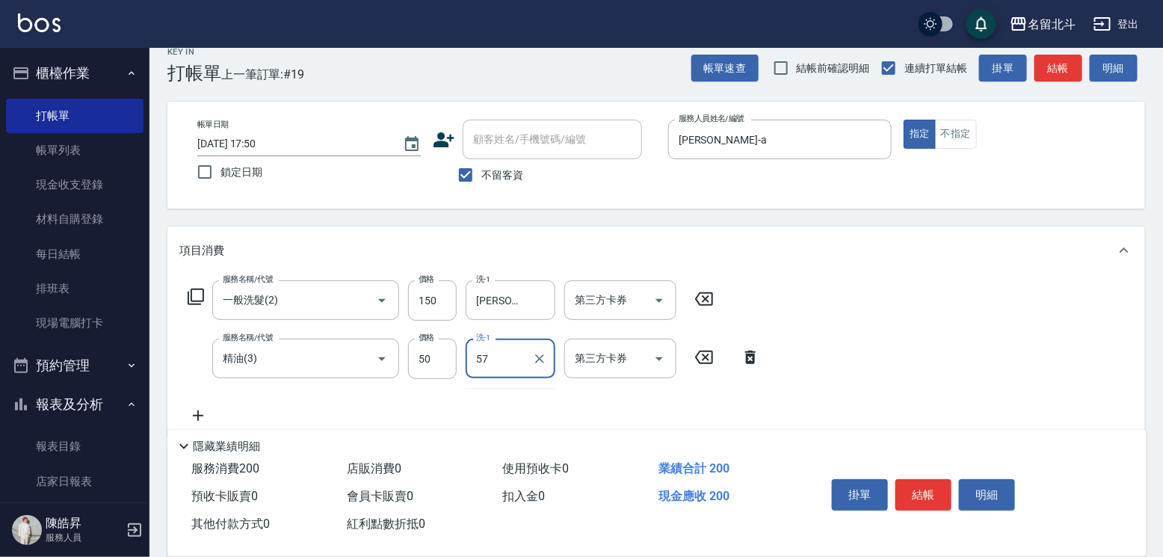
type input "[PERSON_NAME]-57"
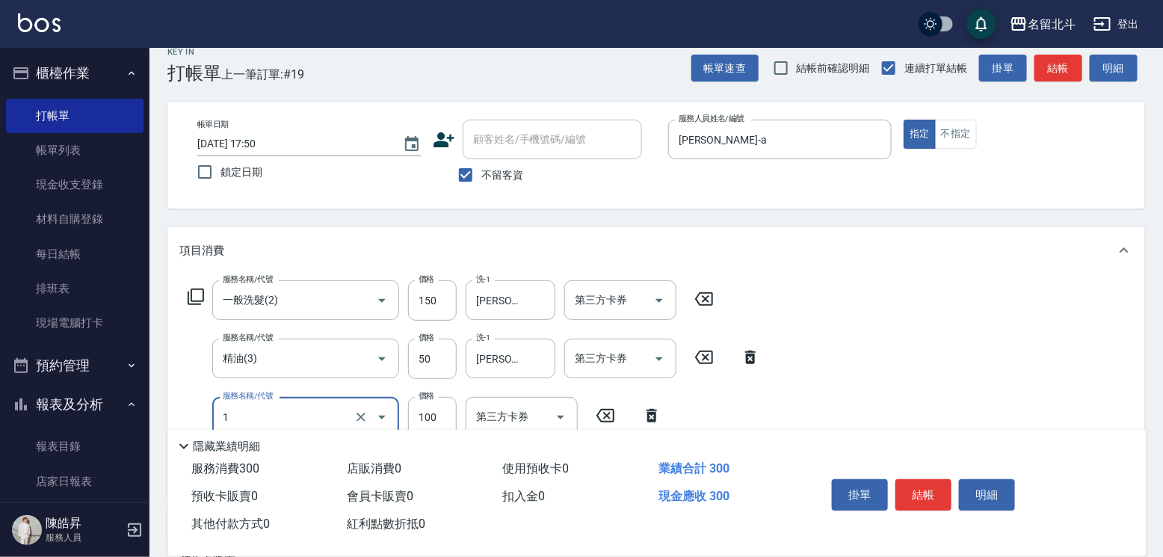
type input "剪髮(1)"
type input "200"
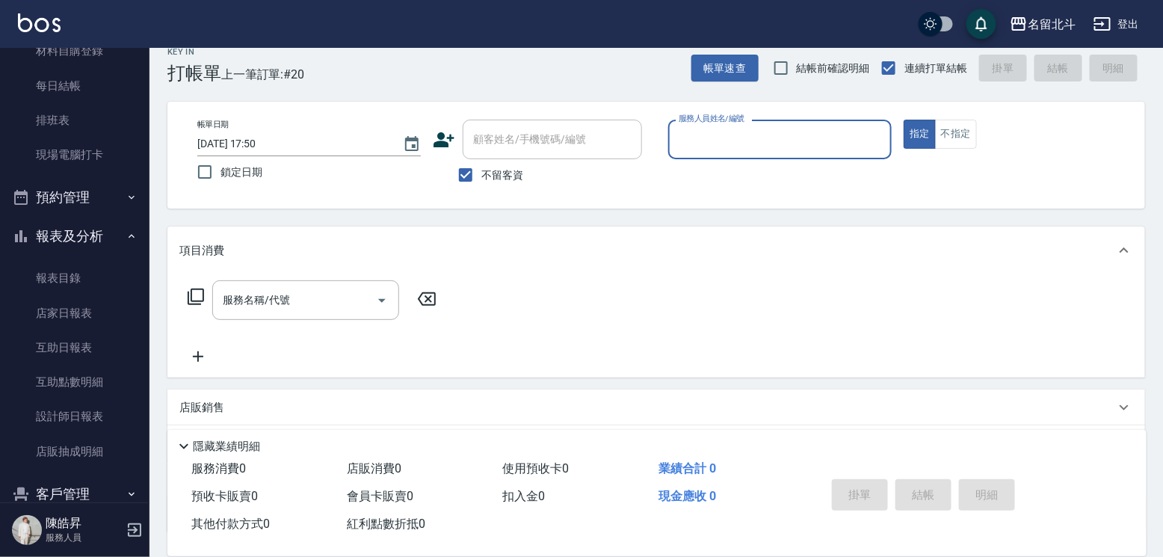
scroll to position [251, 0]
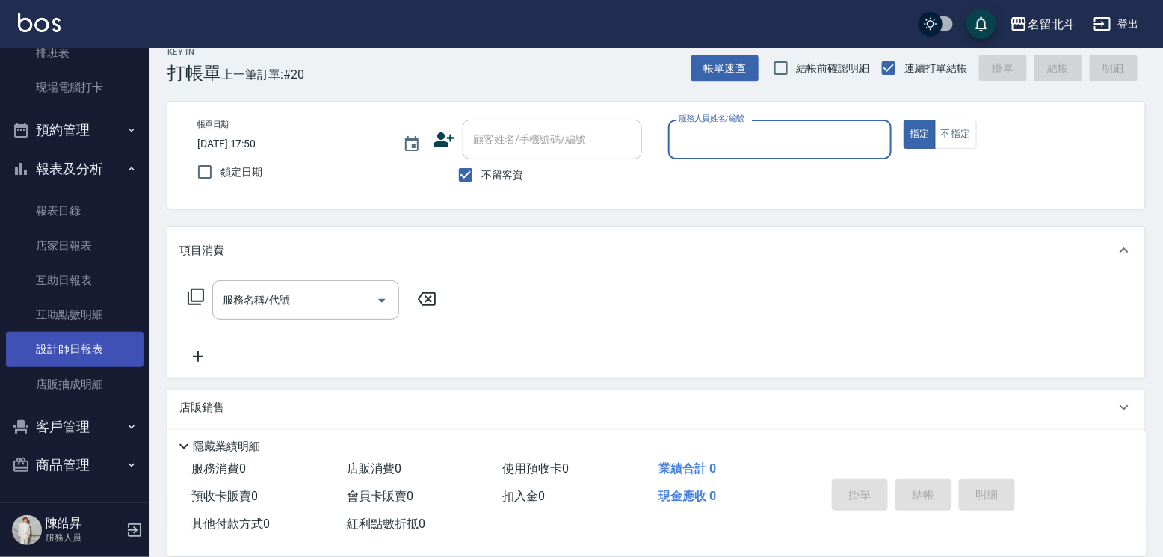
click at [90, 332] on link "設計師日報表" at bounding box center [74, 349] width 137 height 34
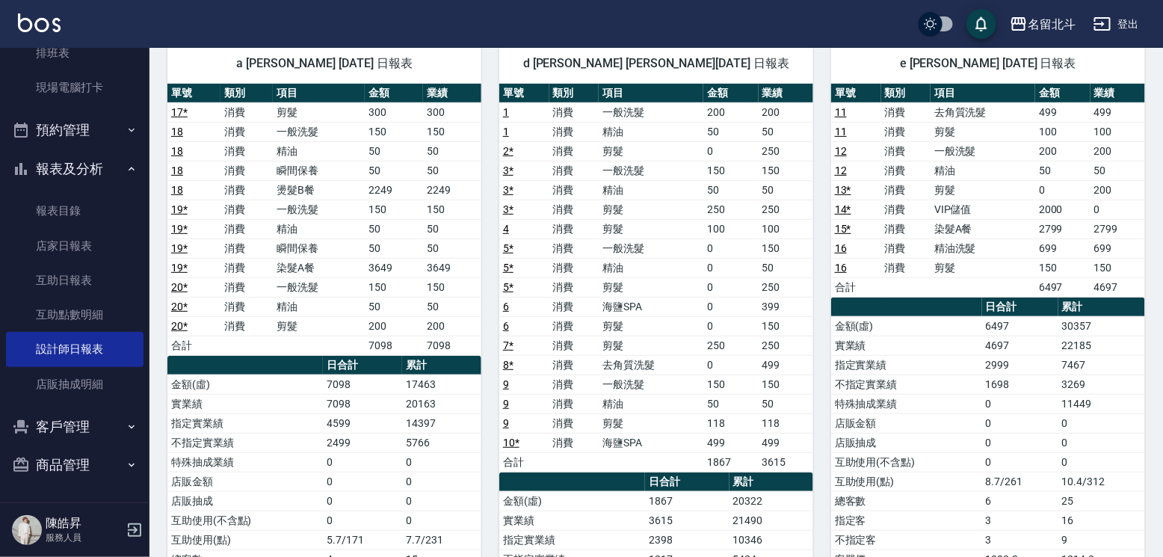
scroll to position [79, 0]
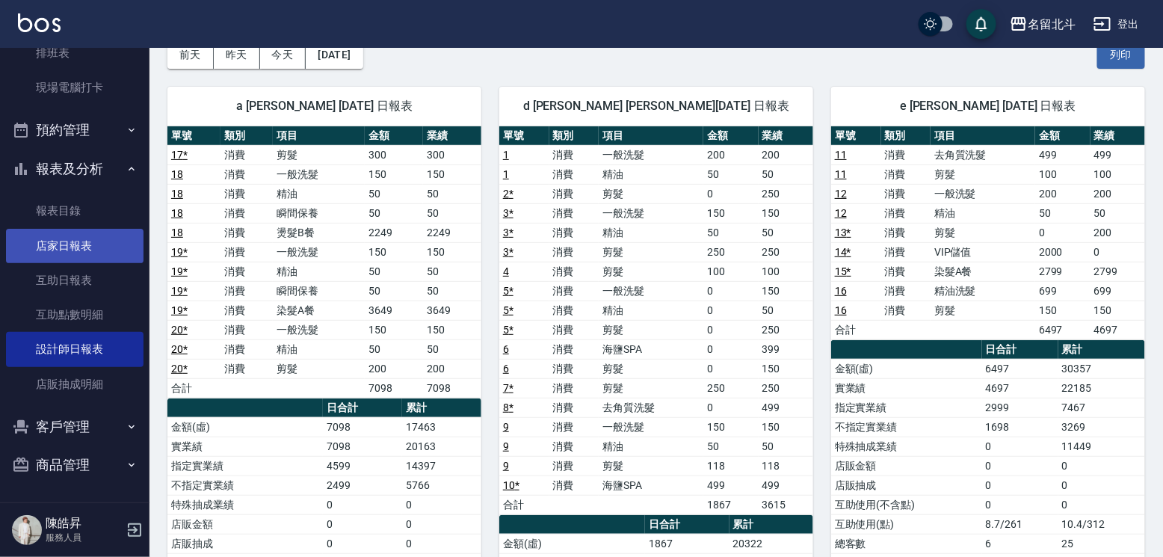
click at [101, 252] on link "店家日報表" at bounding box center [74, 246] width 137 height 34
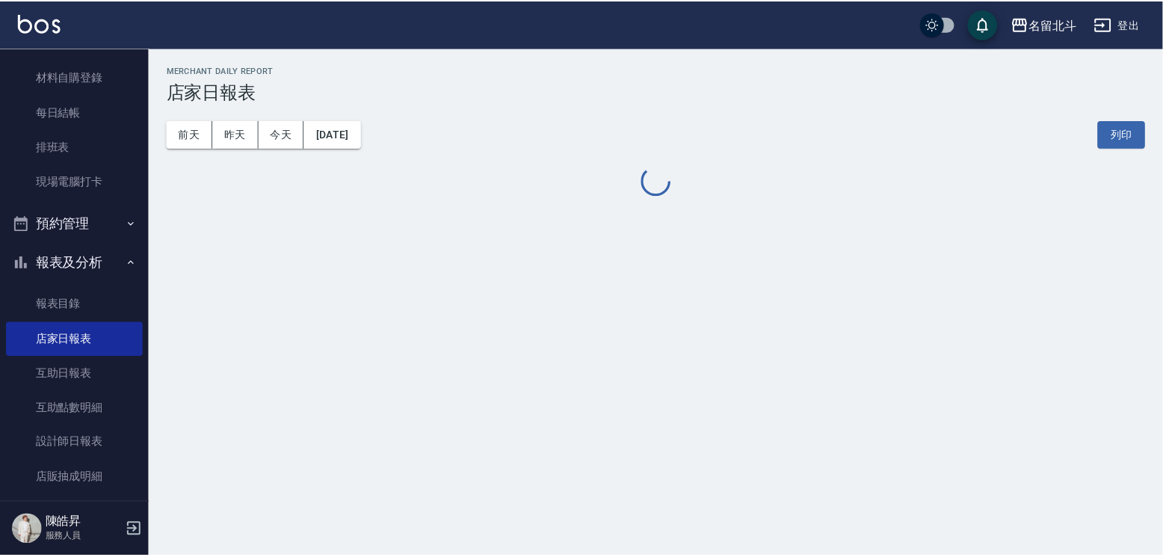
scroll to position [27, 0]
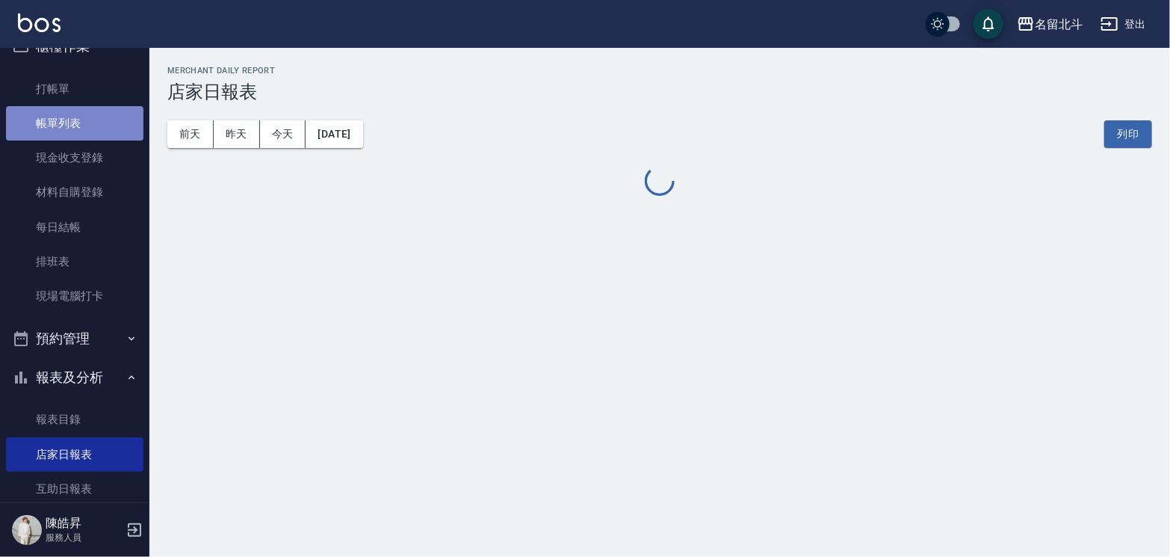
click at [81, 129] on link "帳單列表" at bounding box center [74, 123] width 137 height 34
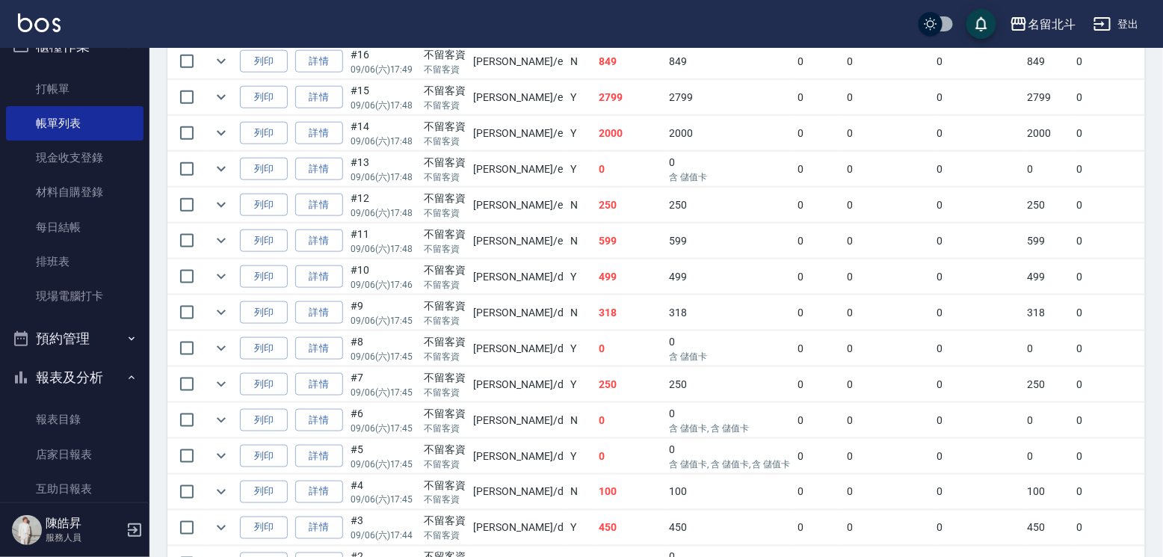
scroll to position [673, 0]
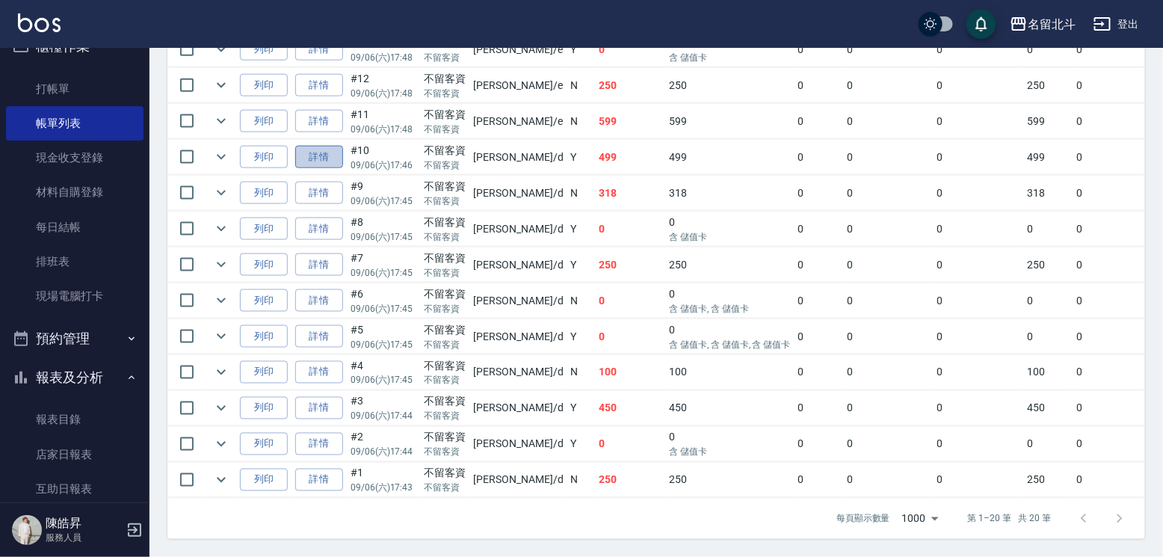
click at [343, 169] on link "詳情" at bounding box center [319, 157] width 48 height 23
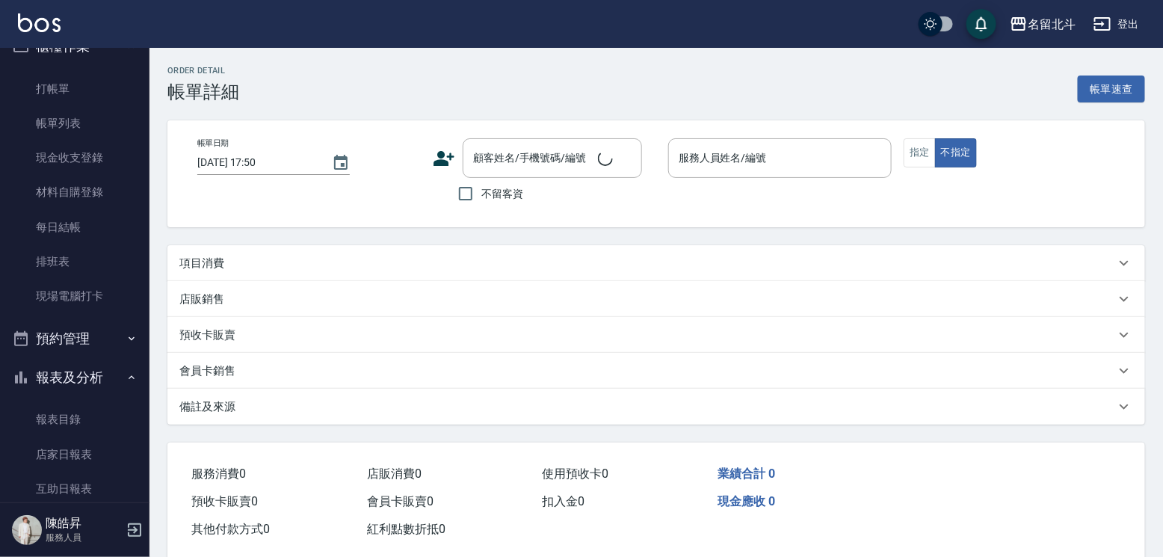
type input "[DATE] 17:46"
checkbox input "true"
type input "[PERSON_NAME] -d"
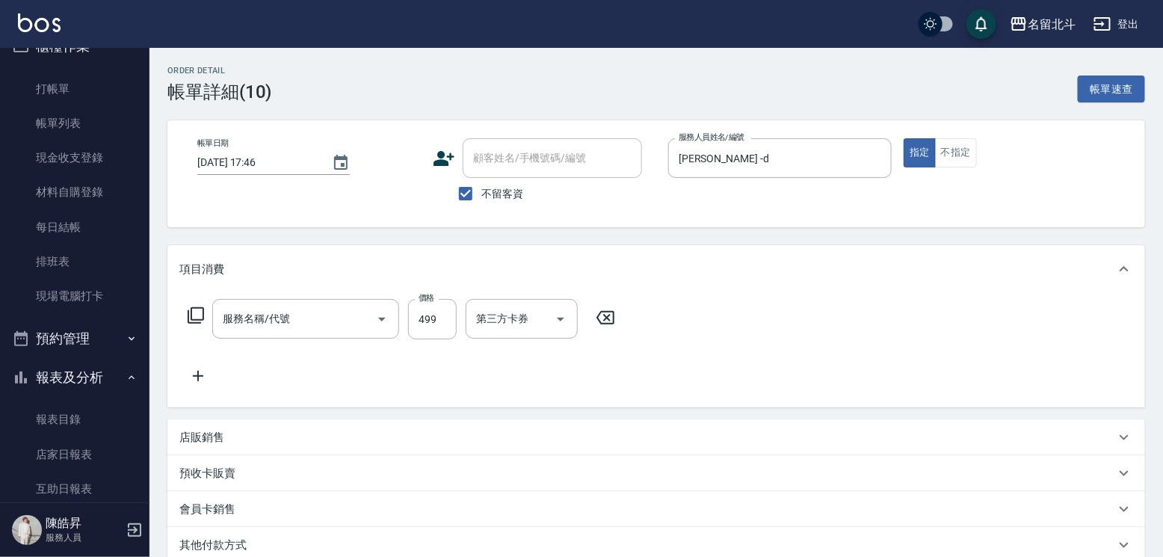
type input "海鹽SPA(6)"
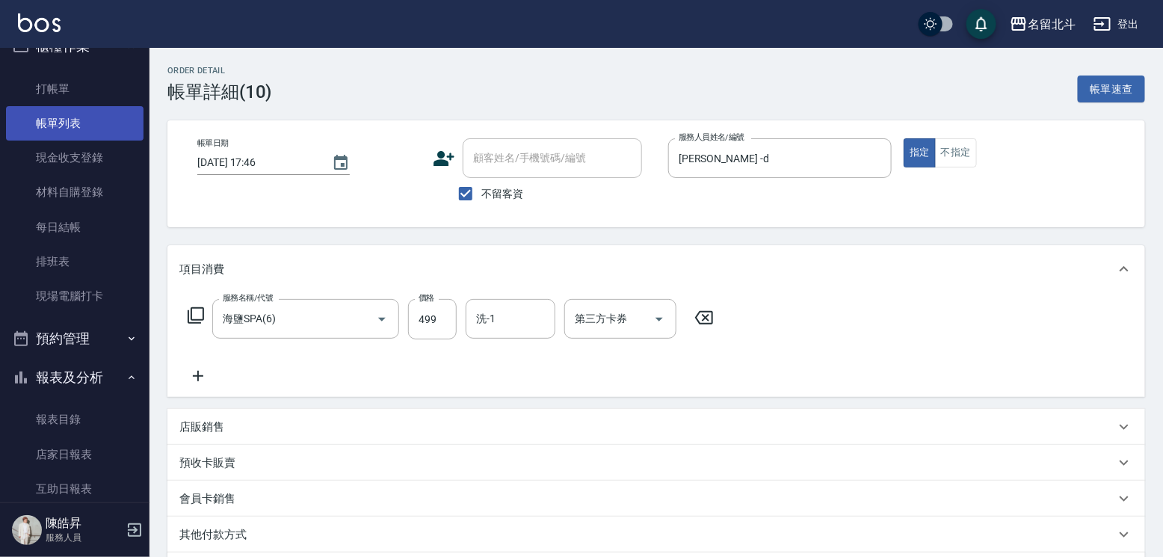
click at [88, 126] on link "帳單列表" at bounding box center [74, 123] width 137 height 34
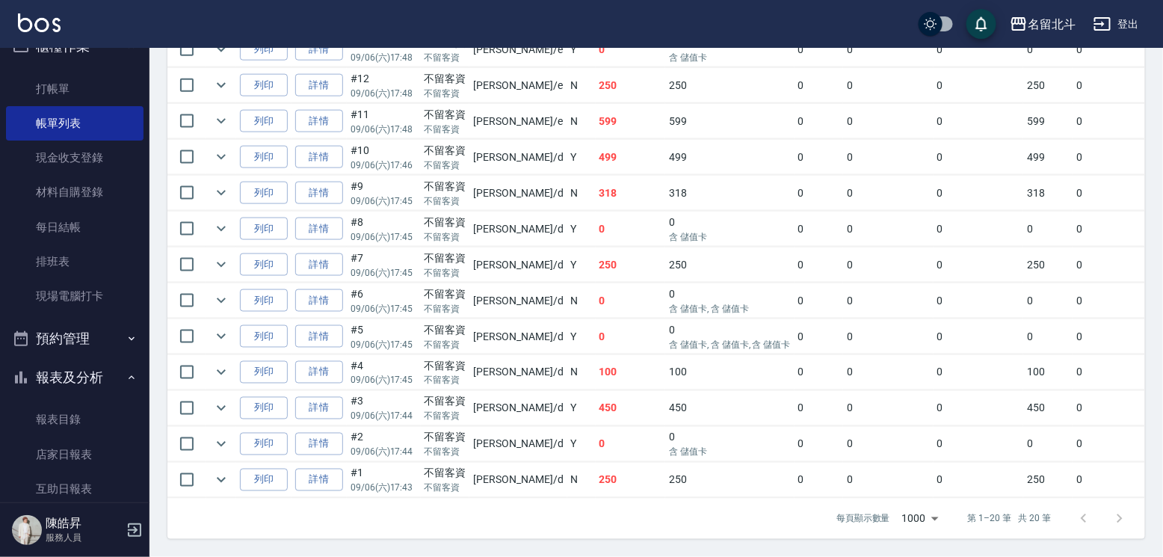
scroll to position [859, 0]
click at [228, 309] on icon "expand row" at bounding box center [221, 300] width 18 height 18
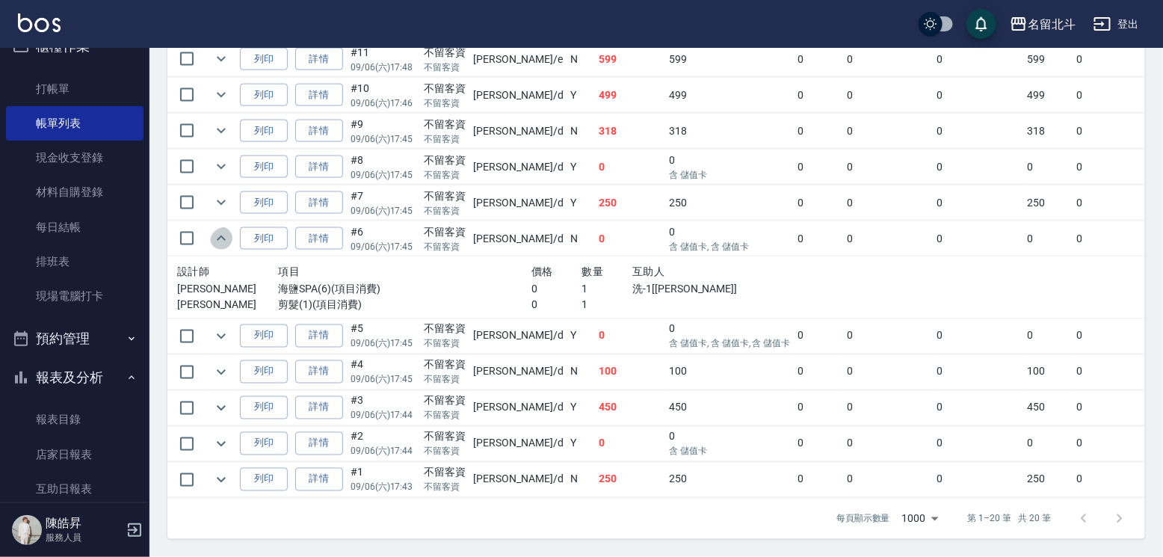
click at [228, 247] on icon "expand row" at bounding box center [221, 238] width 18 height 18
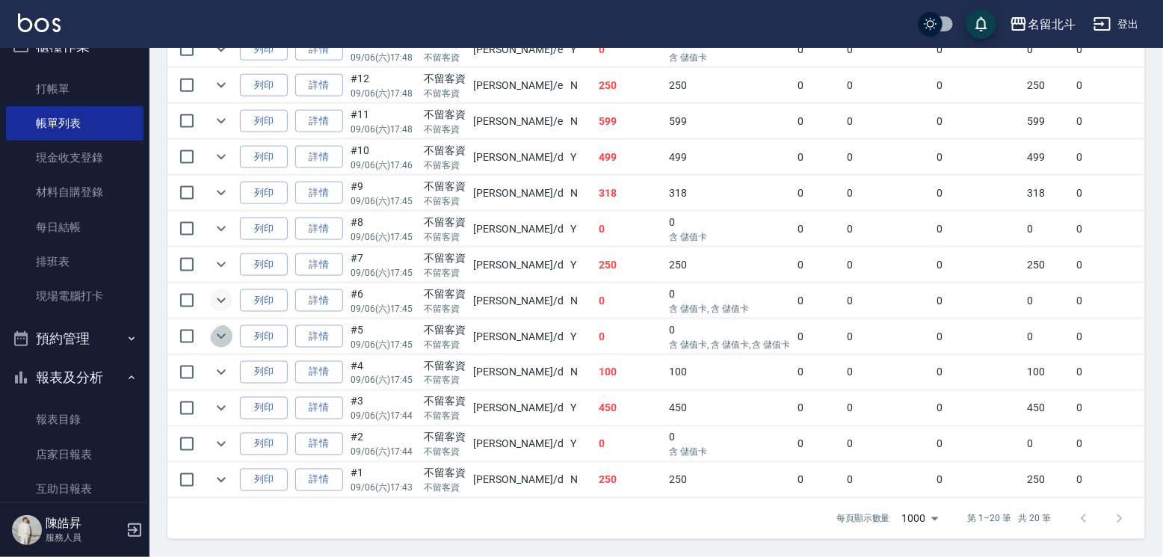
click at [229, 345] on icon "expand row" at bounding box center [221, 336] width 18 height 18
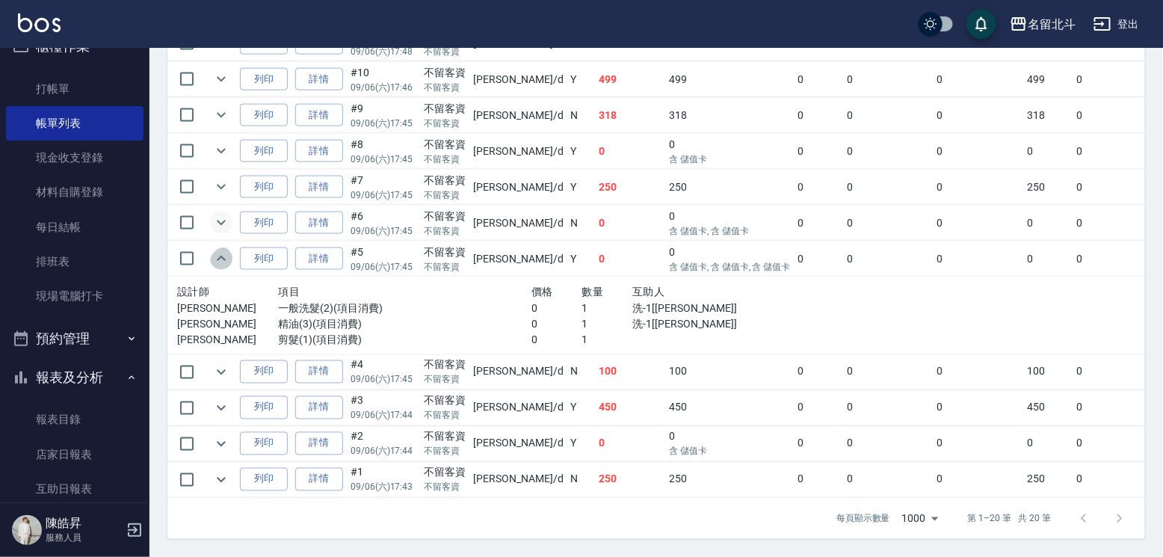
click at [229, 268] on icon "expand row" at bounding box center [221, 259] width 18 height 18
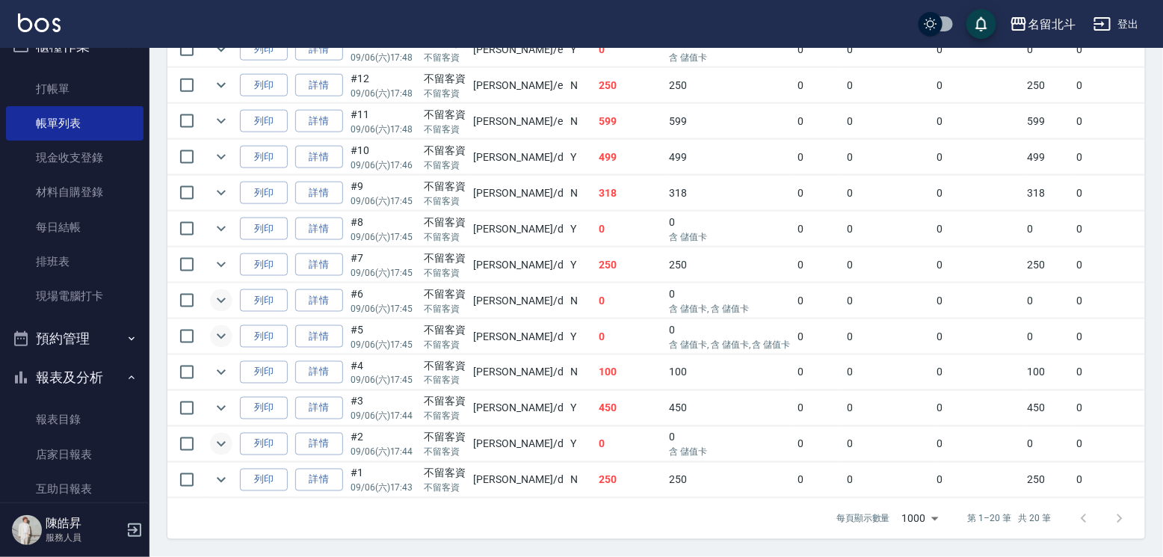
click at [230, 453] on icon "expand row" at bounding box center [221, 444] width 18 height 18
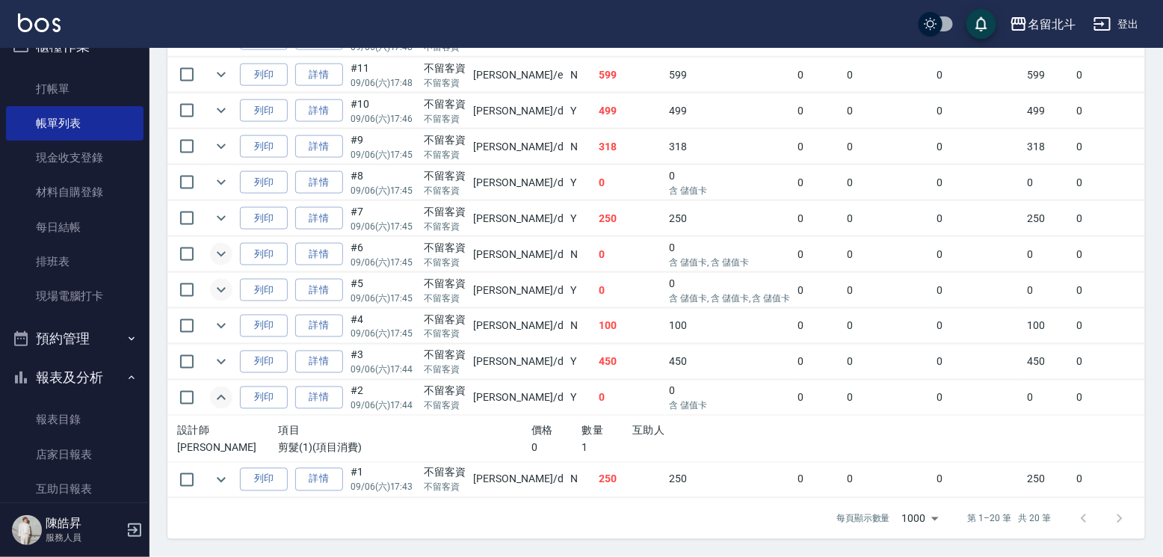
click at [230, 407] on icon "expand row" at bounding box center [221, 398] width 18 height 18
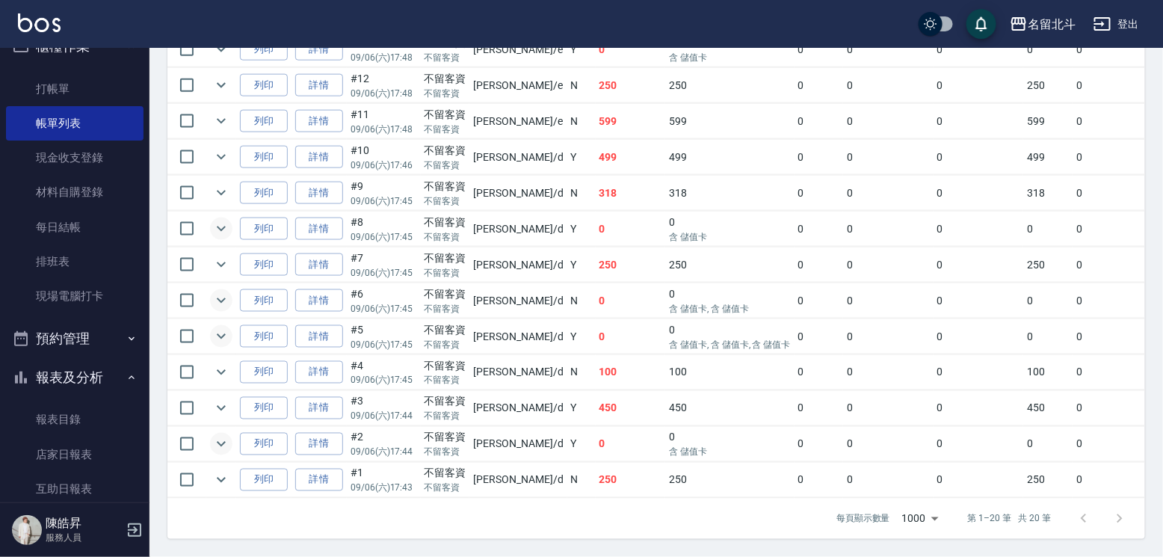
click at [232, 217] on button "expand row" at bounding box center [221, 228] width 22 height 22
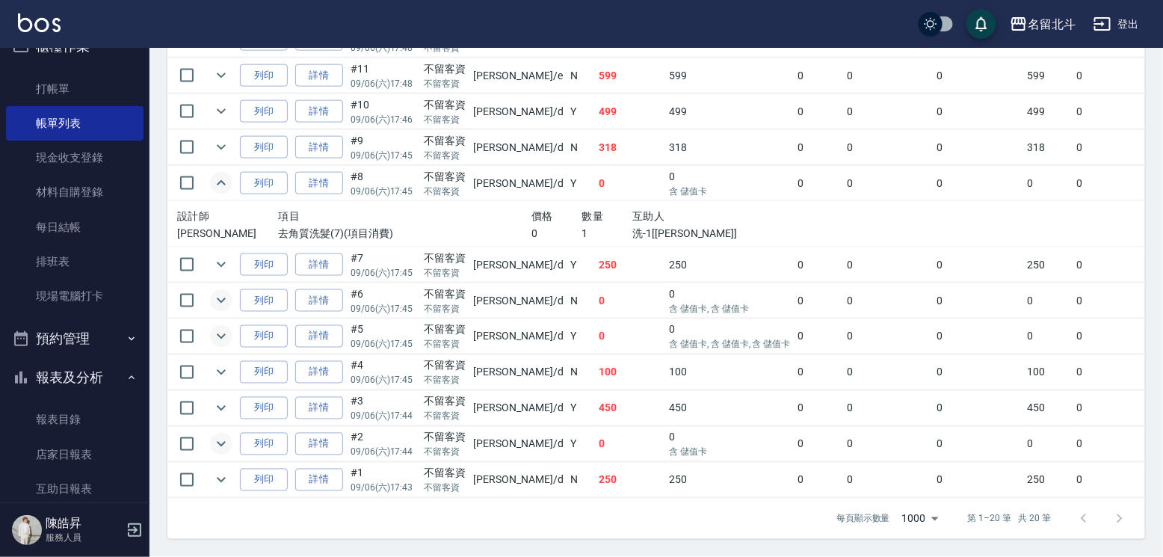
click at [226, 185] on icon "expand row" at bounding box center [221, 182] width 9 height 5
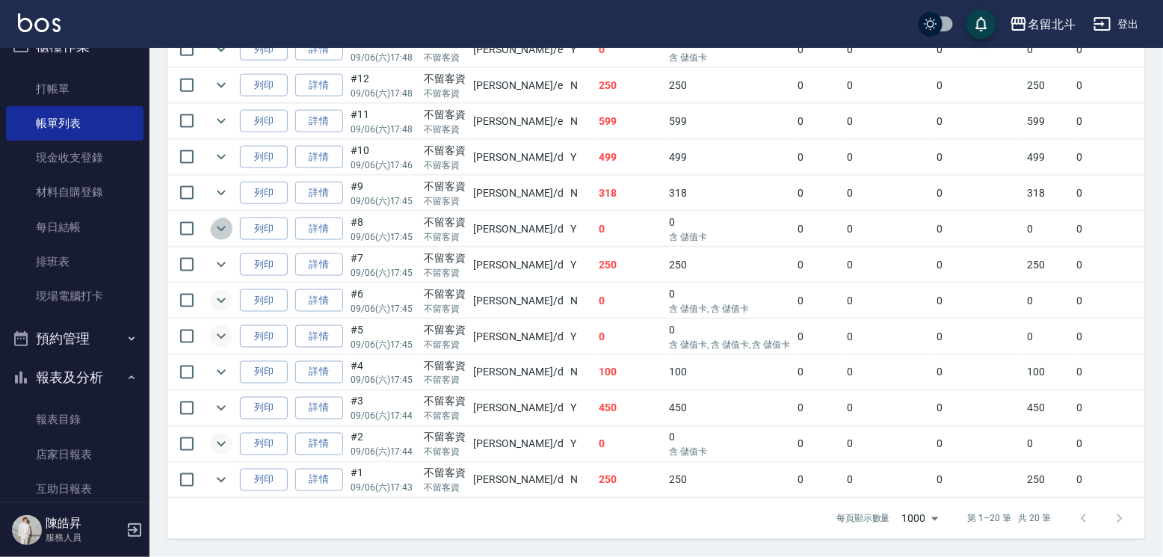
click at [226, 226] on icon "expand row" at bounding box center [221, 228] width 9 height 5
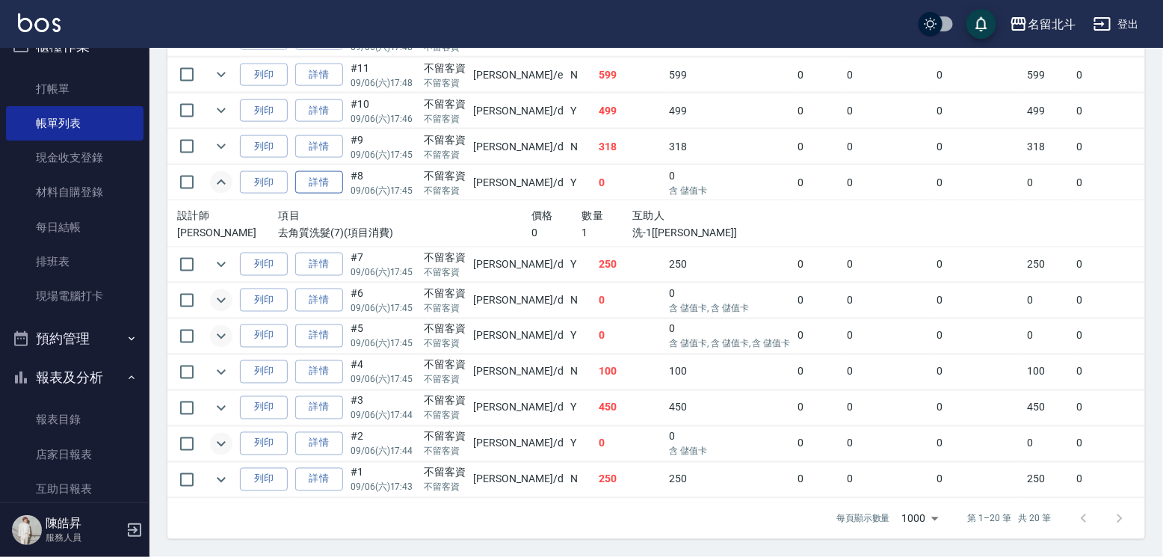
click at [343, 194] on link "詳情" at bounding box center [319, 182] width 48 height 23
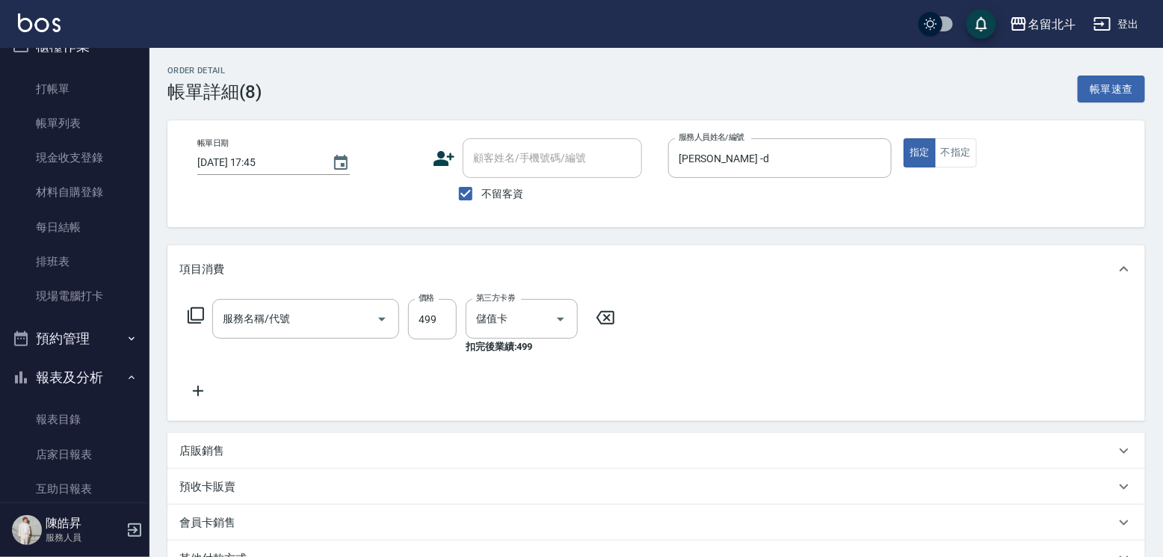
type input "[DATE] 17:45"
checkbox input "true"
type input "[PERSON_NAME] -d"
type input "去角質洗髮(7)"
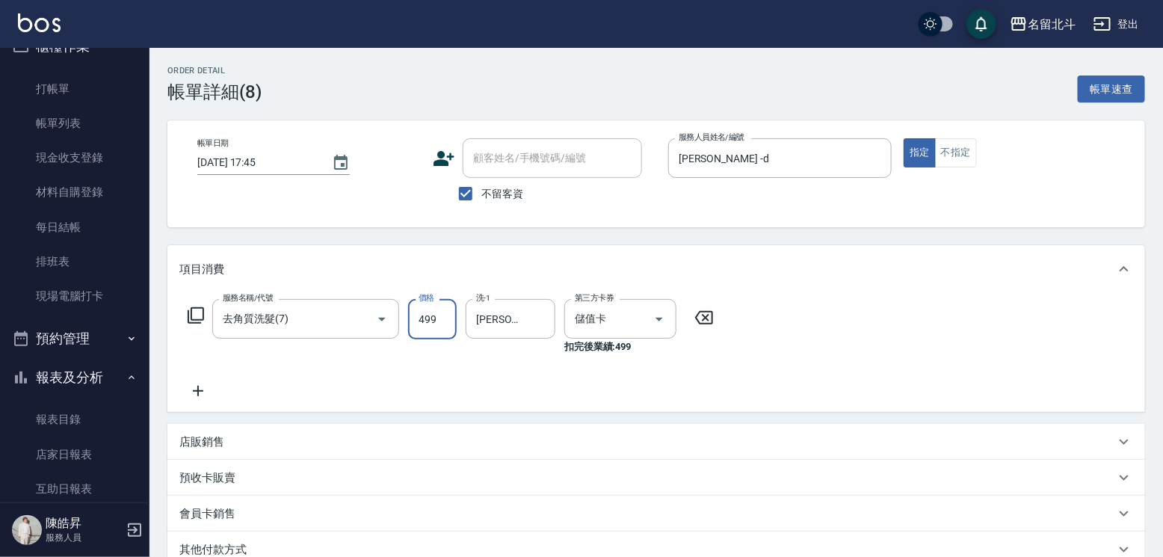
click at [435, 339] on input "499" at bounding box center [432, 319] width 49 height 40
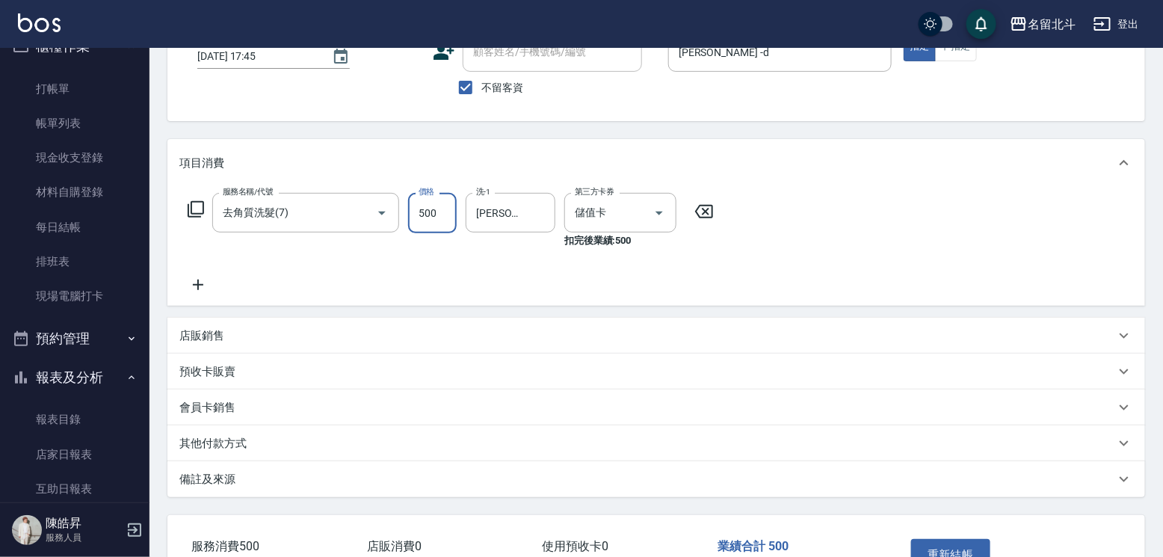
scroll to position [149, 0]
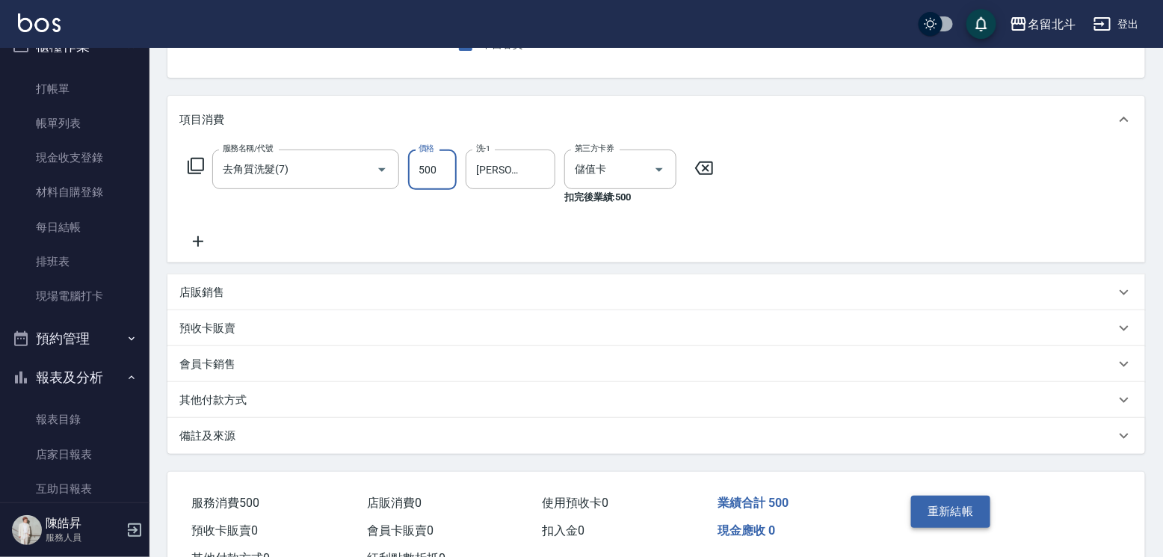
type input "500"
click at [959, 524] on button "重新結帳" at bounding box center [950, 510] width 79 height 31
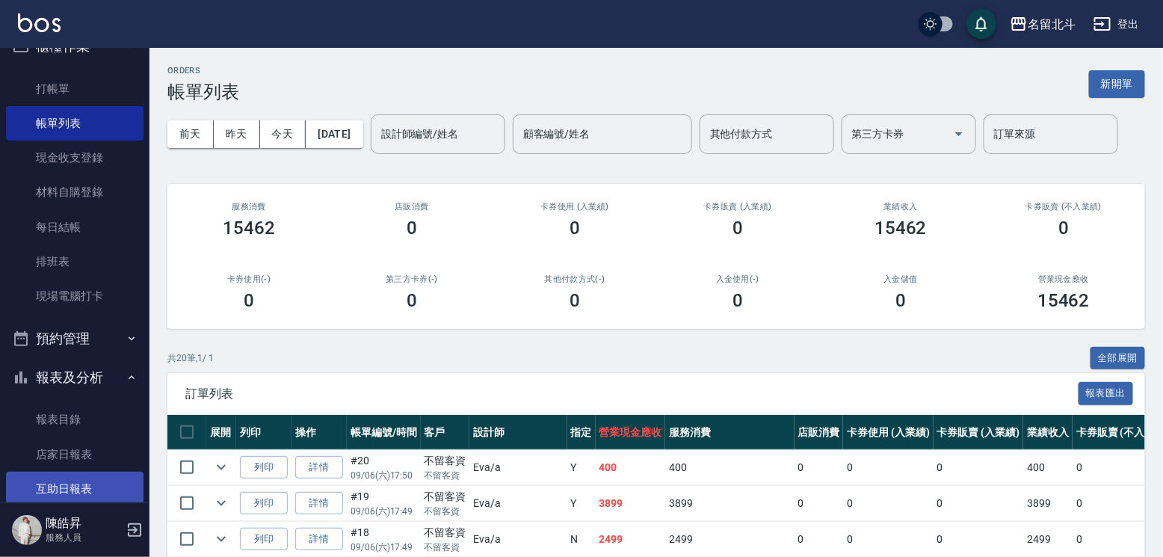
click at [75, 498] on link "互助日報表" at bounding box center [74, 489] width 137 height 34
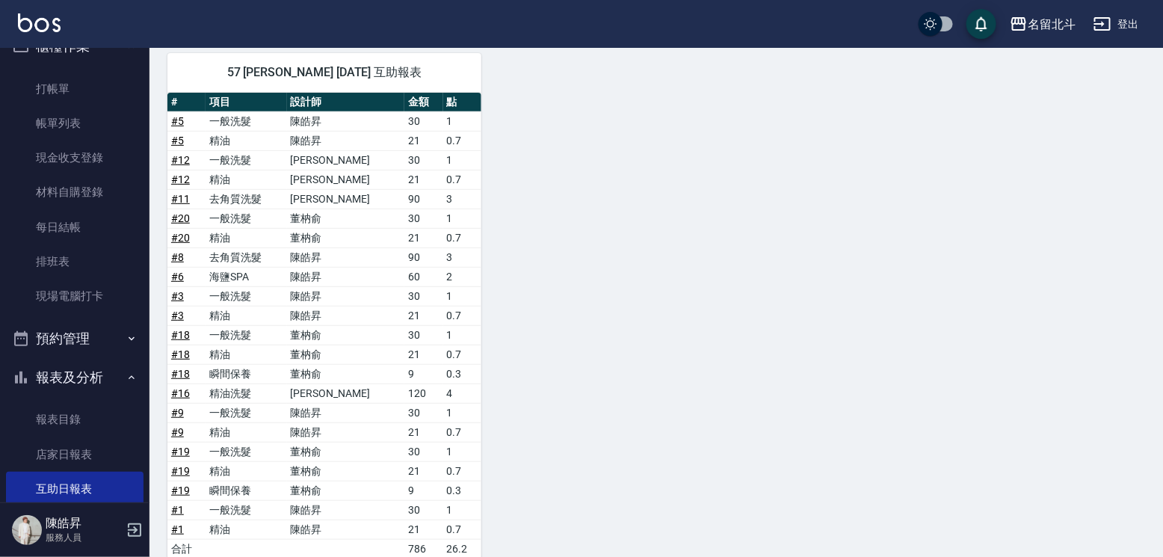
scroll to position [299, 0]
